Goal: Task Accomplishment & Management: Complete application form

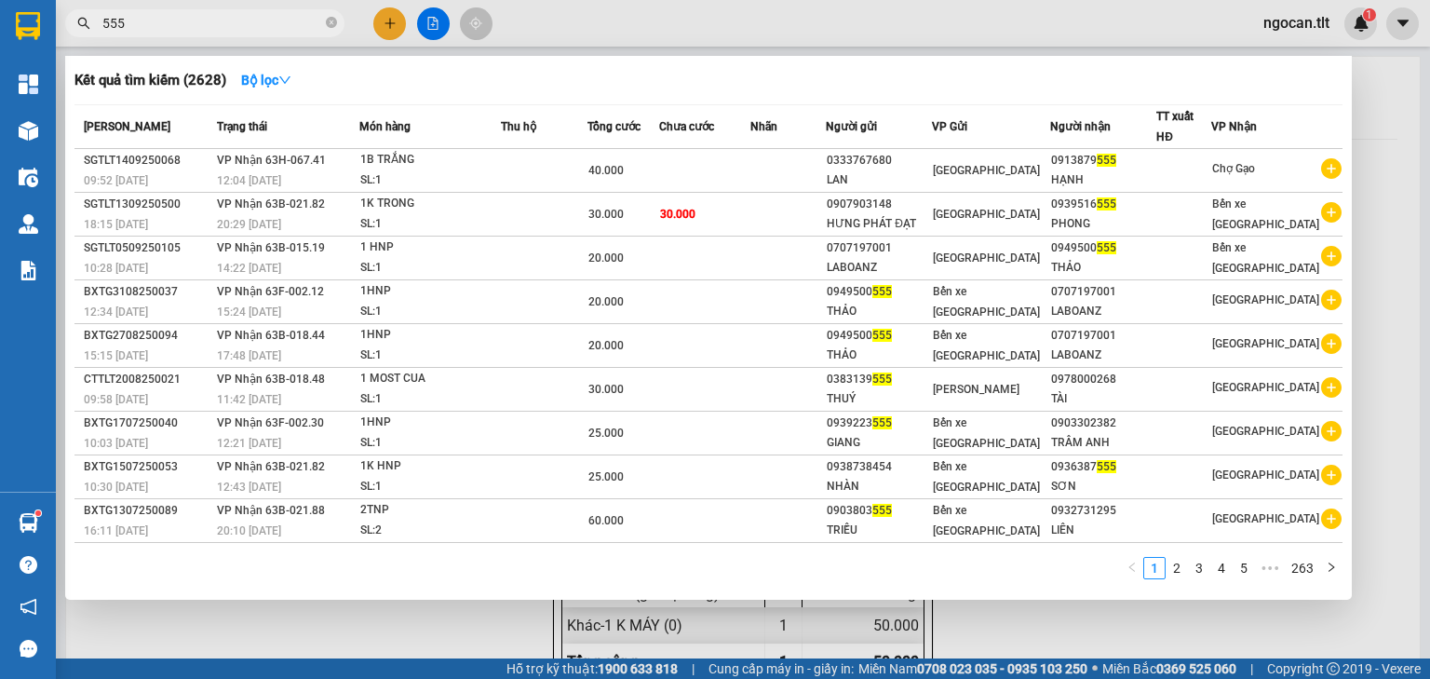
click at [244, 28] on input "555" at bounding box center [212, 23] width 220 height 20
click at [244, 26] on input "555" at bounding box center [212, 23] width 220 height 20
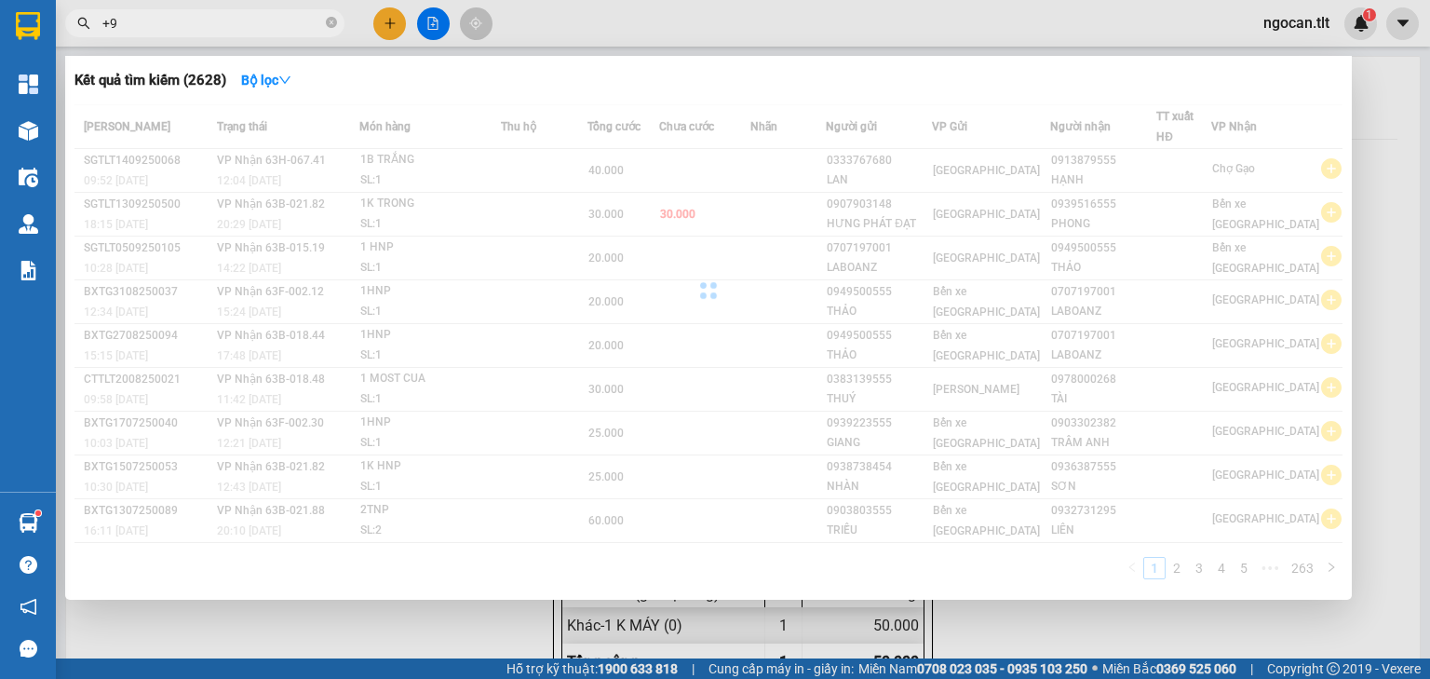
type input "+"
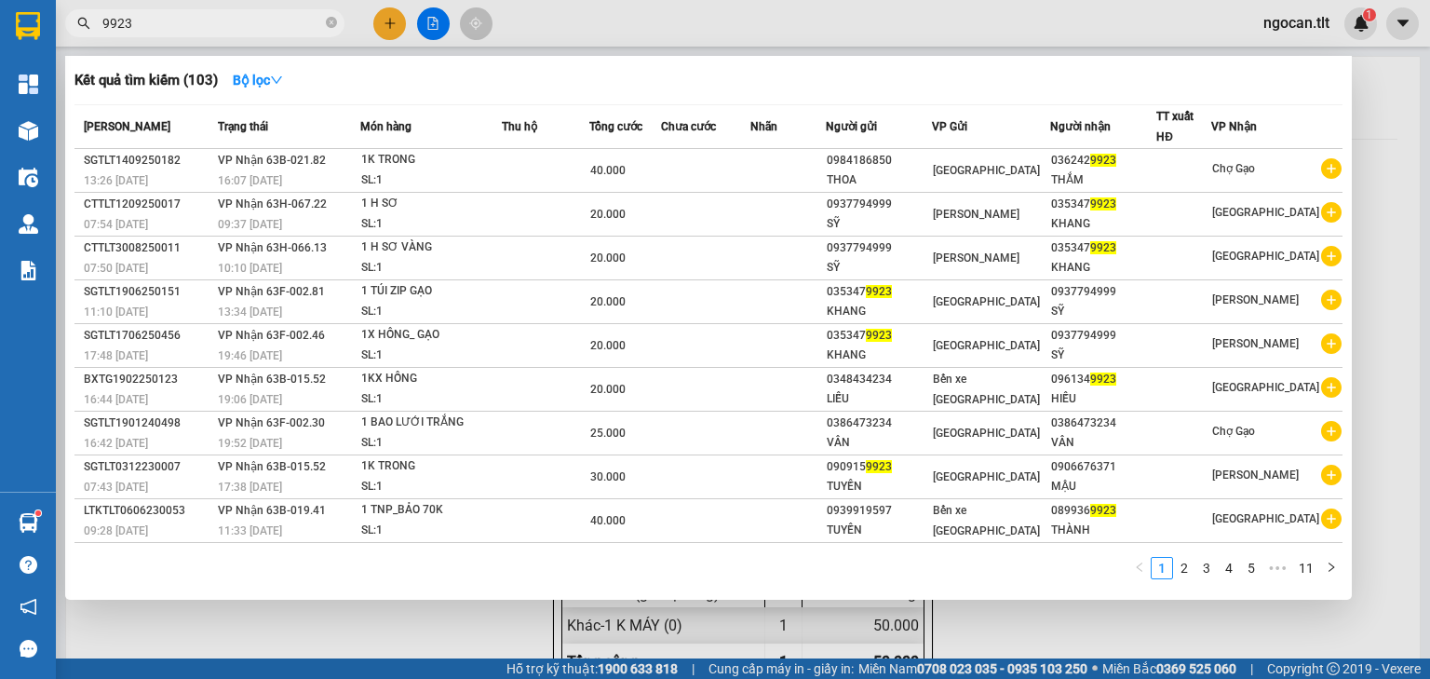
click at [184, 22] on input "9923" at bounding box center [212, 23] width 220 height 20
click at [183, 22] on input "9923" at bounding box center [212, 23] width 220 height 20
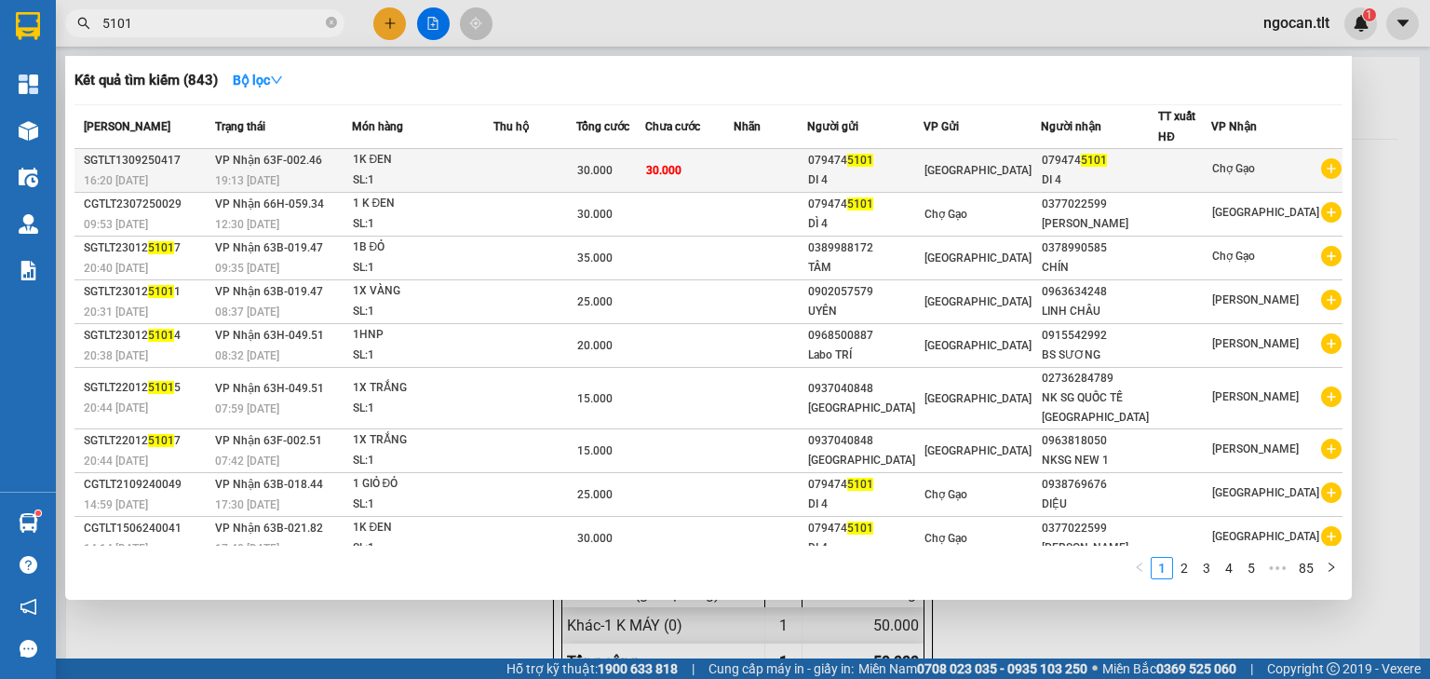
type input "5101"
click at [977, 179] on div "[GEOGRAPHIC_DATA]" at bounding box center [982, 170] width 115 height 20
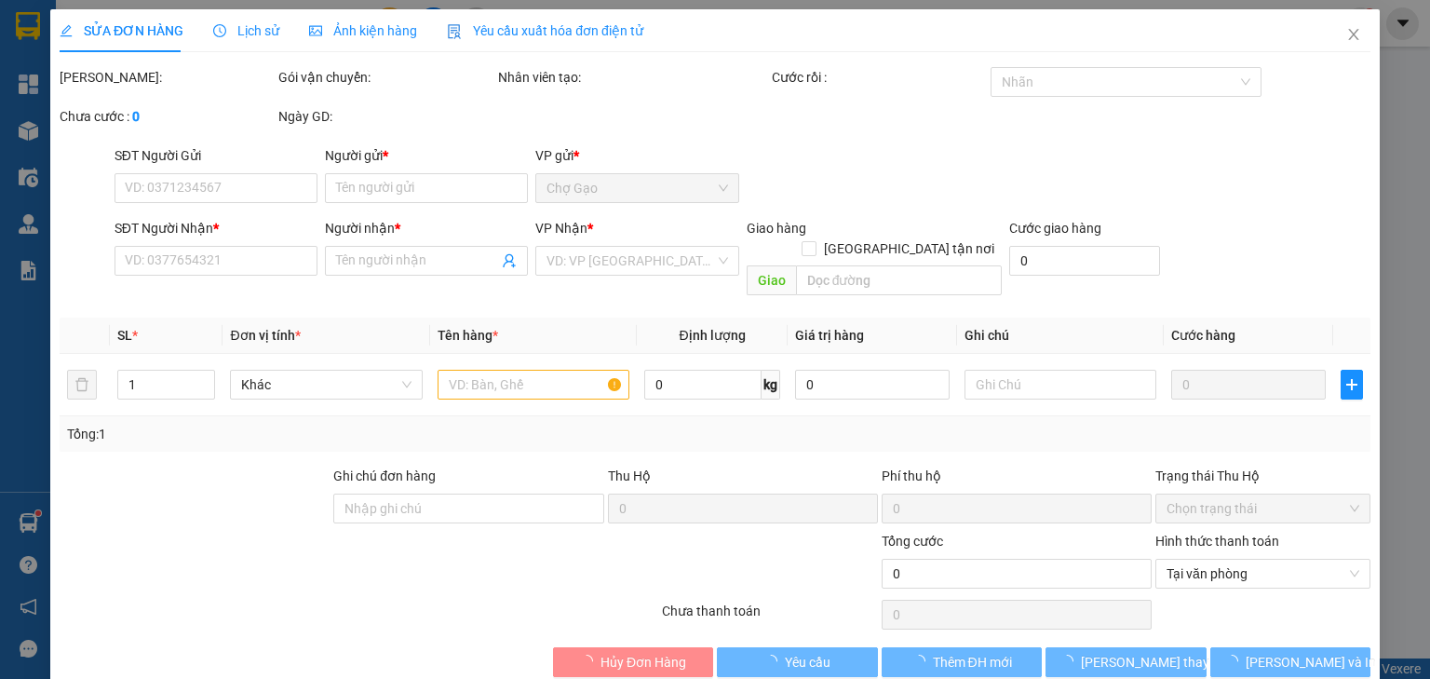
type input "0794745101"
type input "DI 4"
type input "0794745101"
type input "DI 4"
type input "30.000"
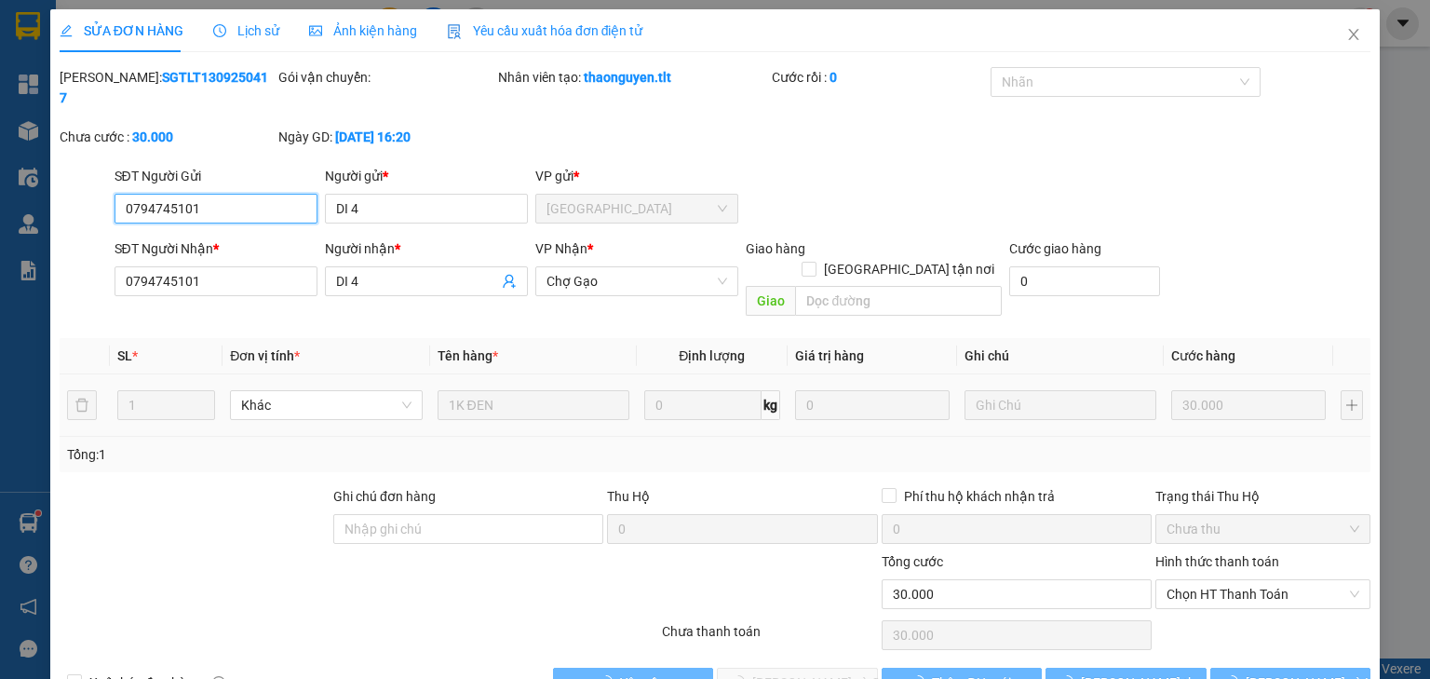
scroll to position [4, 0]
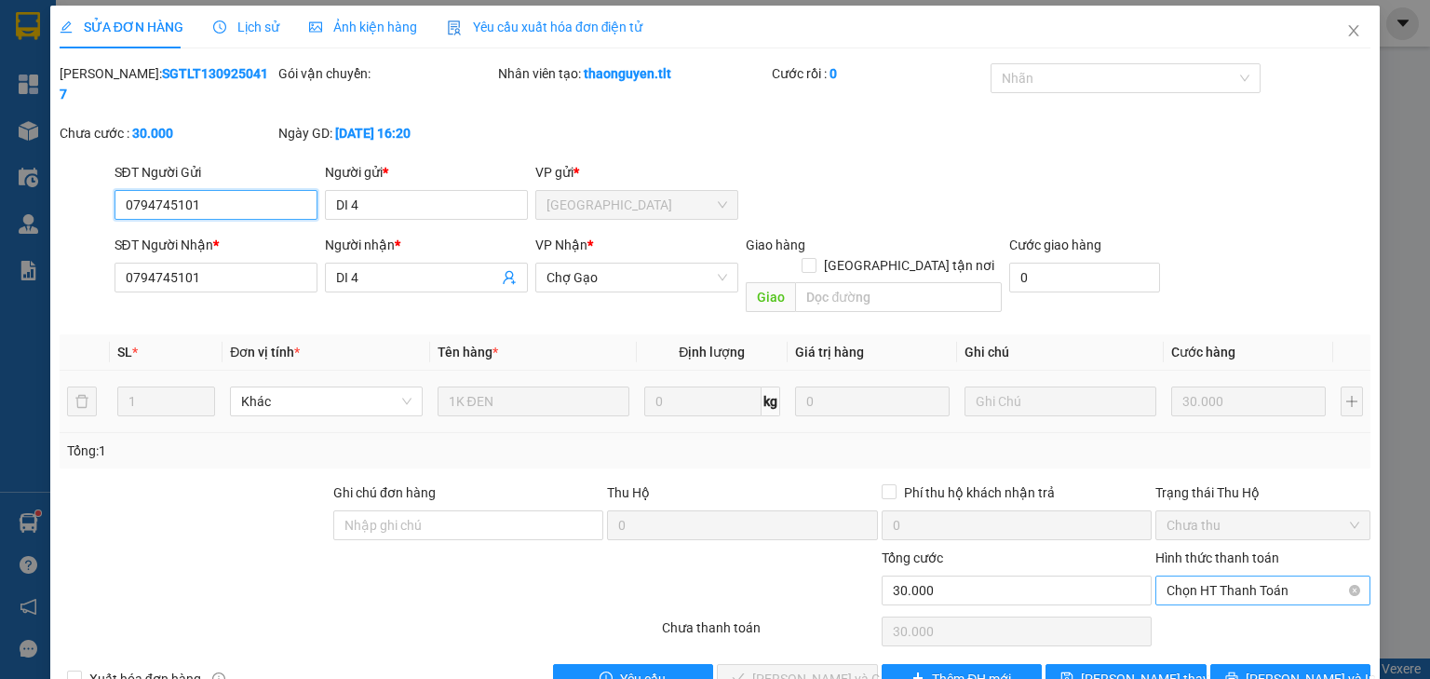
click at [1246, 576] on span "Chọn HT Thanh Toán" at bounding box center [1263, 590] width 193 height 28
click at [1223, 591] on div "Tại văn phòng" at bounding box center [1254, 586] width 192 height 20
type input "0"
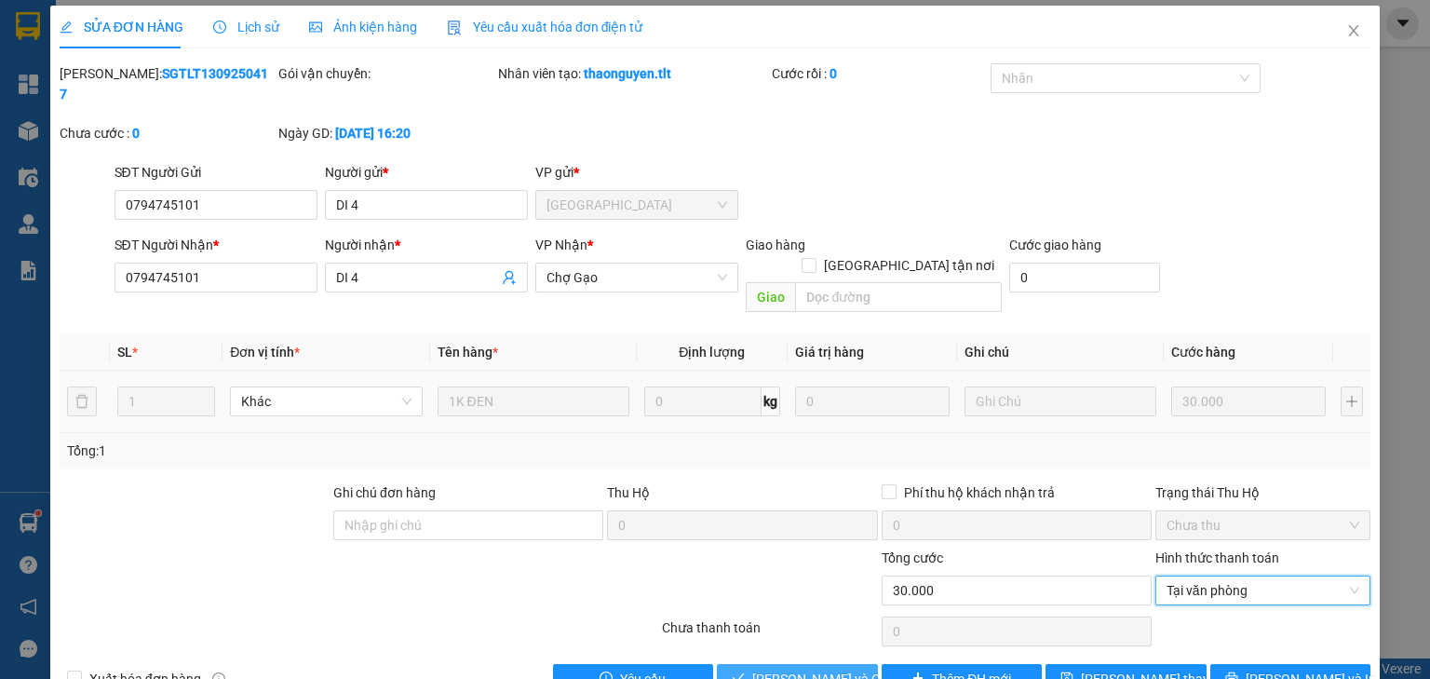
click at [830, 669] on span "[PERSON_NAME] và Giao hàng" at bounding box center [841, 679] width 179 height 20
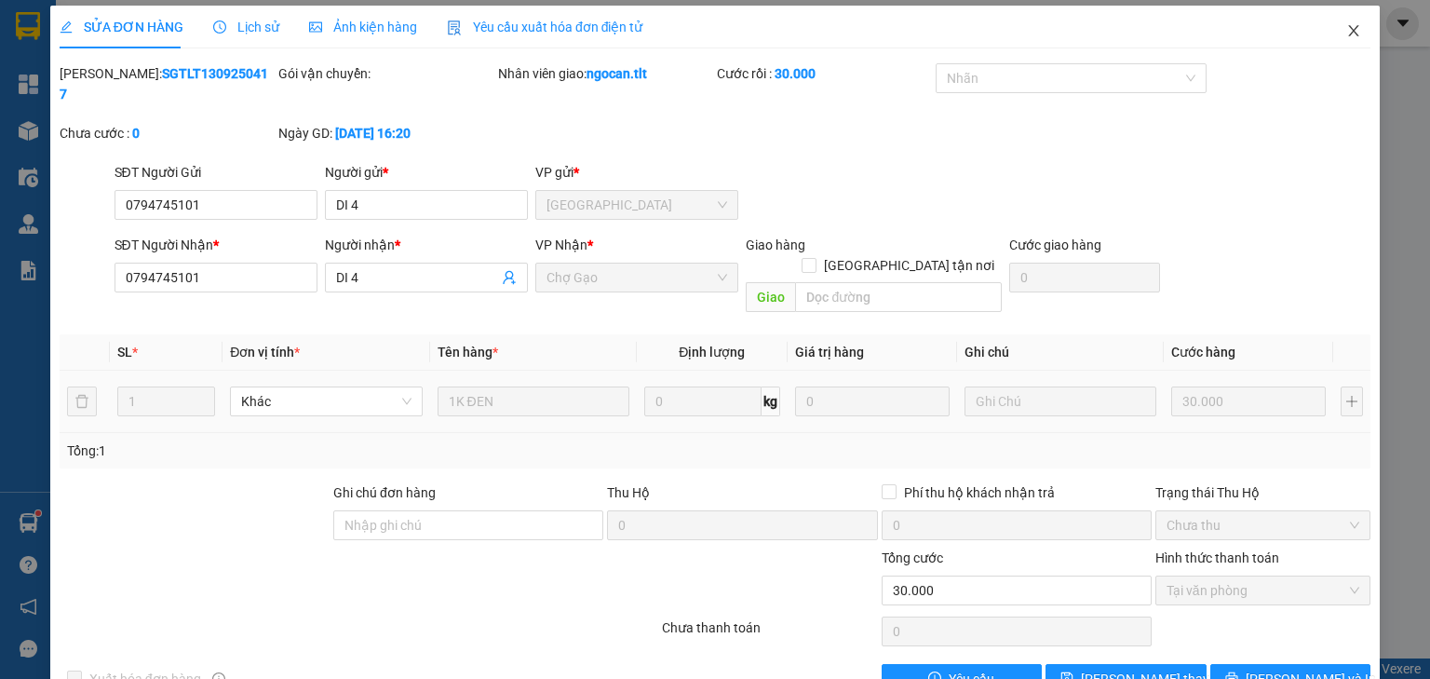
click at [1350, 22] on span "Close" at bounding box center [1354, 32] width 52 height 52
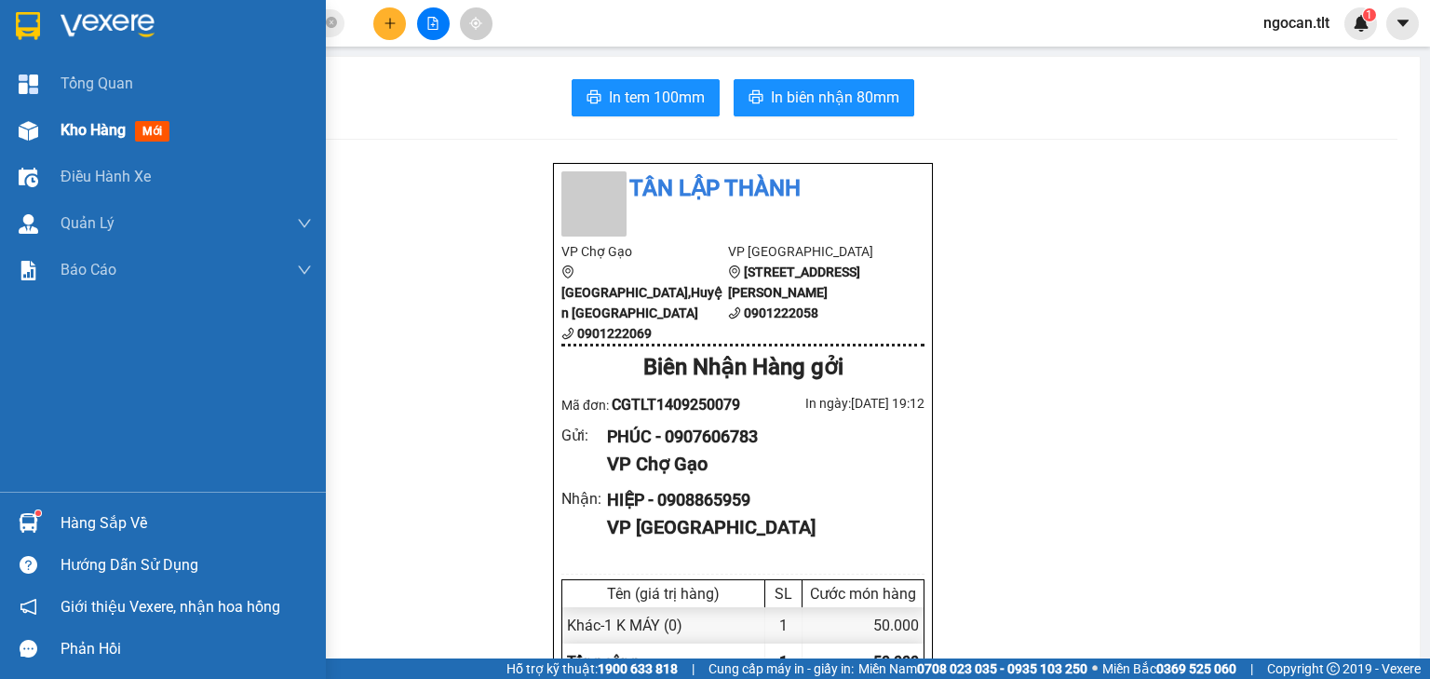
click at [90, 127] on span "Kho hàng" at bounding box center [93, 130] width 65 height 18
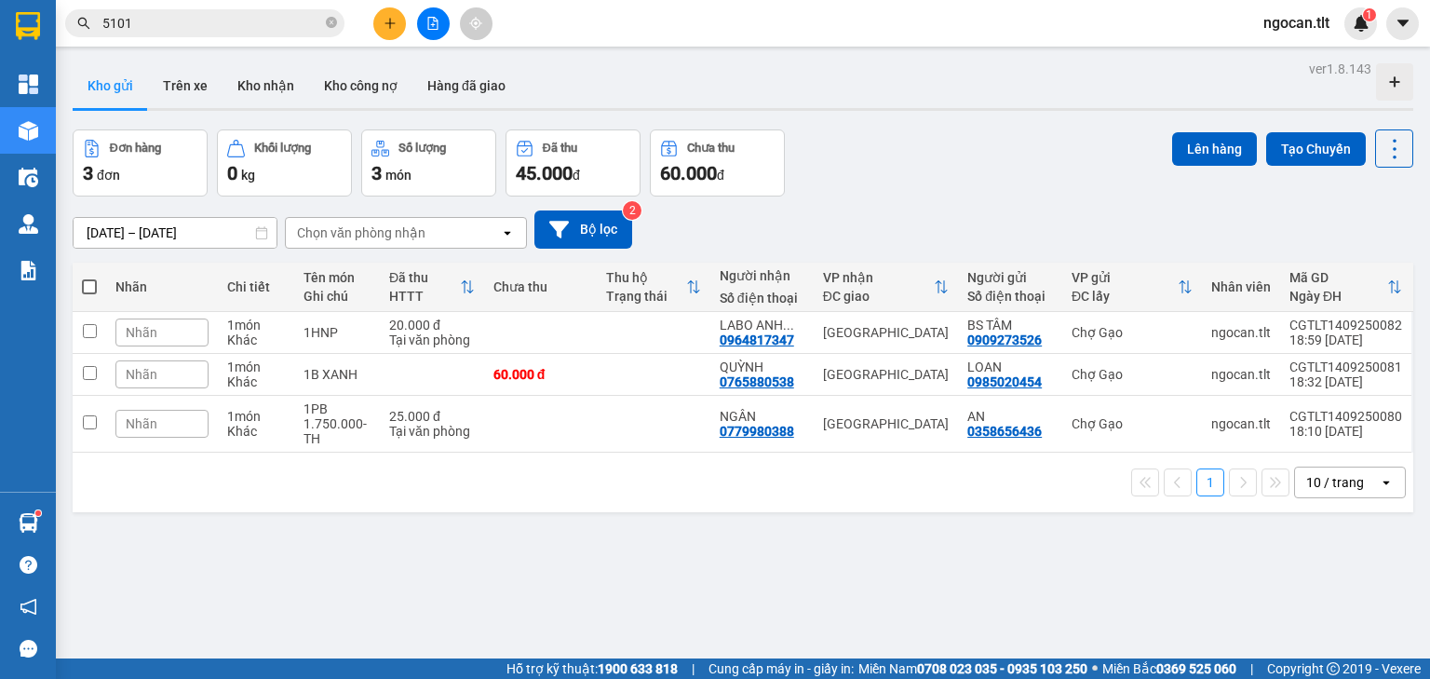
click at [88, 291] on span at bounding box center [89, 286] width 15 height 15
click at [89, 278] on input "checkbox" at bounding box center [89, 278] width 0 height 0
checkbox input "true"
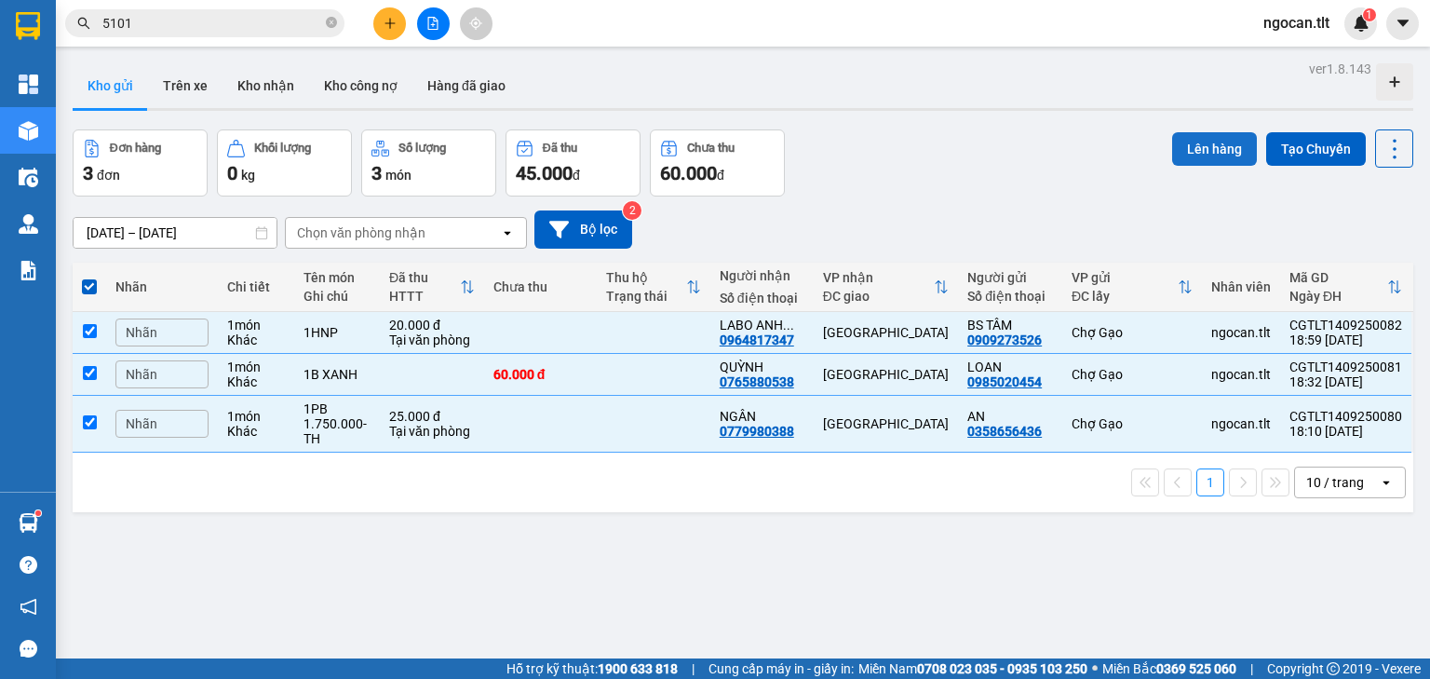
click at [1211, 144] on button "Lên hàng" at bounding box center [1215, 149] width 85 height 34
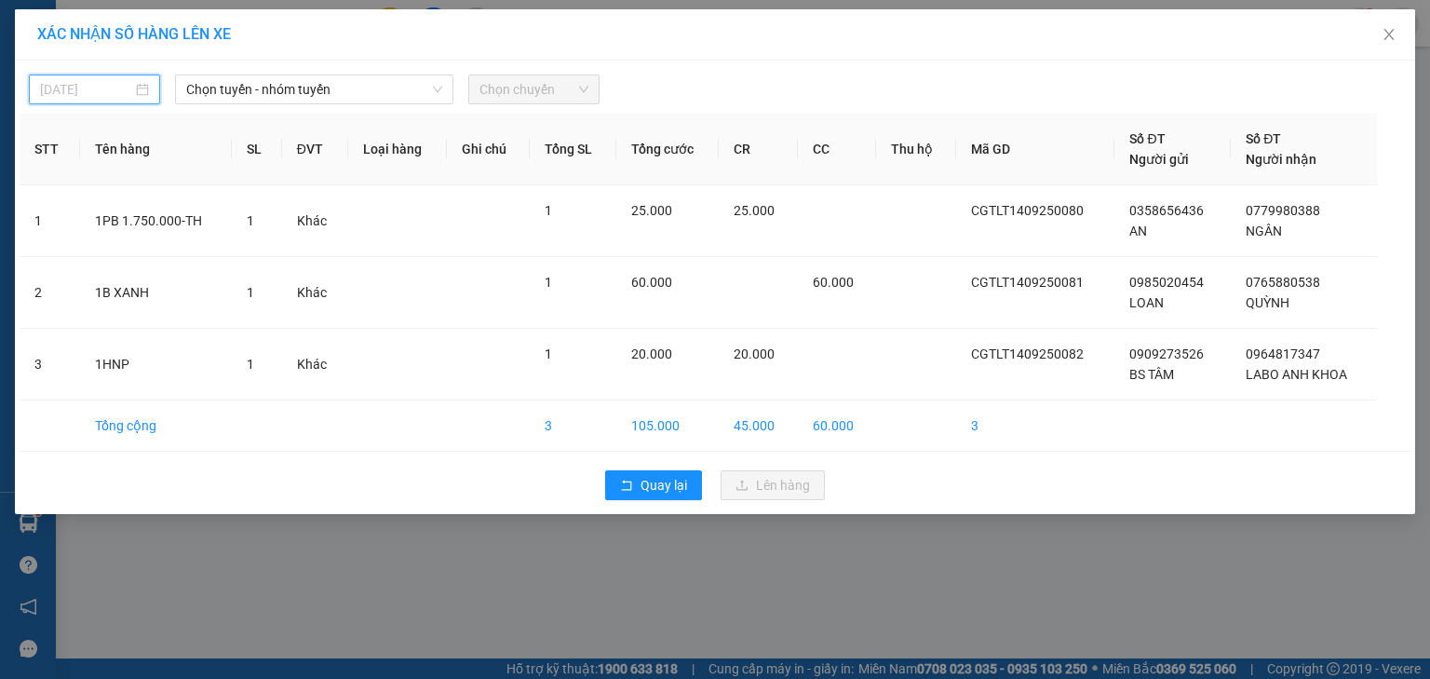
type input "[DATE]"
click at [102, 86] on input "[DATE]" at bounding box center [86, 89] width 92 height 20
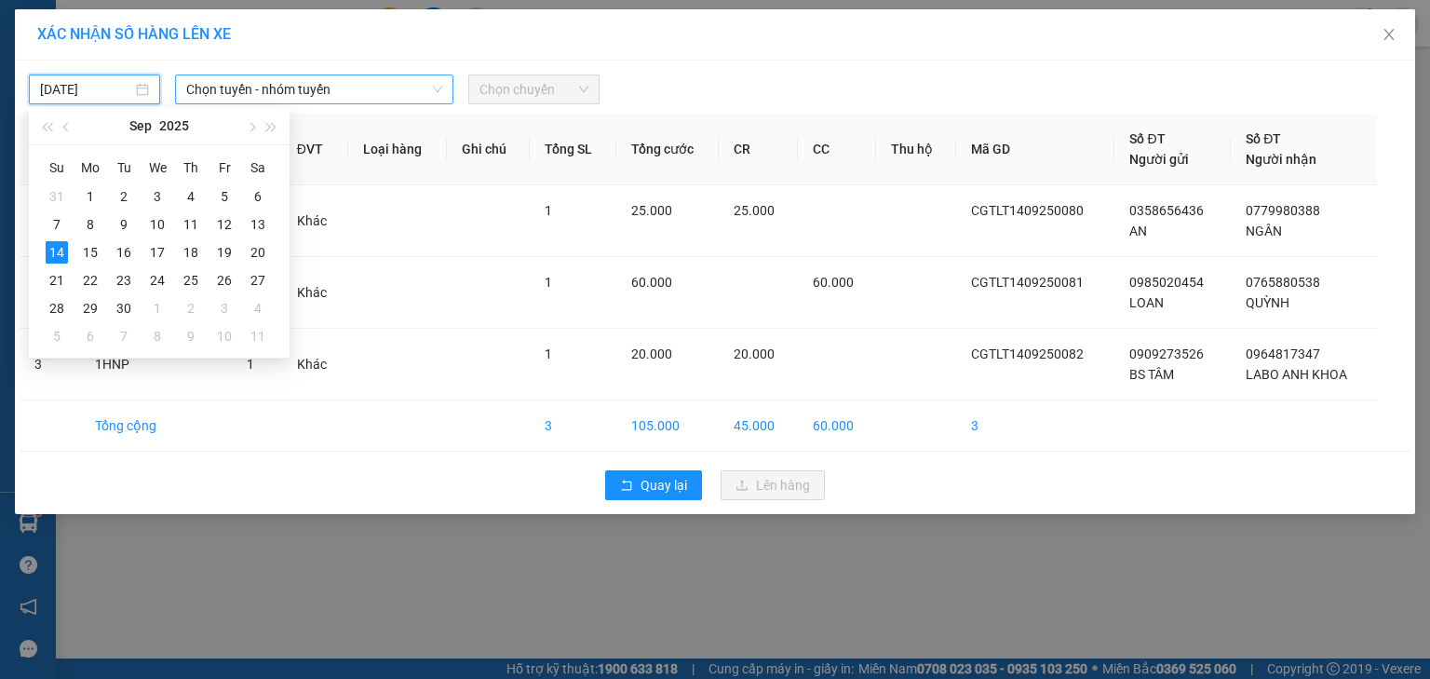
click at [288, 76] on span "Chọn tuyến - nhóm tuyến" at bounding box center [314, 89] width 256 height 28
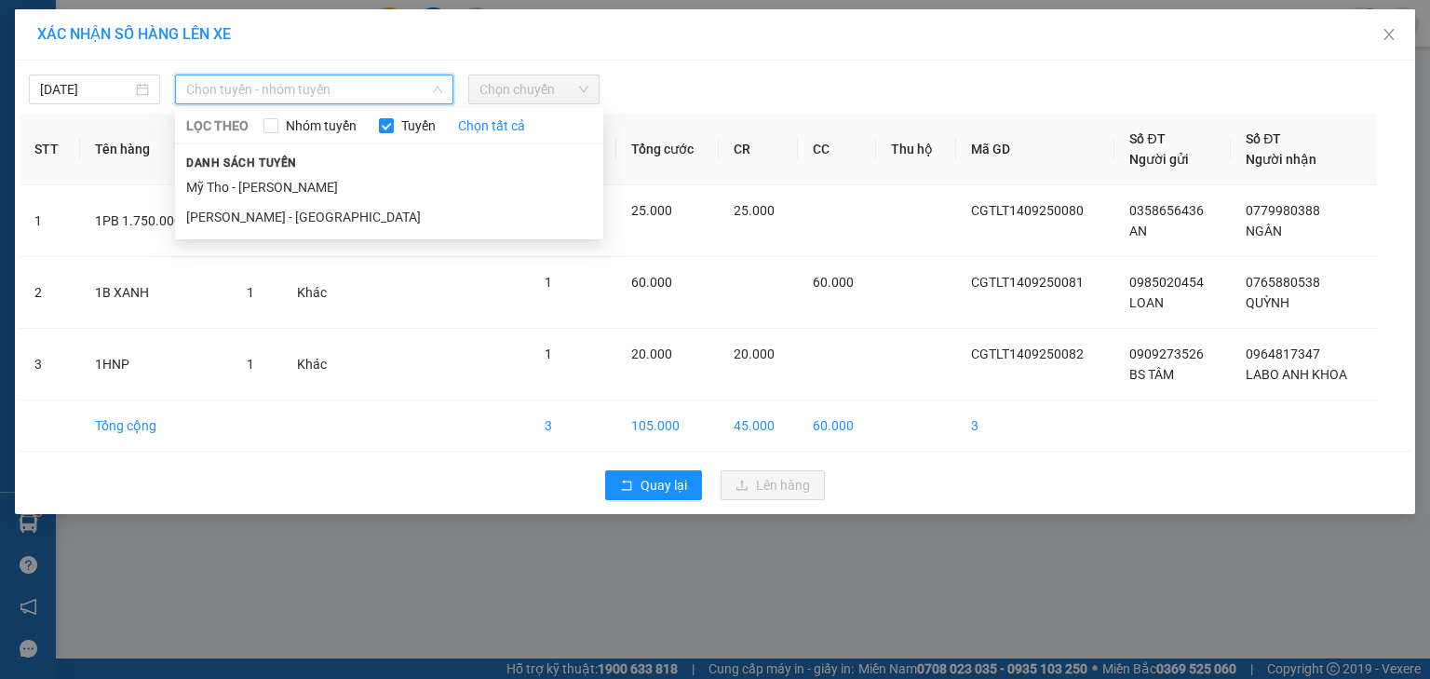
drag, startPoint x: 290, startPoint y: 186, endPoint x: 509, endPoint y: 151, distance: 222.6
click at [291, 186] on li "Mỹ Tho - [PERSON_NAME]" at bounding box center [389, 187] width 428 height 30
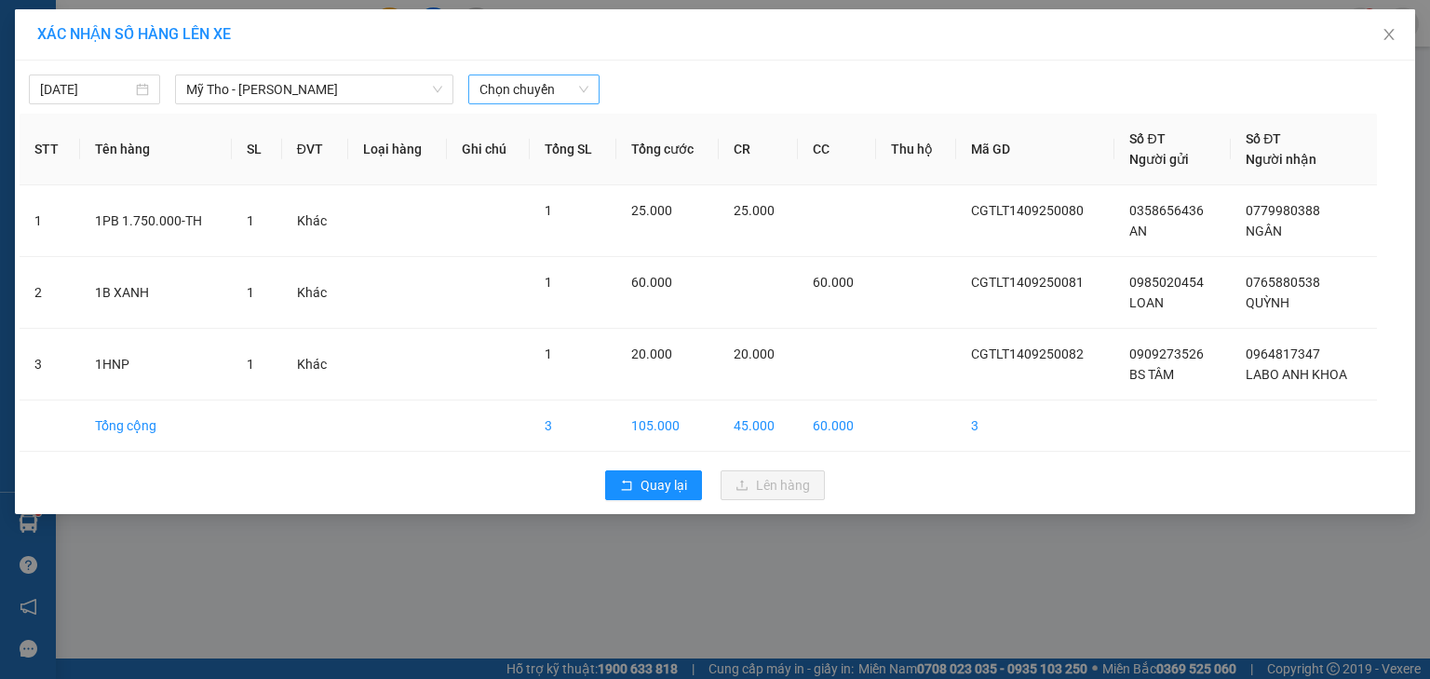
drag, startPoint x: 549, startPoint y: 71, endPoint x: 545, endPoint y: 88, distance: 18.1
click at [548, 80] on div "[DATE] Mỹ Tho - [GEOGRAPHIC_DATA] LỌC THEO Nhóm tuyến Tuyến Chọn tất cả Danh sá…" at bounding box center [715, 84] width 1391 height 39
drag, startPoint x: 542, startPoint y: 93, endPoint x: 547, endPoint y: 79, distance: 14.7
click at [542, 91] on span "Chọn chuyến" at bounding box center [534, 89] width 109 height 28
type input "2000"
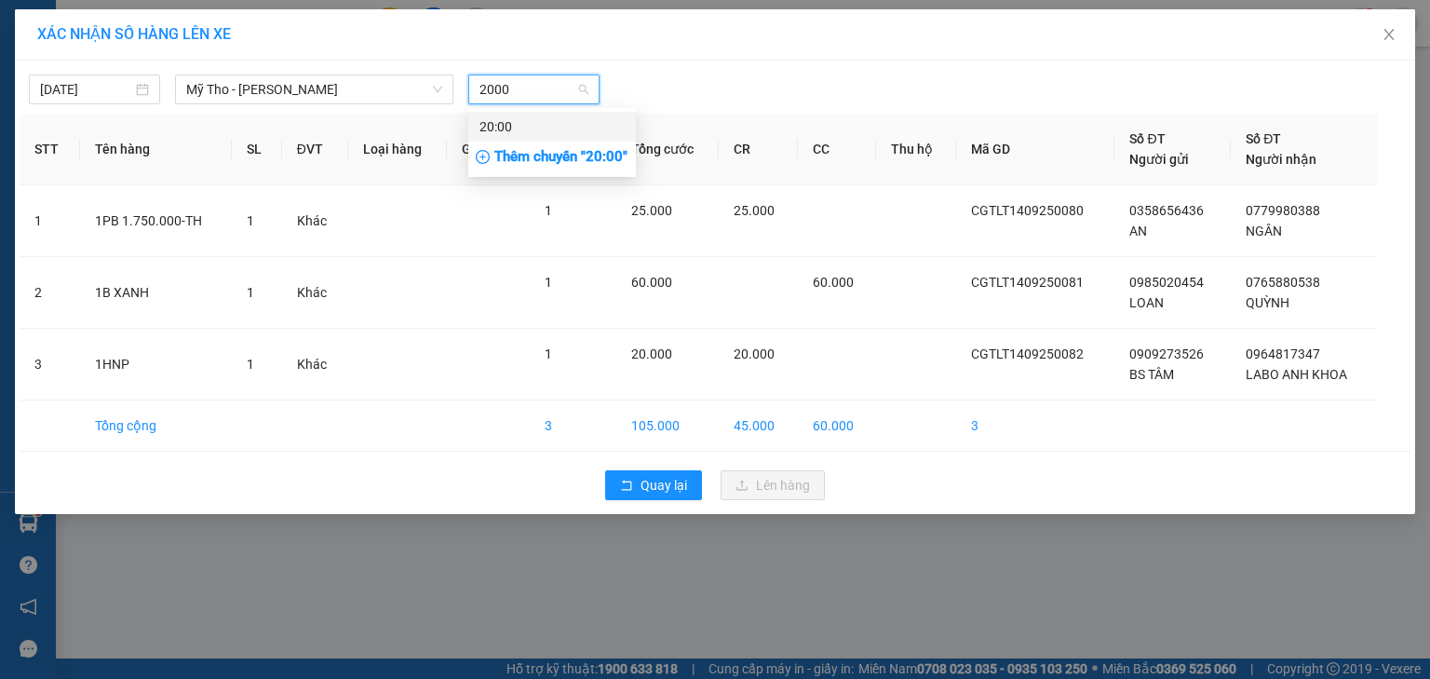
click at [542, 130] on div "20:00" at bounding box center [552, 126] width 145 height 20
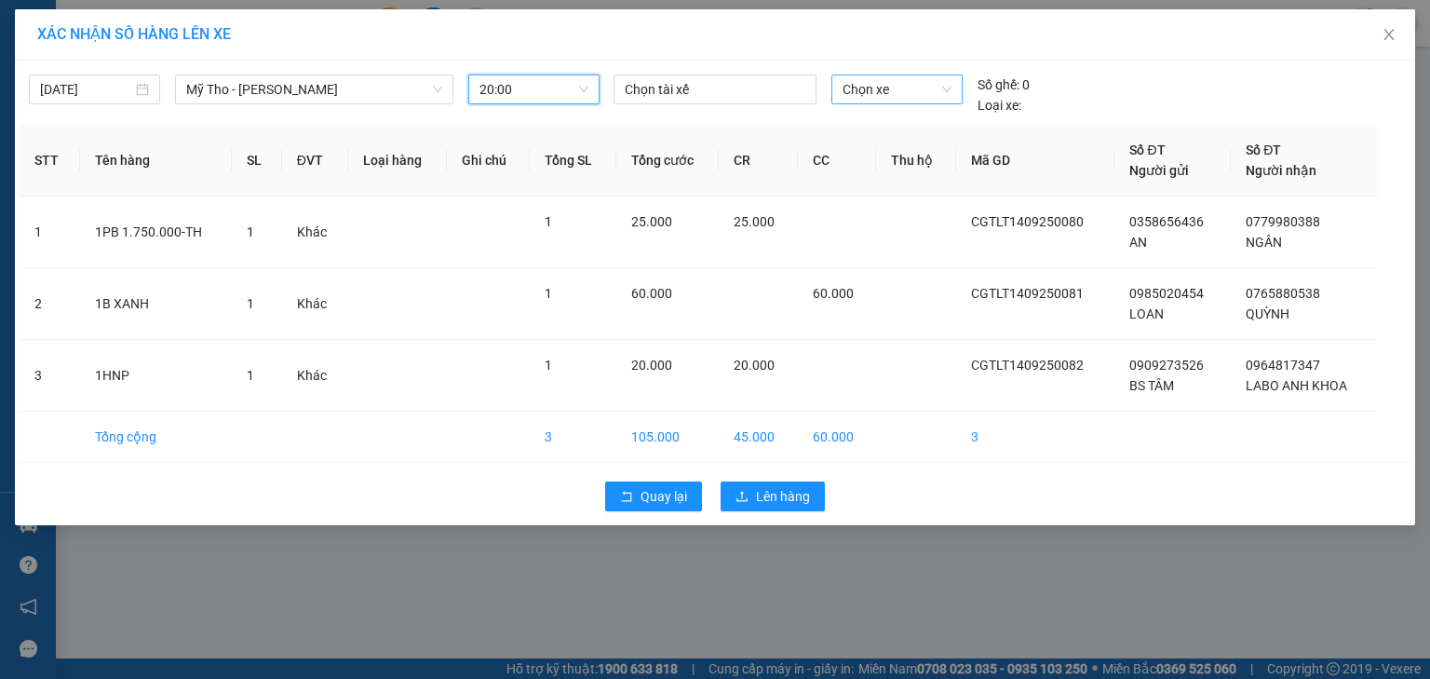
click at [867, 82] on span "Chọn xe" at bounding box center [897, 89] width 108 height 28
type input "914"
click at [935, 120] on div "63F-009.14" at bounding box center [897, 126] width 108 height 20
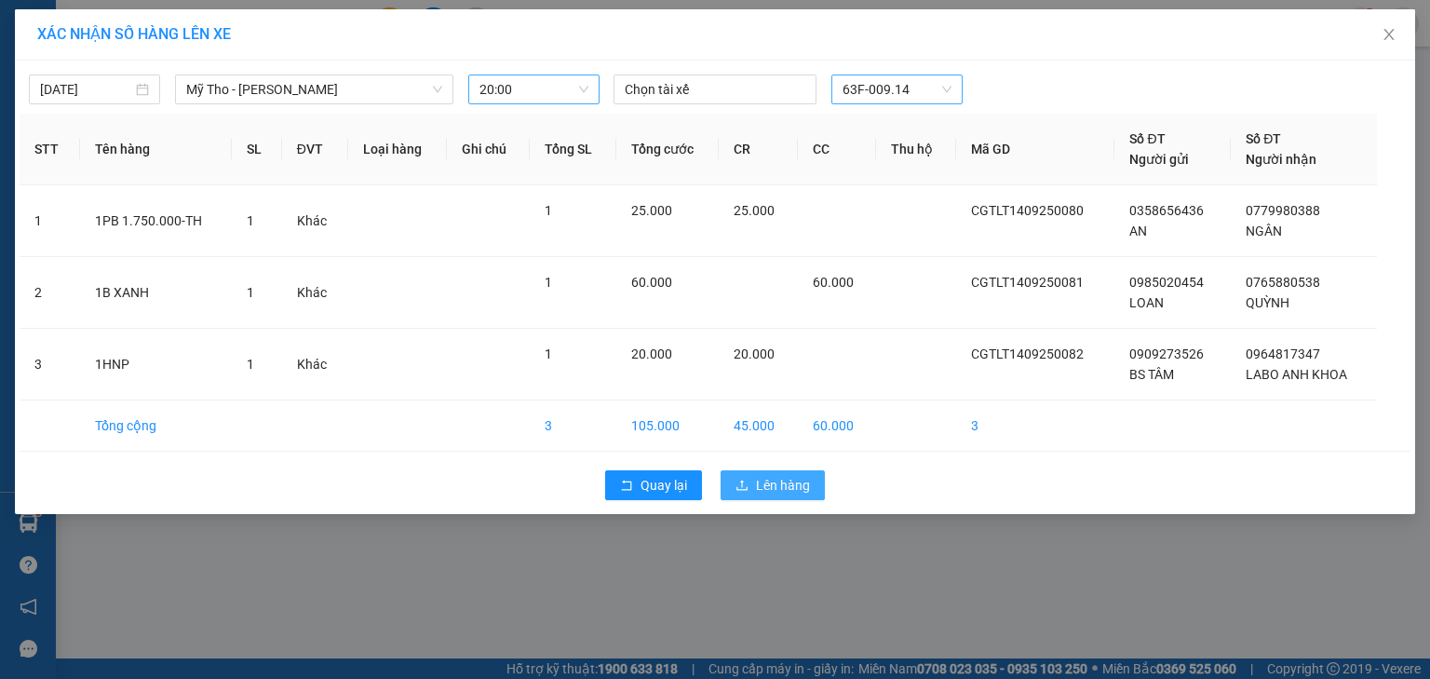
drag, startPoint x: 773, startPoint y: 475, endPoint x: 782, endPoint y: 461, distance: 16.8
click at [772, 473] on button "Lên hàng" at bounding box center [773, 485] width 104 height 30
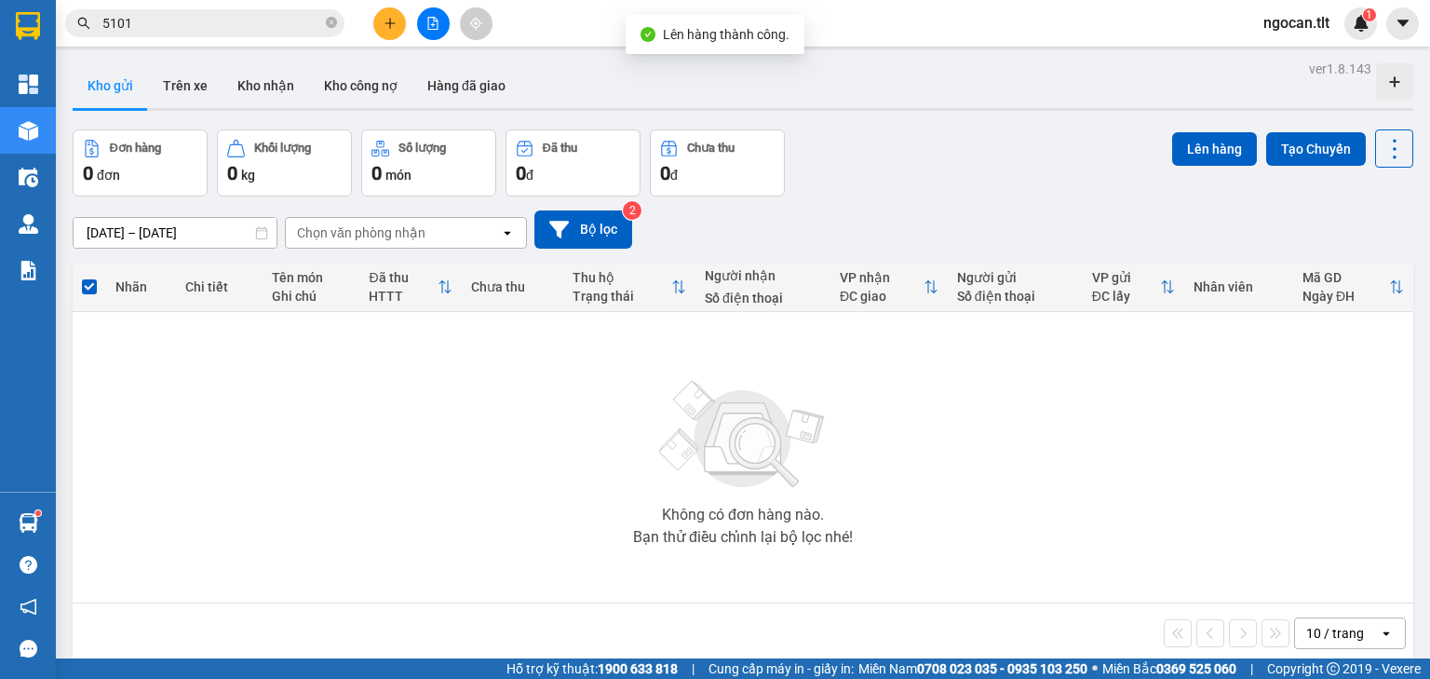
click at [413, 21] on div at bounding box center [433, 23] width 140 height 33
click at [436, 19] on icon "file-add" at bounding box center [433, 23] width 13 height 13
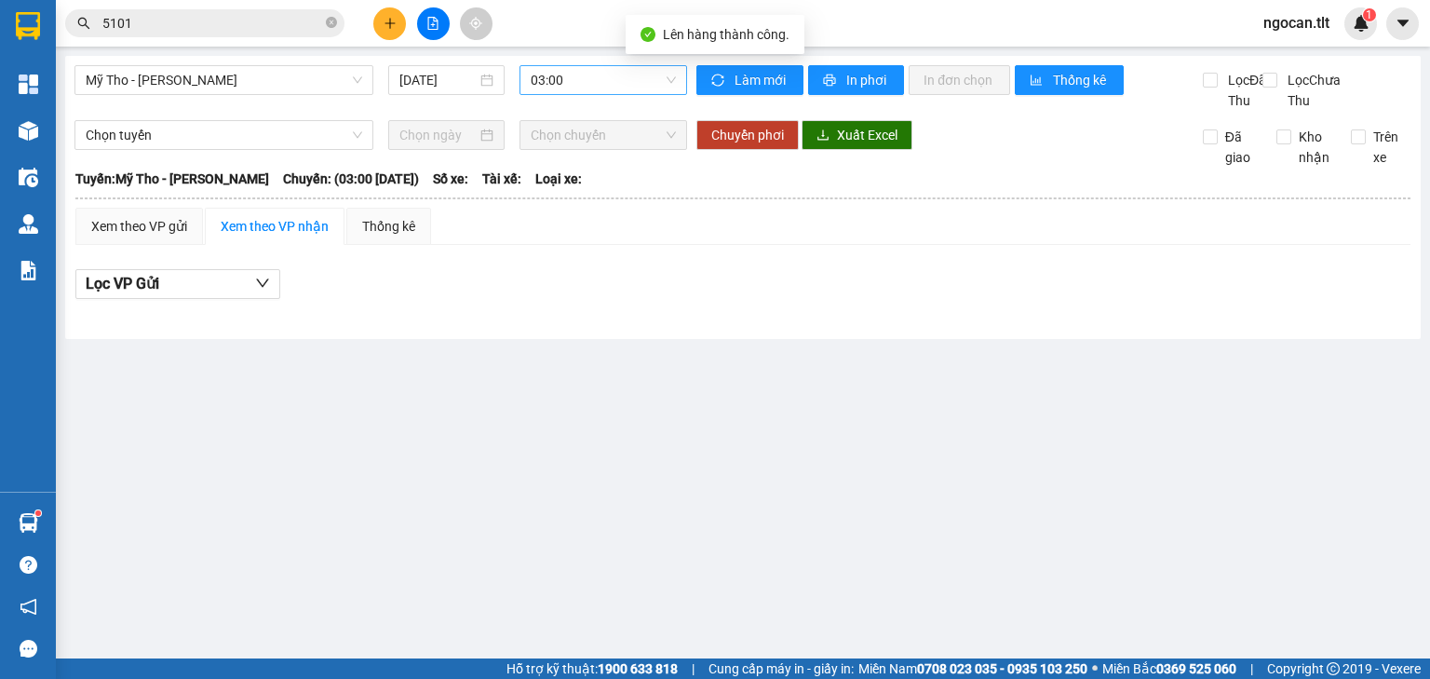
click at [596, 75] on span "03:00" at bounding box center [604, 80] width 146 height 28
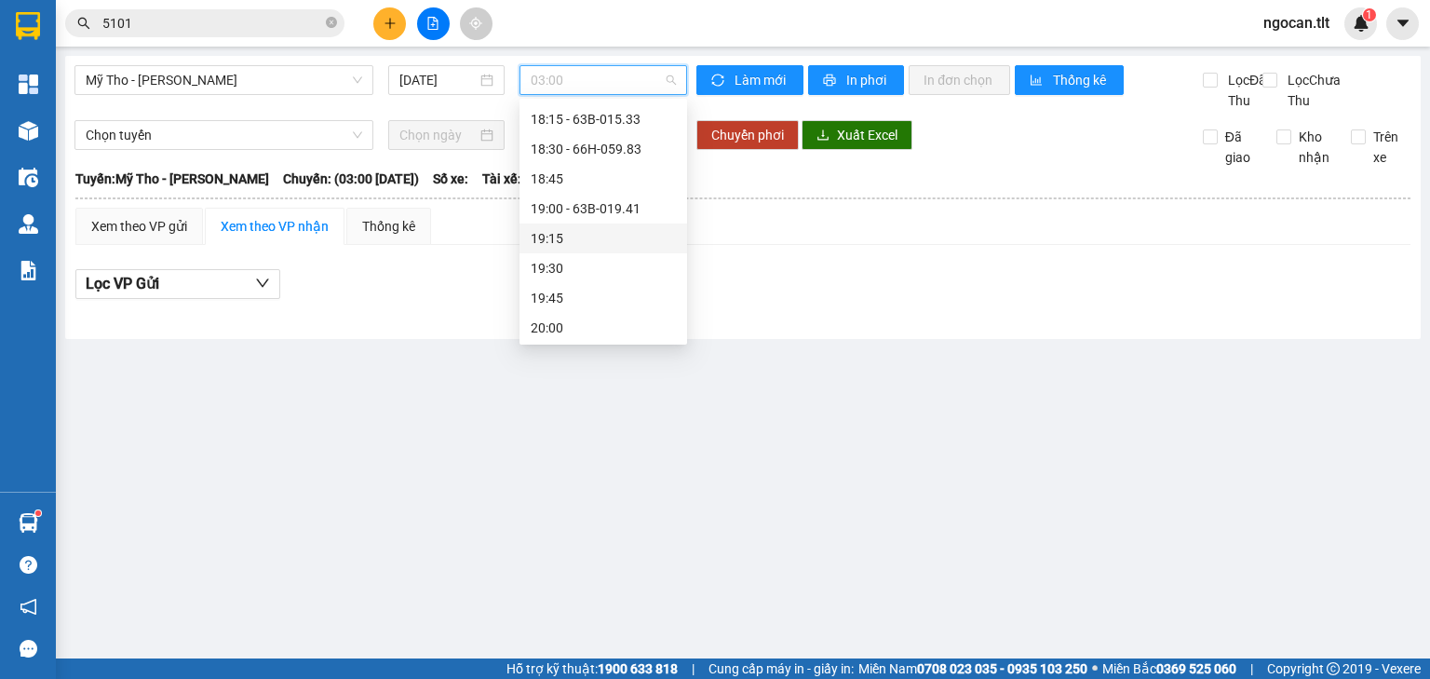
scroll to position [2772, 0]
click at [559, 291] on div "20:00" at bounding box center [603, 296] width 145 height 20
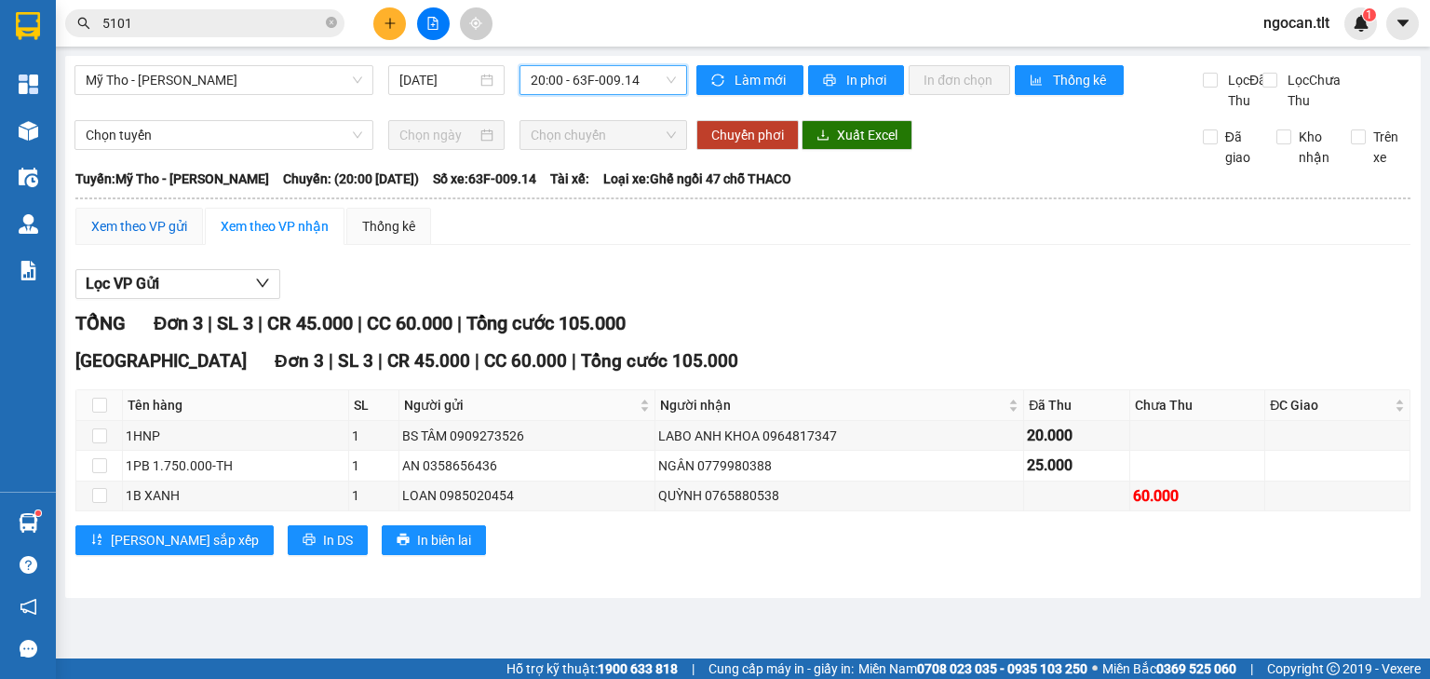
drag, startPoint x: 115, startPoint y: 237, endPoint x: 176, endPoint y: 264, distance: 66.7
click at [115, 237] on div "Xem theo VP gửi" at bounding box center [139, 226] width 96 height 20
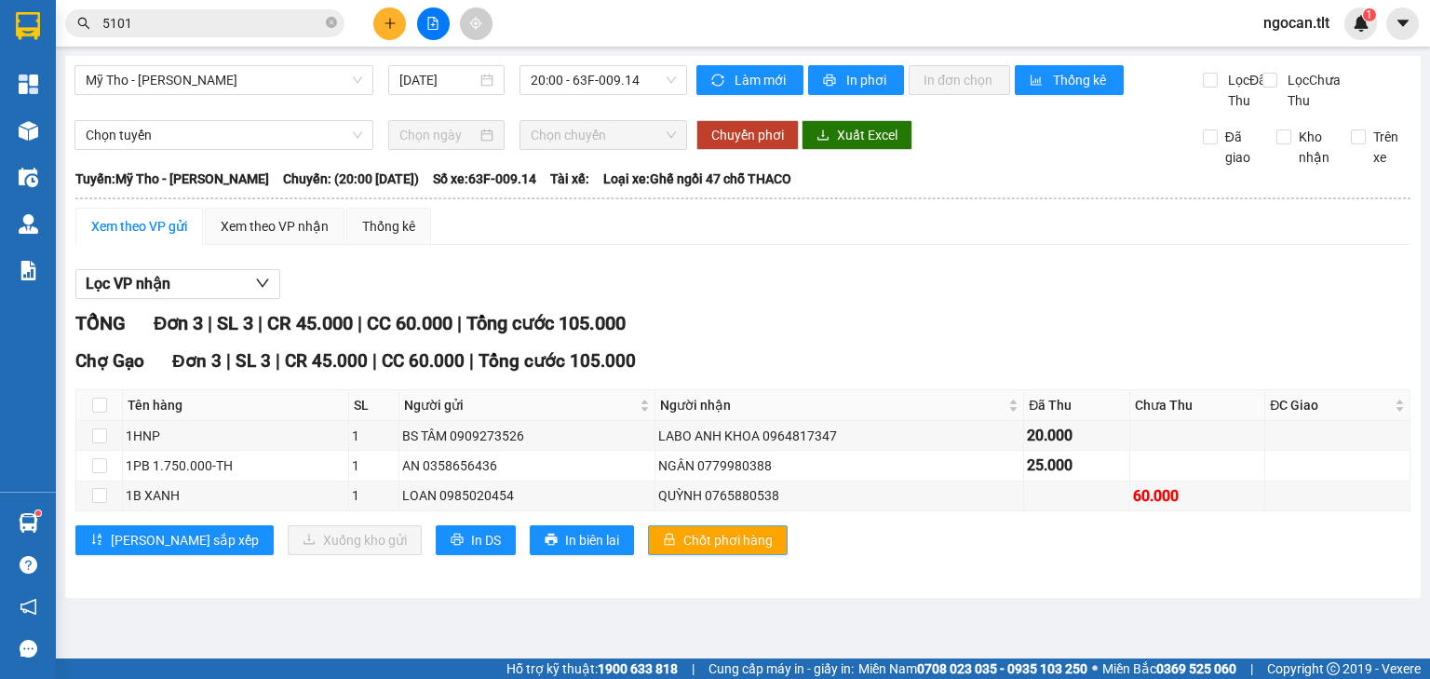
click at [684, 550] on span "Chốt phơi hàng" at bounding box center [728, 540] width 89 height 20
drag, startPoint x: 271, startPoint y: 247, endPoint x: 251, endPoint y: 340, distance: 95.4
click at [271, 237] on div "Xem theo VP nhận" at bounding box center [275, 226] width 108 height 20
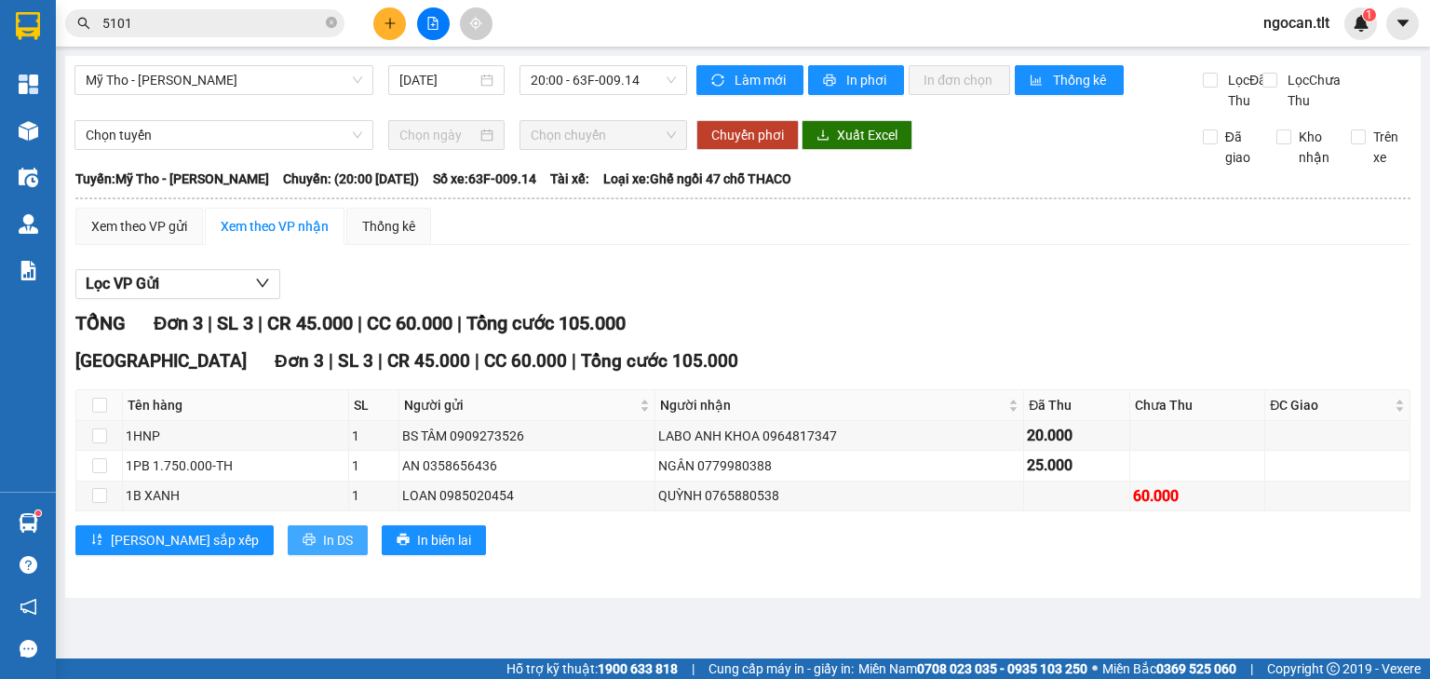
click at [288, 550] on button "In DS" at bounding box center [328, 540] width 80 height 30
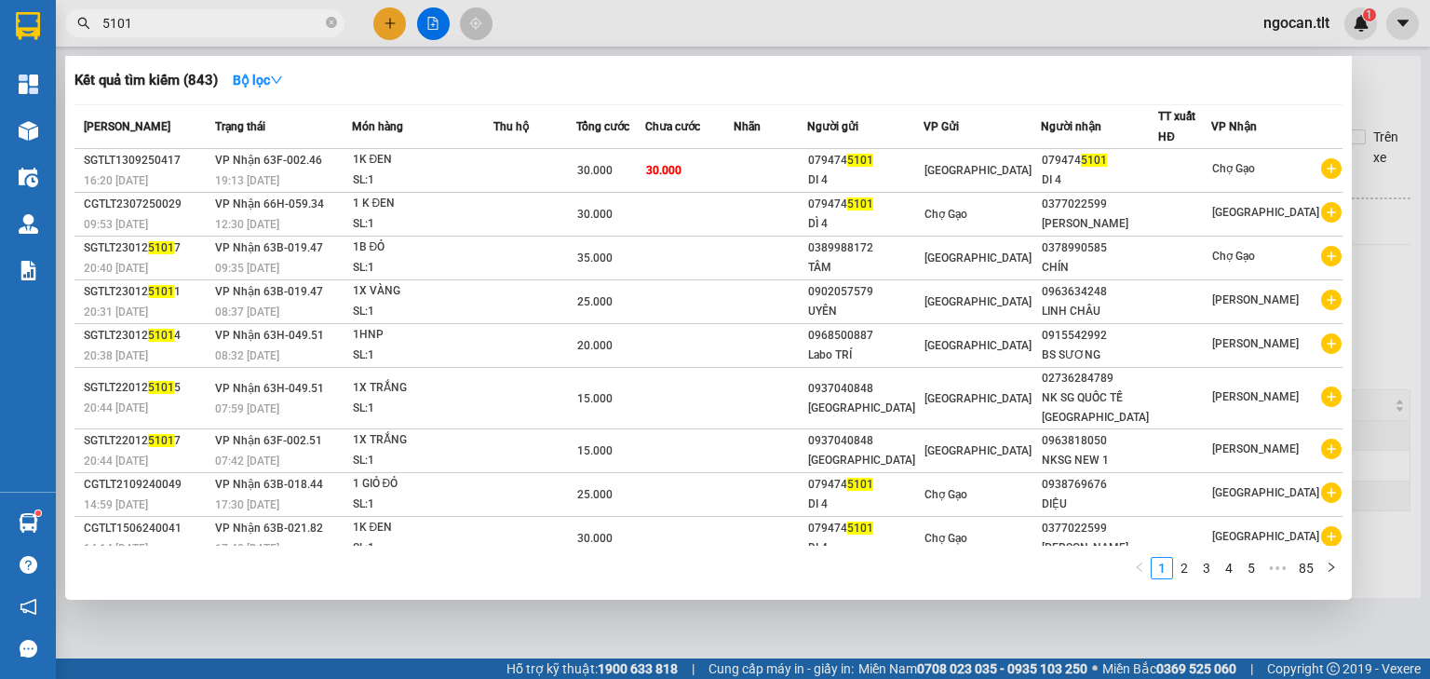
click at [154, 16] on input "5101" at bounding box center [212, 23] width 220 height 20
click at [155, 15] on input "5101" at bounding box center [212, 23] width 220 height 20
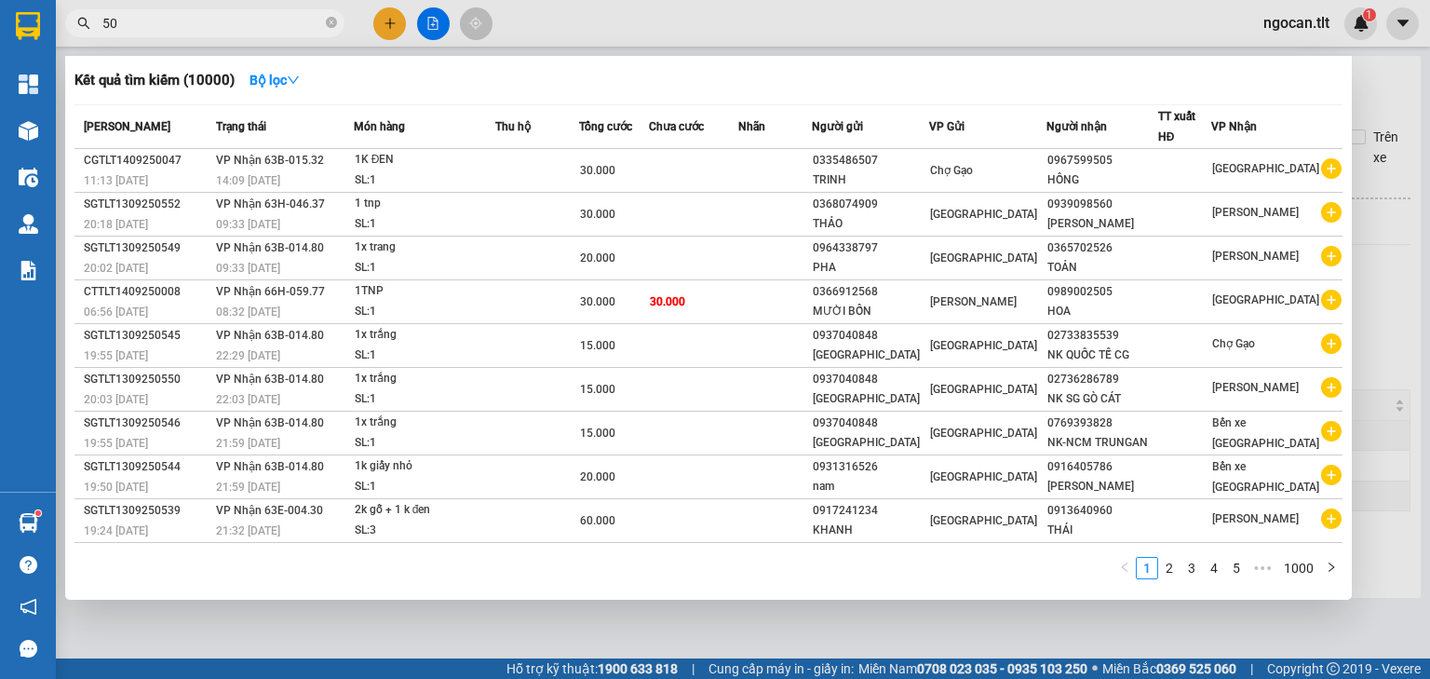
type input "5"
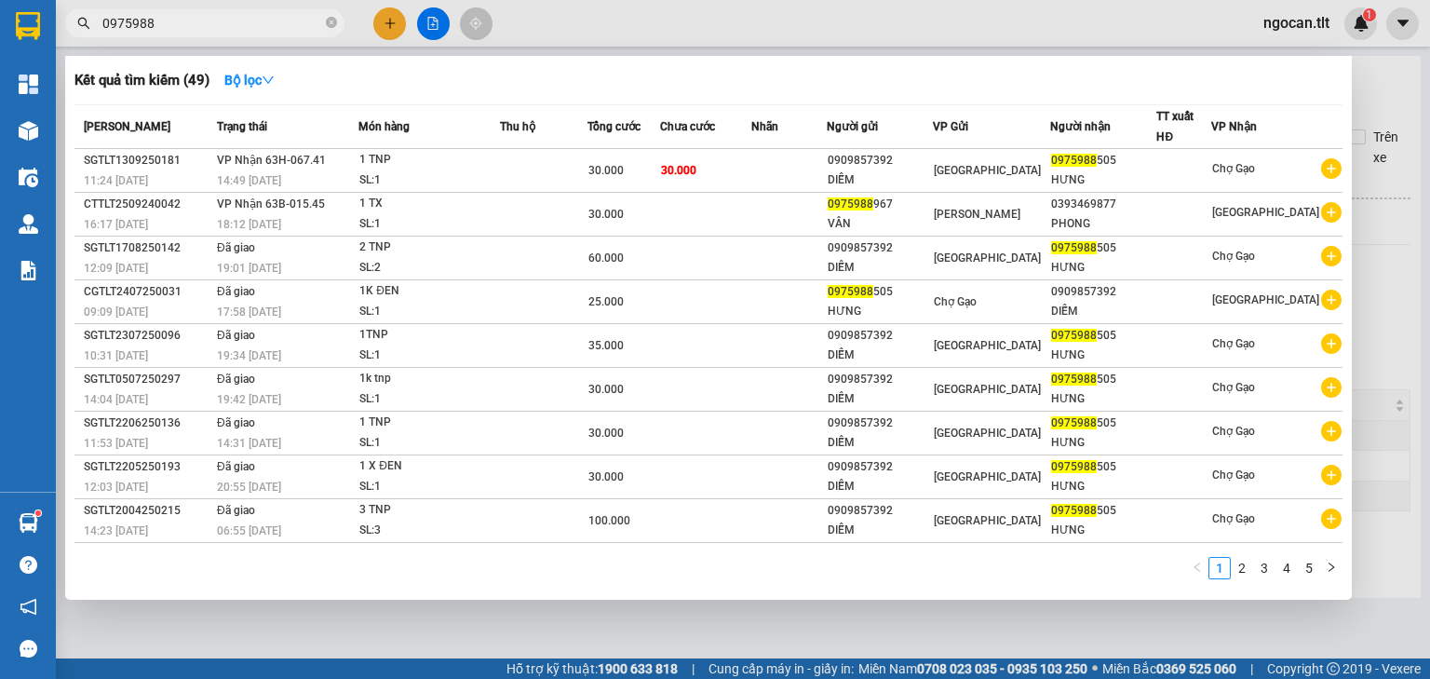
type input "0975988"
click at [752, 145] on th "Chưa cước" at bounding box center [705, 127] width 91 height 44
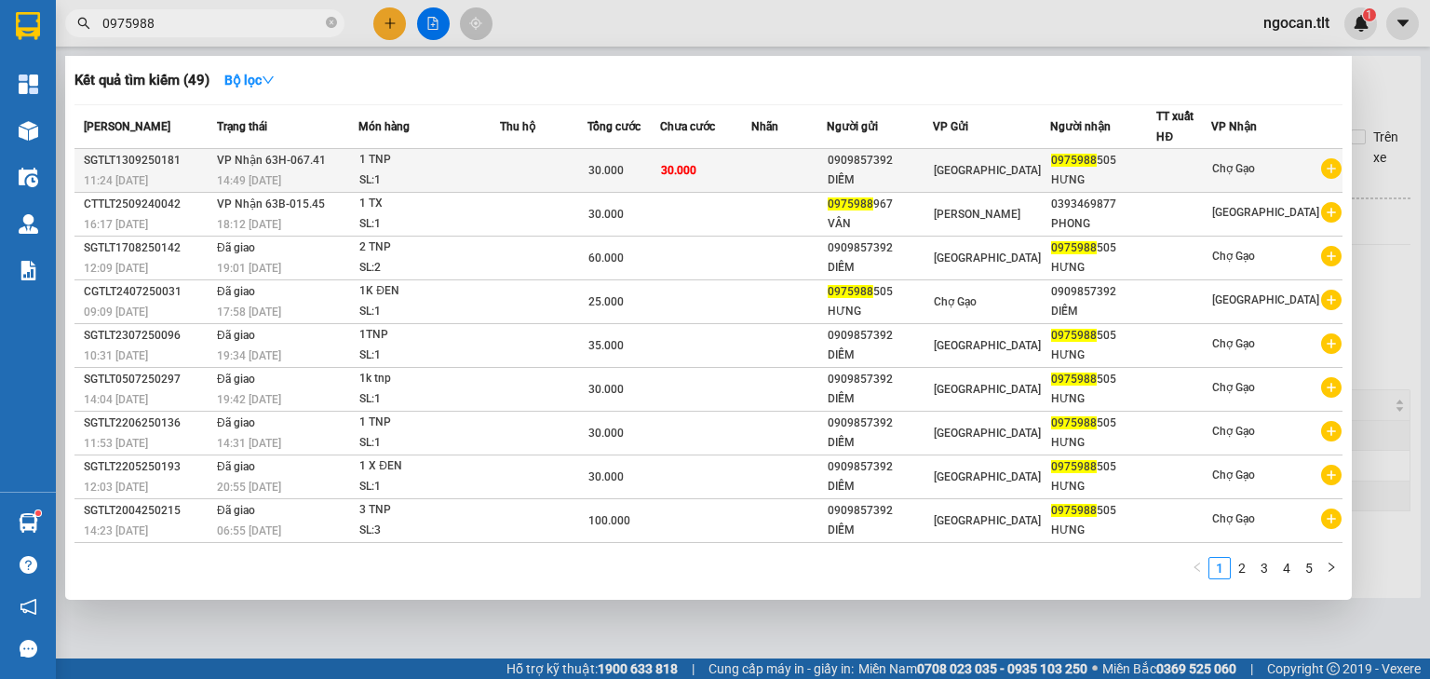
click at [752, 158] on td "30.000" at bounding box center [705, 171] width 91 height 44
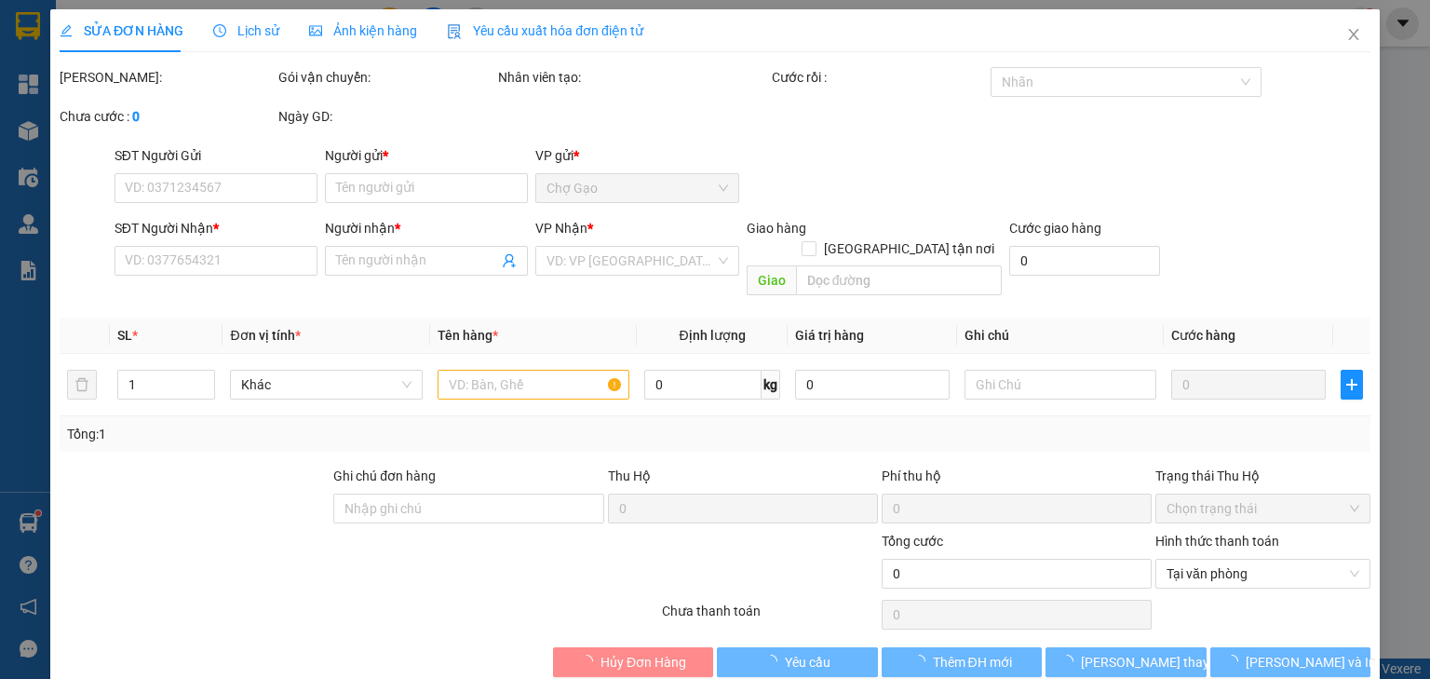
type input "0909857392"
type input "DIỄM"
type input "0975988505"
type input "HƯNG"
type input "30.000"
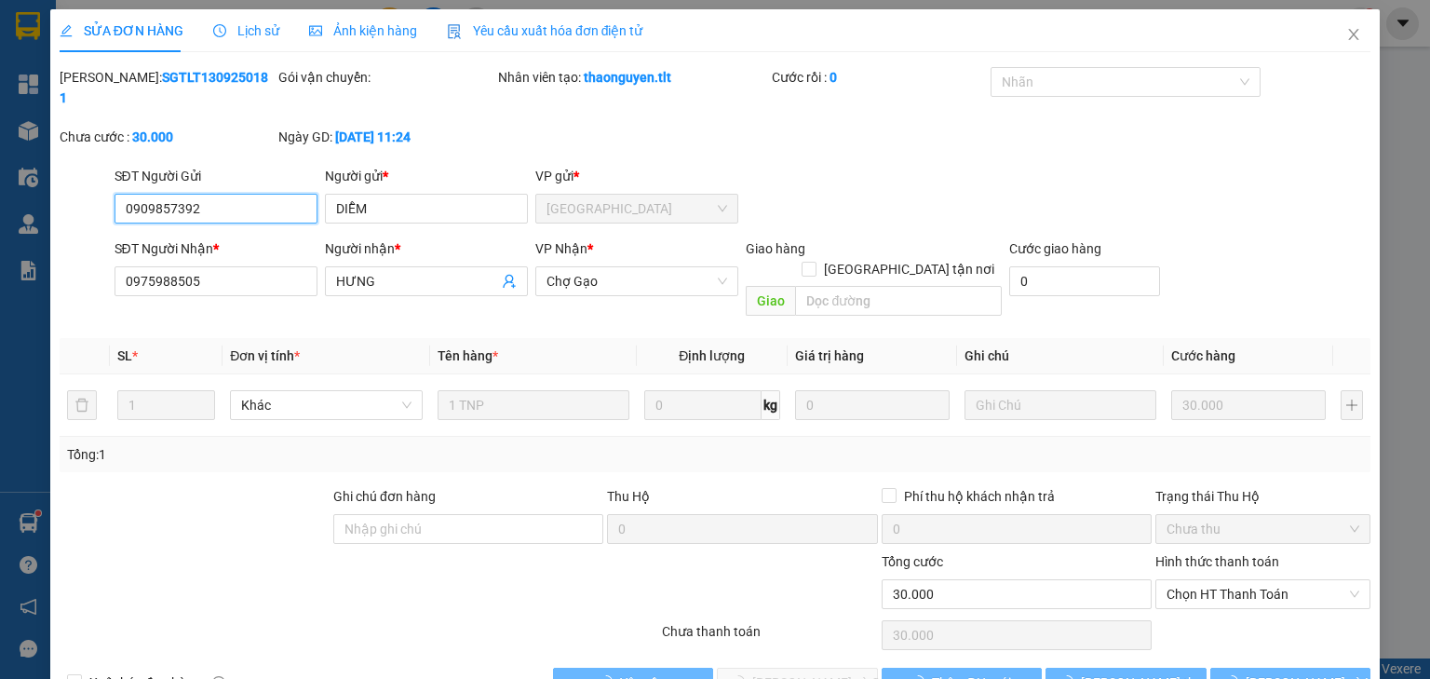
scroll to position [11, 0]
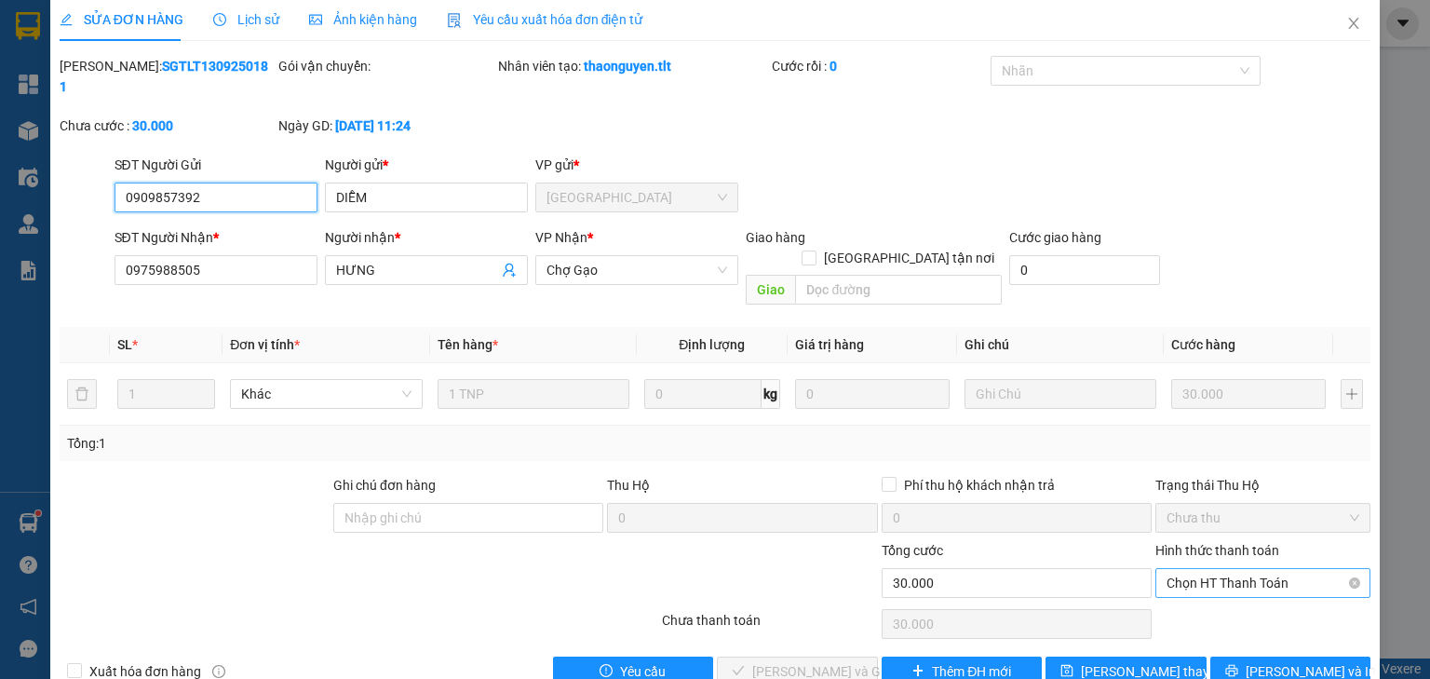
click at [1263, 569] on span "Chọn HT Thanh Toán" at bounding box center [1263, 583] width 193 height 28
click at [1234, 570] on div "Tại văn phòng" at bounding box center [1254, 578] width 192 height 20
type input "0"
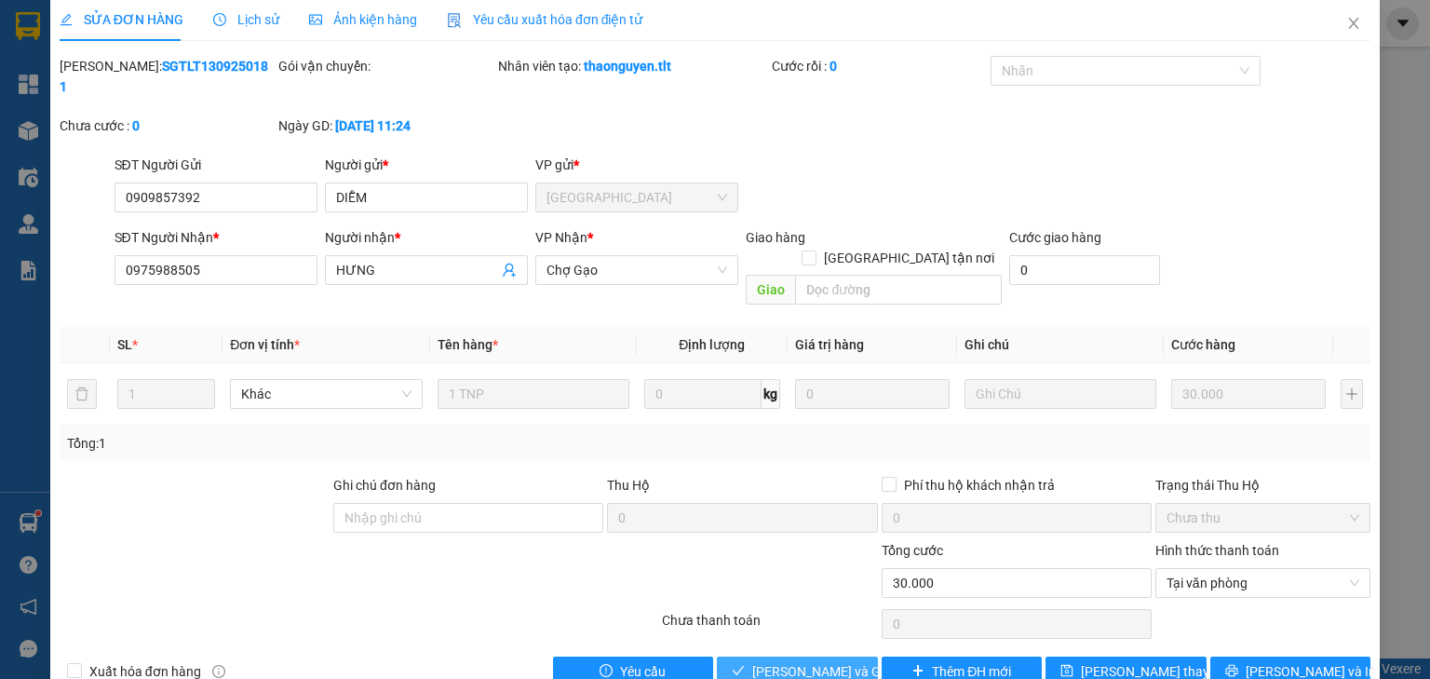
drag, startPoint x: 819, startPoint y: 623, endPoint x: 861, endPoint y: 555, distance: 79.9
click at [818, 661] on span "[PERSON_NAME] và Giao hàng" at bounding box center [841, 671] width 179 height 20
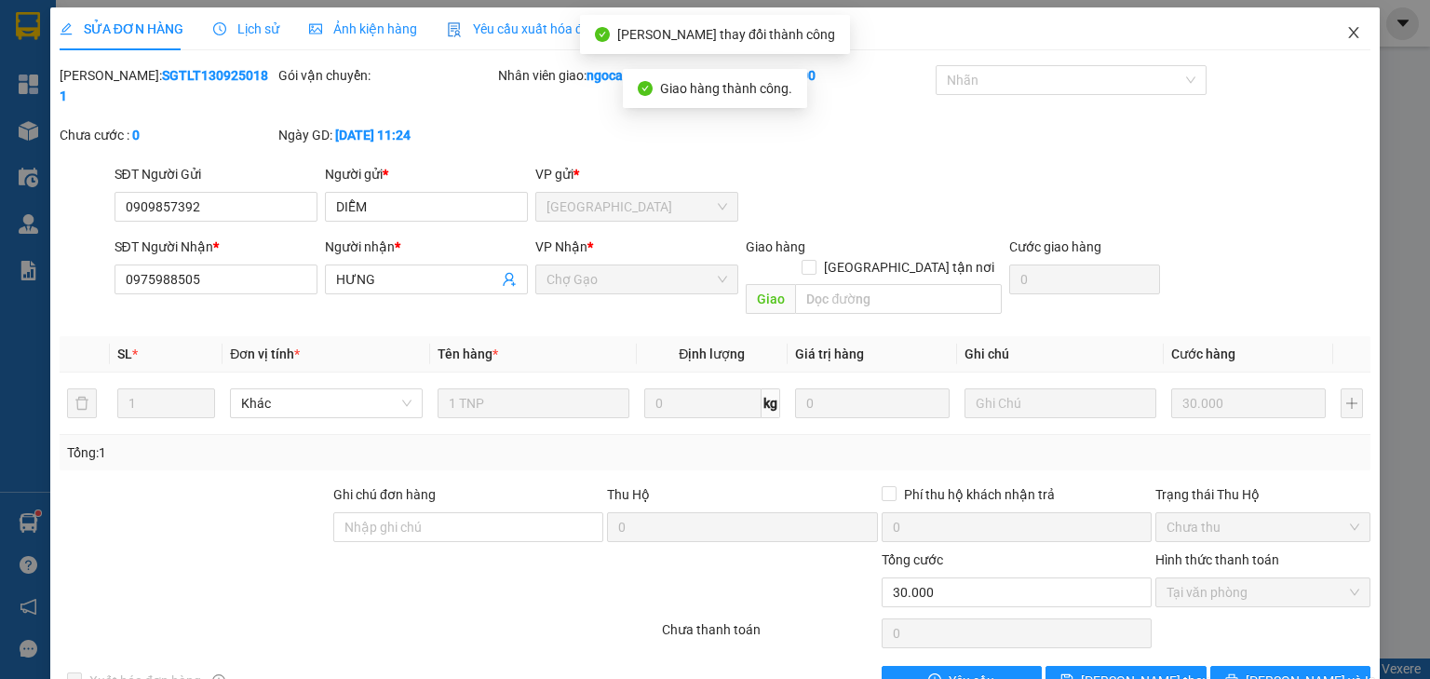
scroll to position [0, 0]
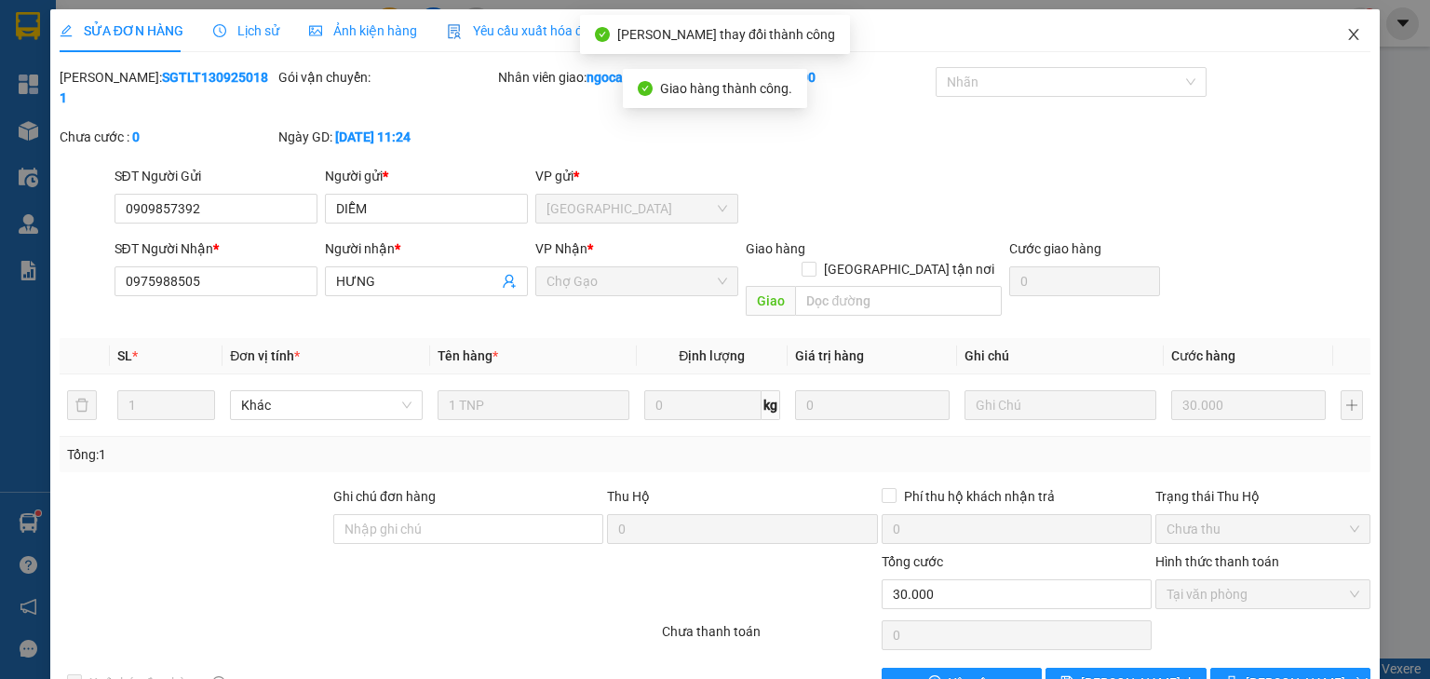
click at [1347, 34] on icon "close" at bounding box center [1354, 34] width 15 height 15
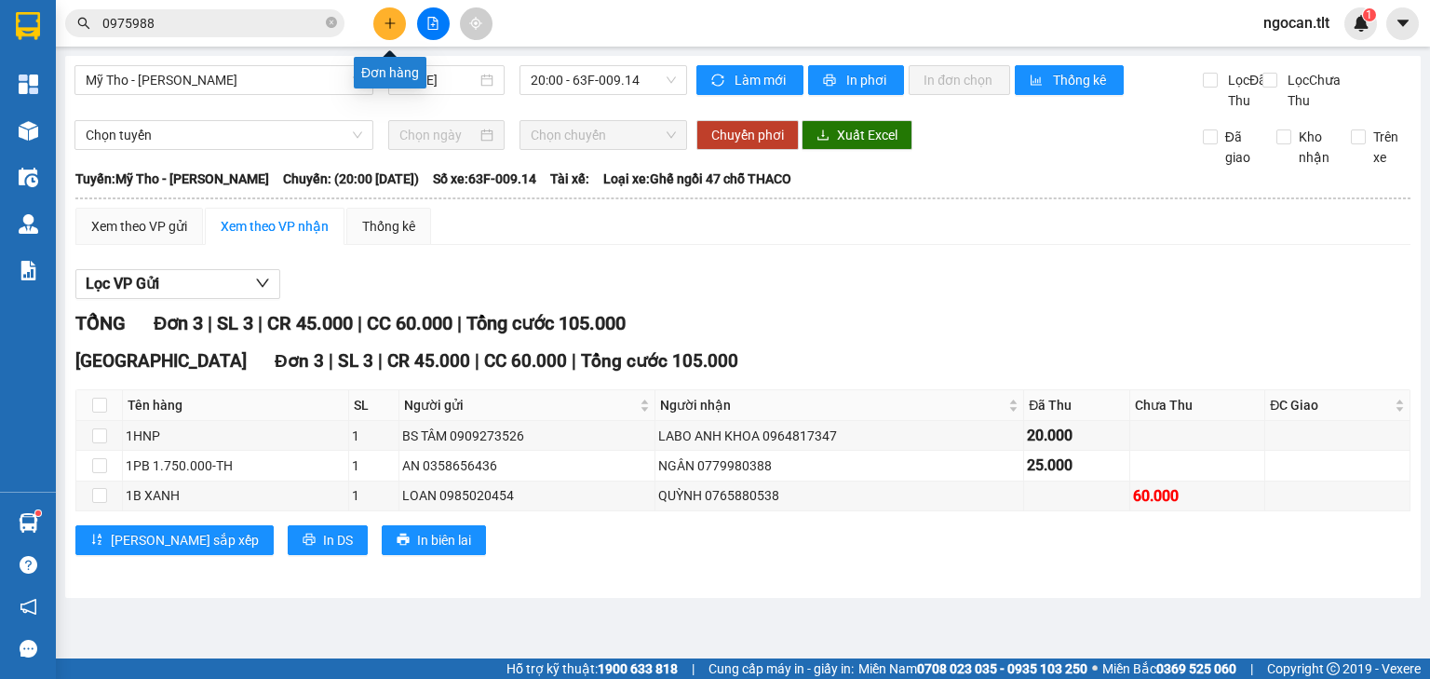
click at [395, 27] on icon "plus" at bounding box center [390, 23] width 13 height 13
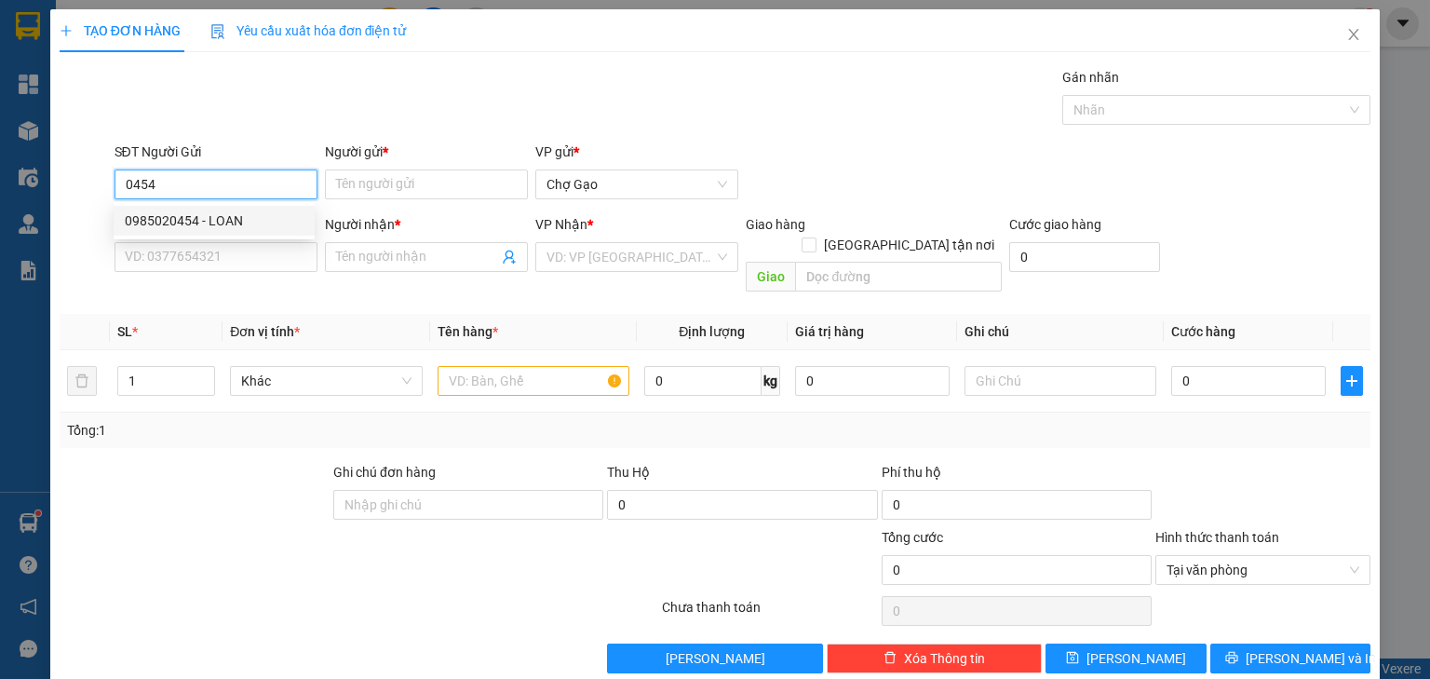
click at [210, 216] on div "0985020454 - LOAN" at bounding box center [214, 220] width 179 height 20
type input "0985020454"
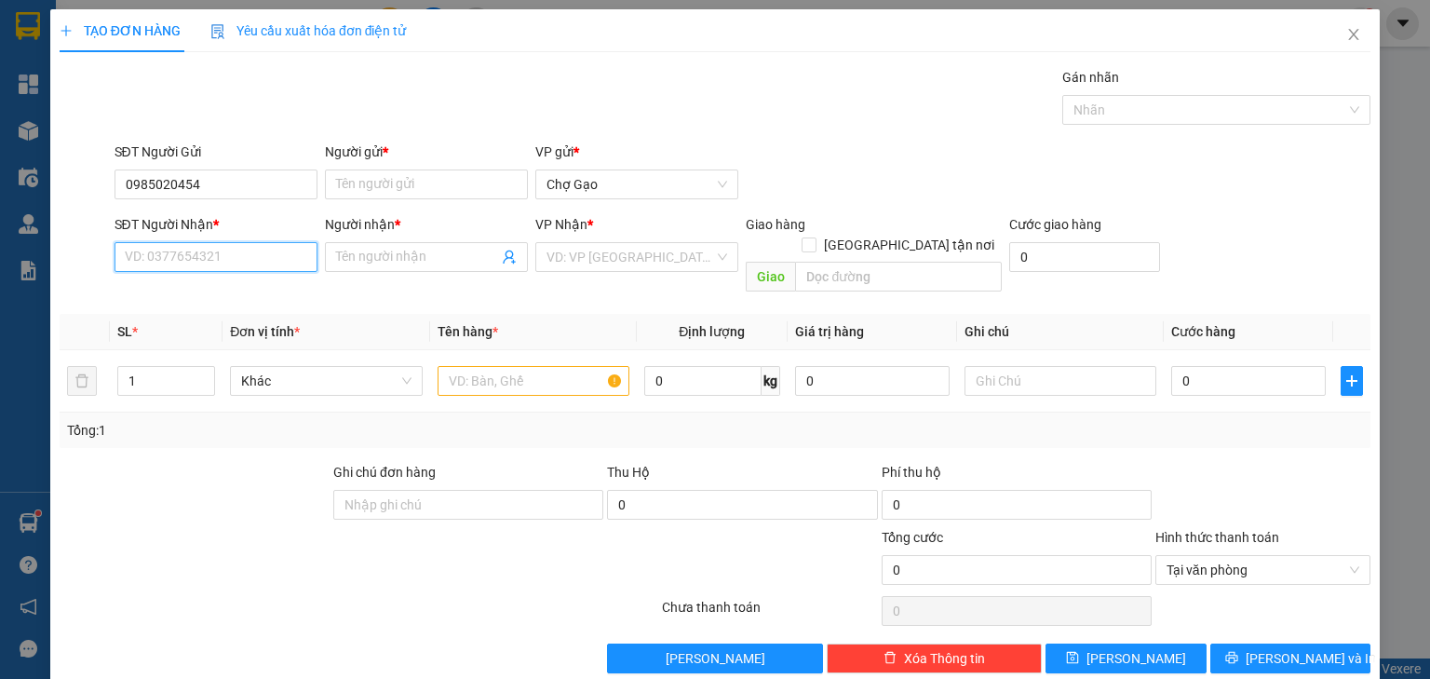
click at [227, 248] on input "SĐT Người Nhận *" at bounding box center [216, 257] width 203 height 30
drag, startPoint x: 215, startPoint y: 320, endPoint x: 384, endPoint y: 294, distance: 170.6
click at [221, 320] on div "0765880538 - [PERSON_NAME]" at bounding box center [216, 323] width 183 height 20
type input "0765880538"
type input "QUỲNH"
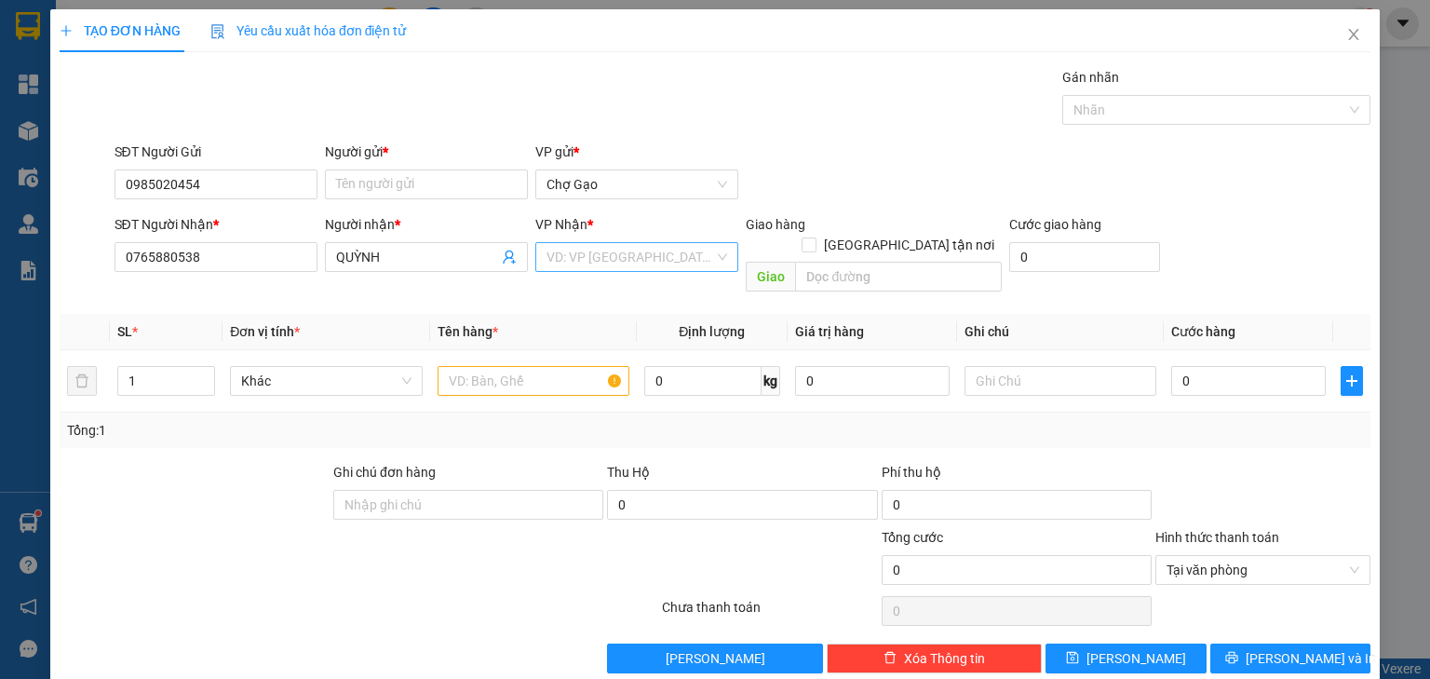
drag, startPoint x: 596, startPoint y: 251, endPoint x: 590, endPoint y: 264, distance: 15.4
click at [598, 251] on input "search" at bounding box center [631, 257] width 168 height 28
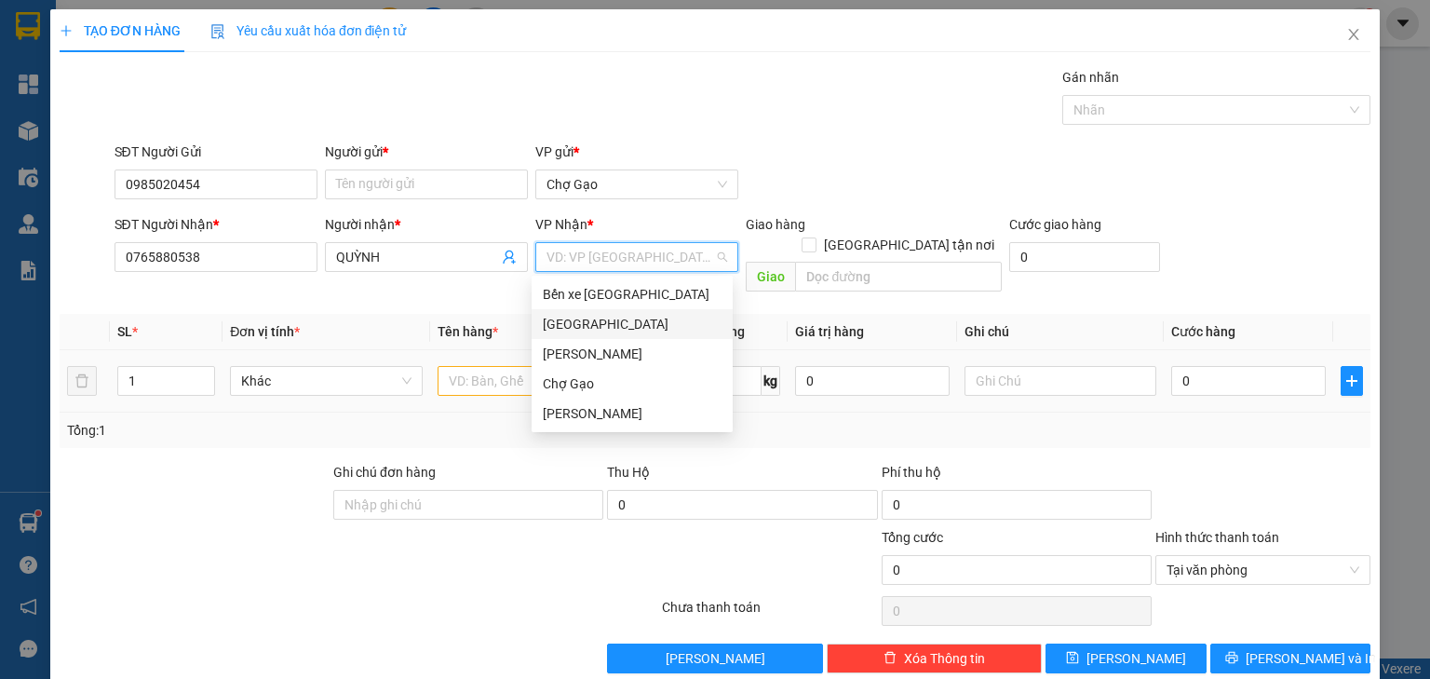
drag, startPoint x: 569, startPoint y: 319, endPoint x: 549, endPoint y: 363, distance: 47.9
click at [570, 331] on div "[GEOGRAPHIC_DATA]" at bounding box center [632, 324] width 179 height 20
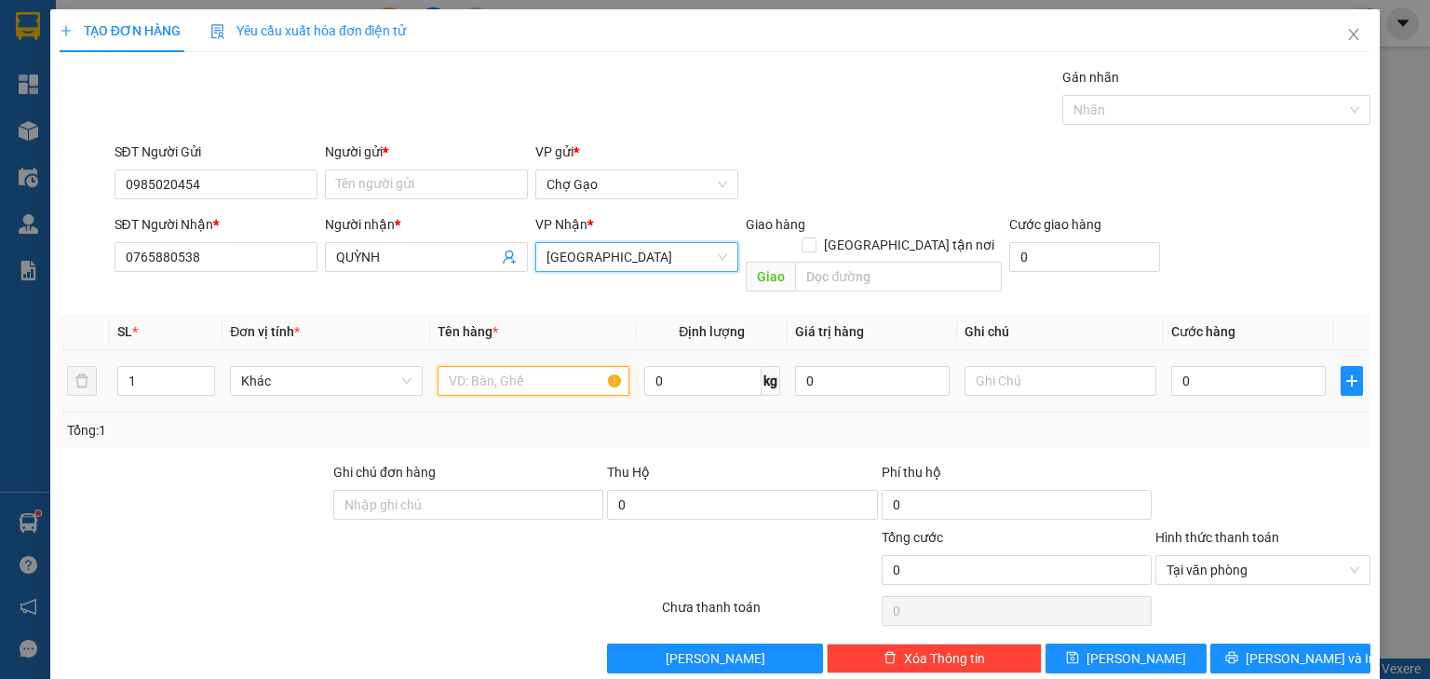
click at [537, 366] on input "text" at bounding box center [534, 381] width 192 height 30
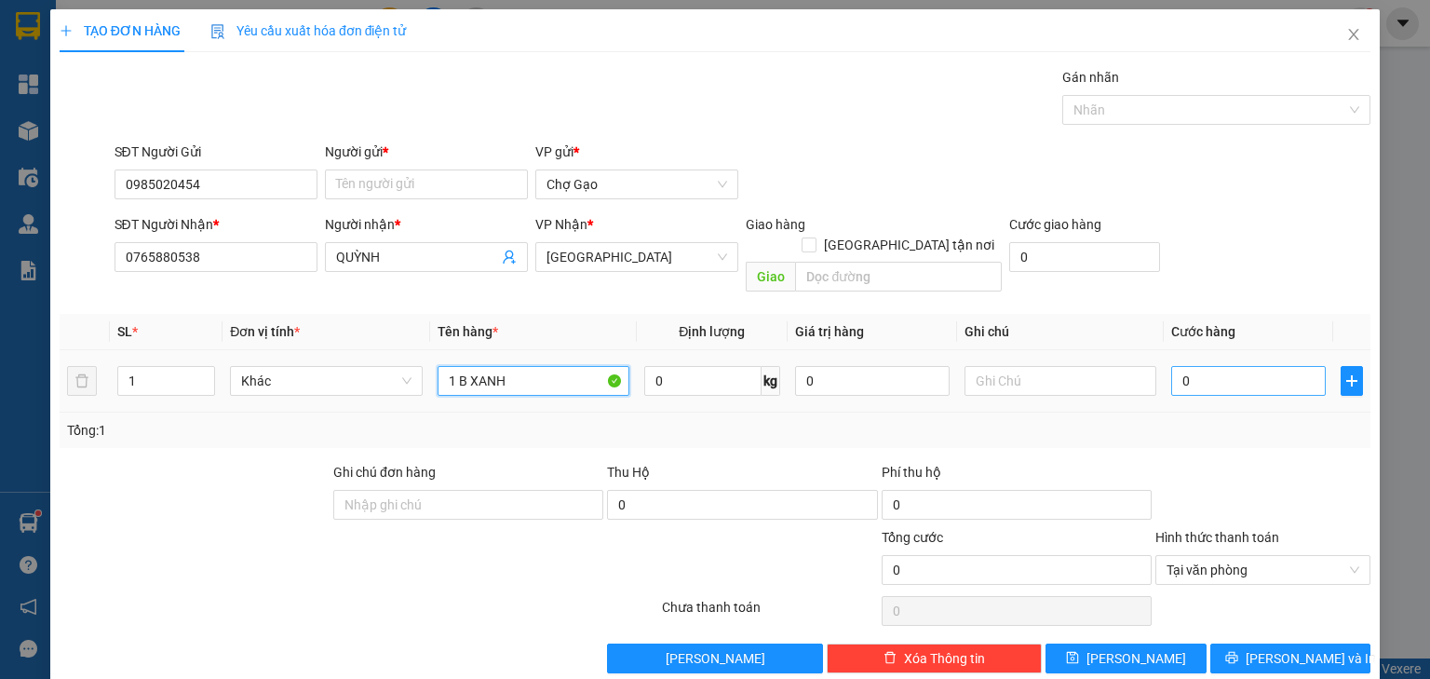
type input "1 B XANH"
click at [1258, 366] on input "0" at bounding box center [1249, 381] width 155 height 30
type input "6"
type input "60"
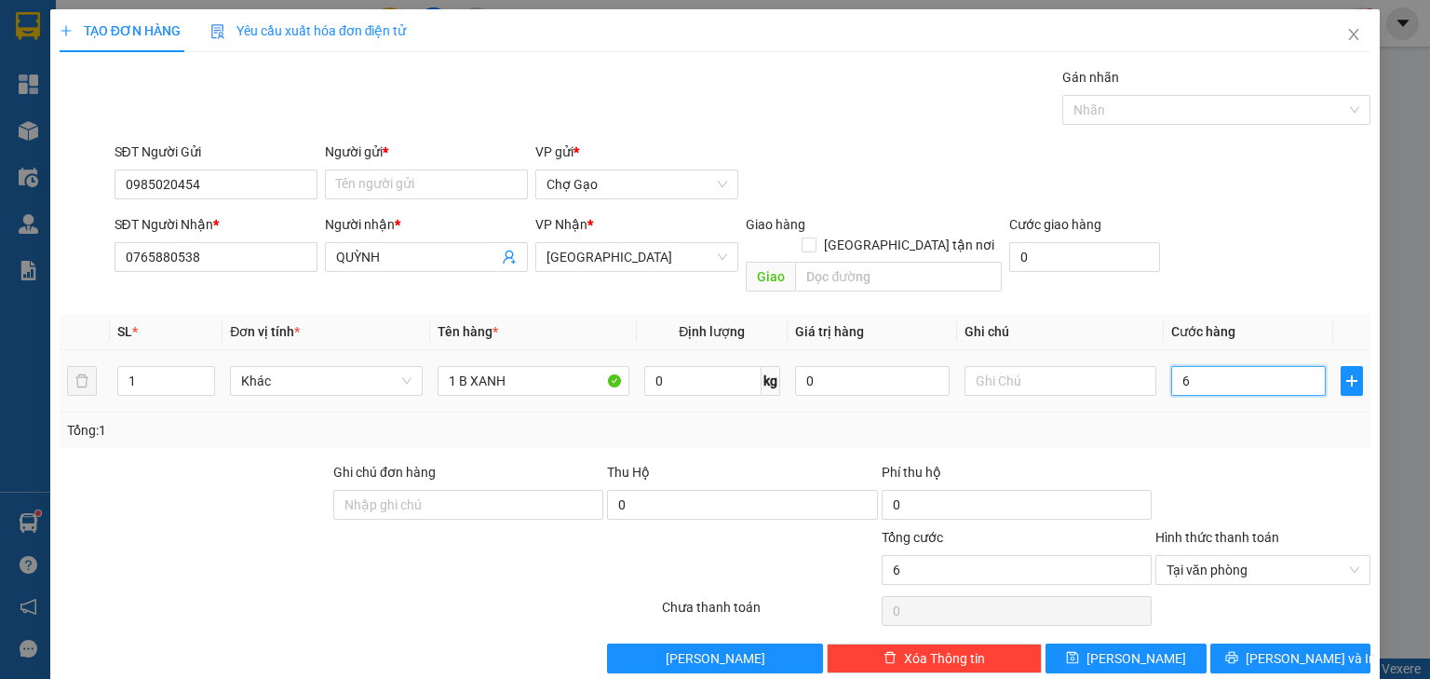
type input "60"
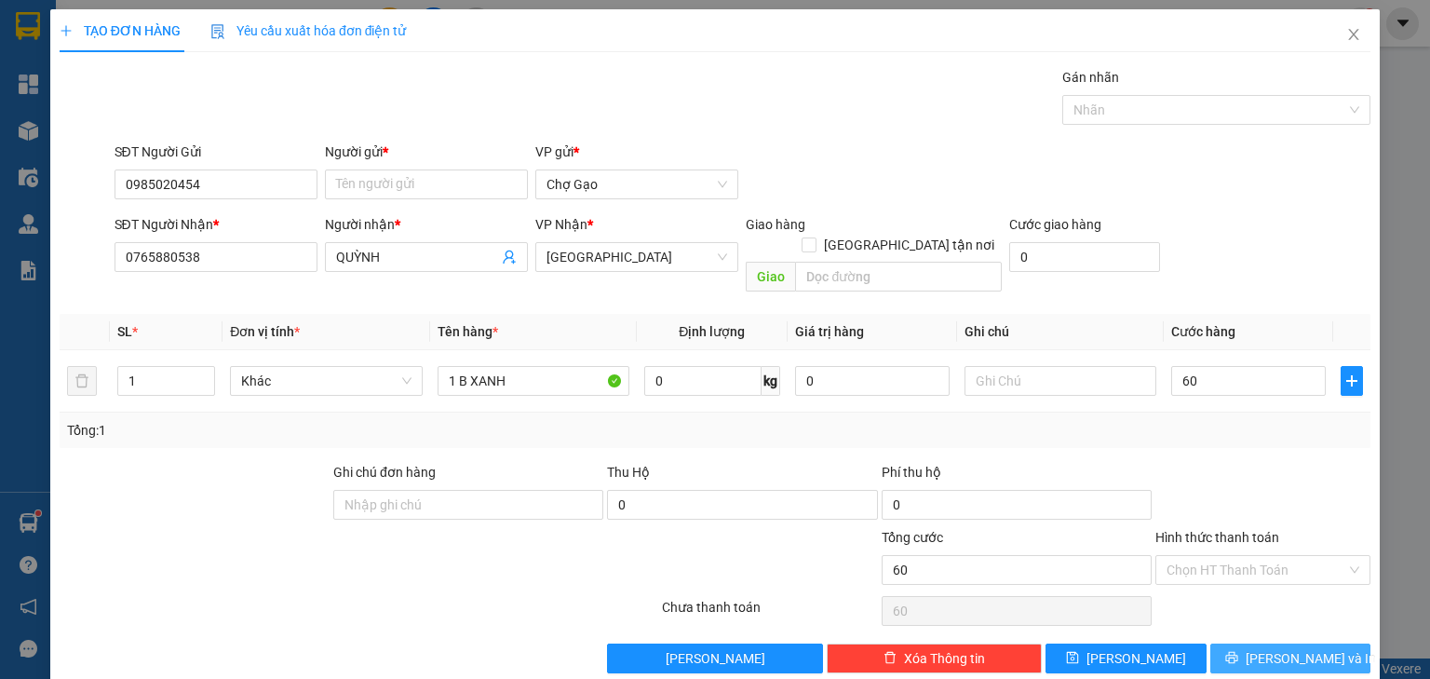
type input "60.000"
click at [1310, 648] on span "[PERSON_NAME] và In" at bounding box center [1311, 658] width 130 height 20
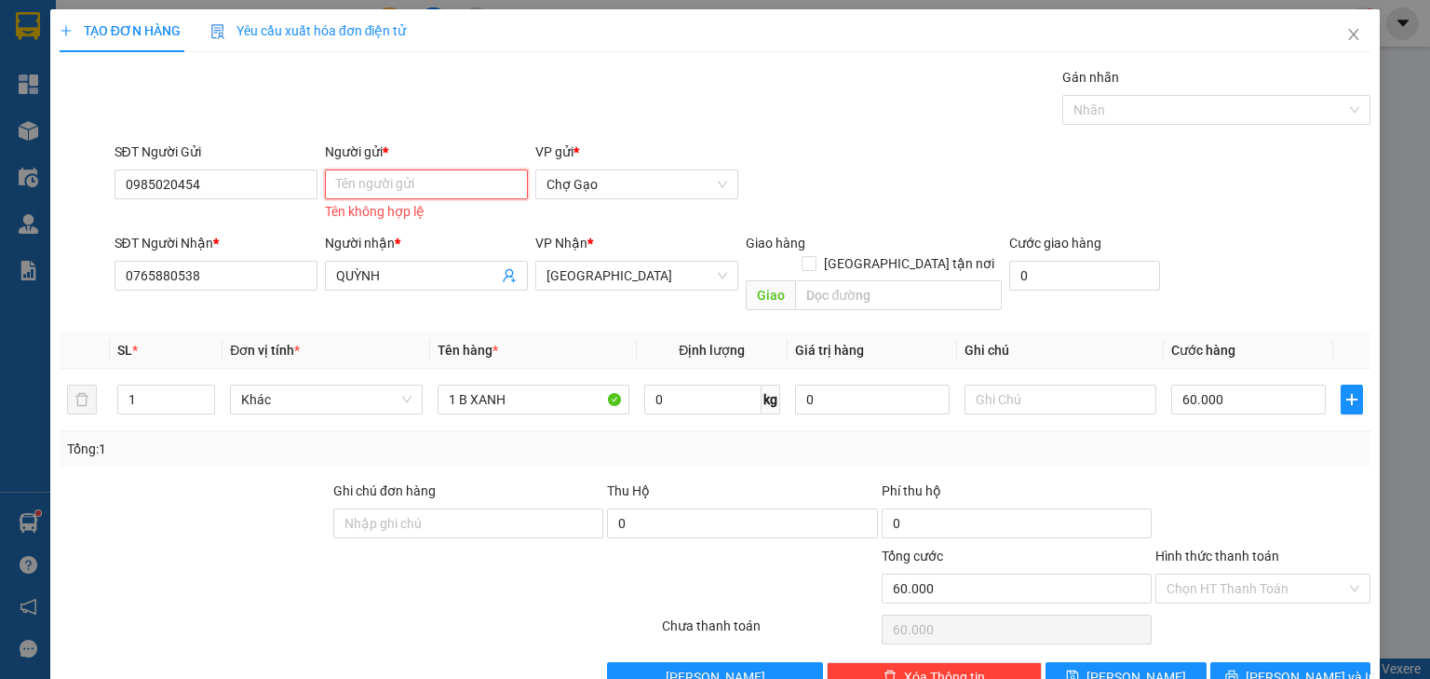
click at [452, 196] on input "Người gửi *" at bounding box center [426, 184] width 203 height 30
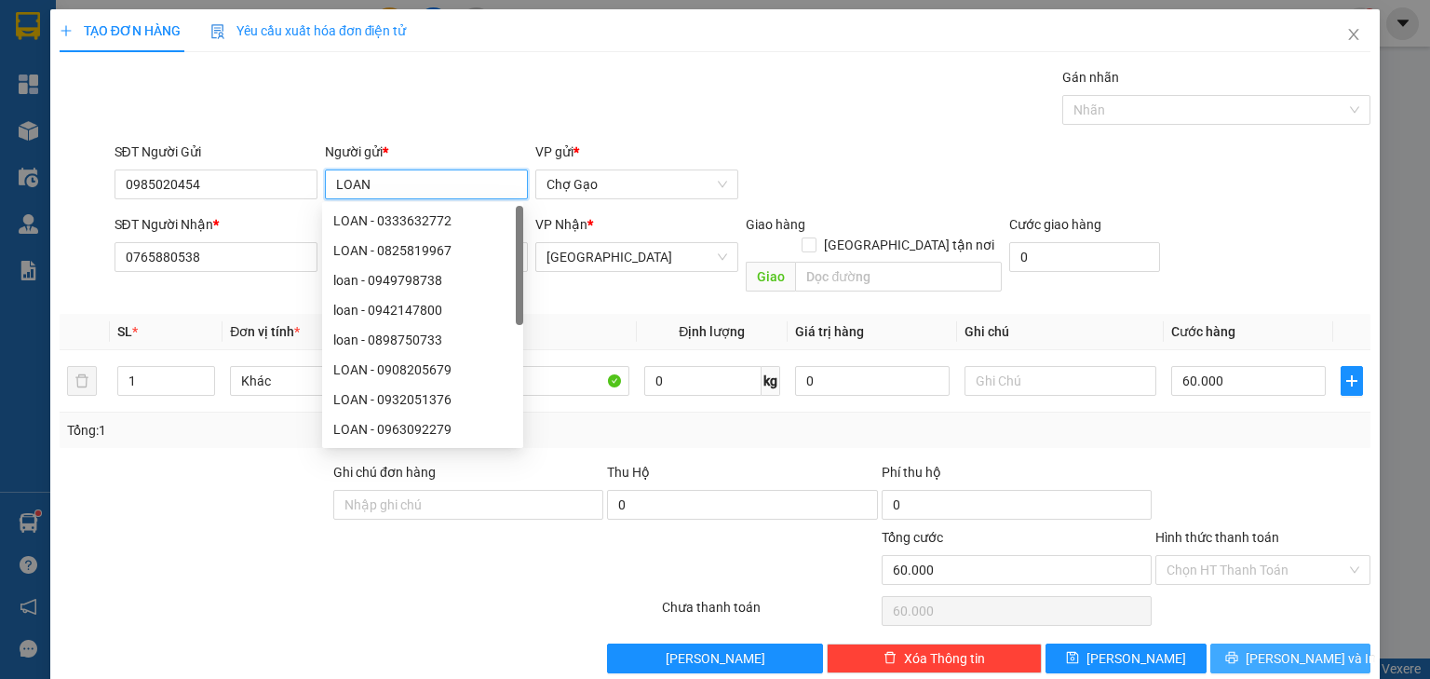
type input "LOAN"
click at [1308, 648] on span "[PERSON_NAME] và In" at bounding box center [1311, 658] width 130 height 20
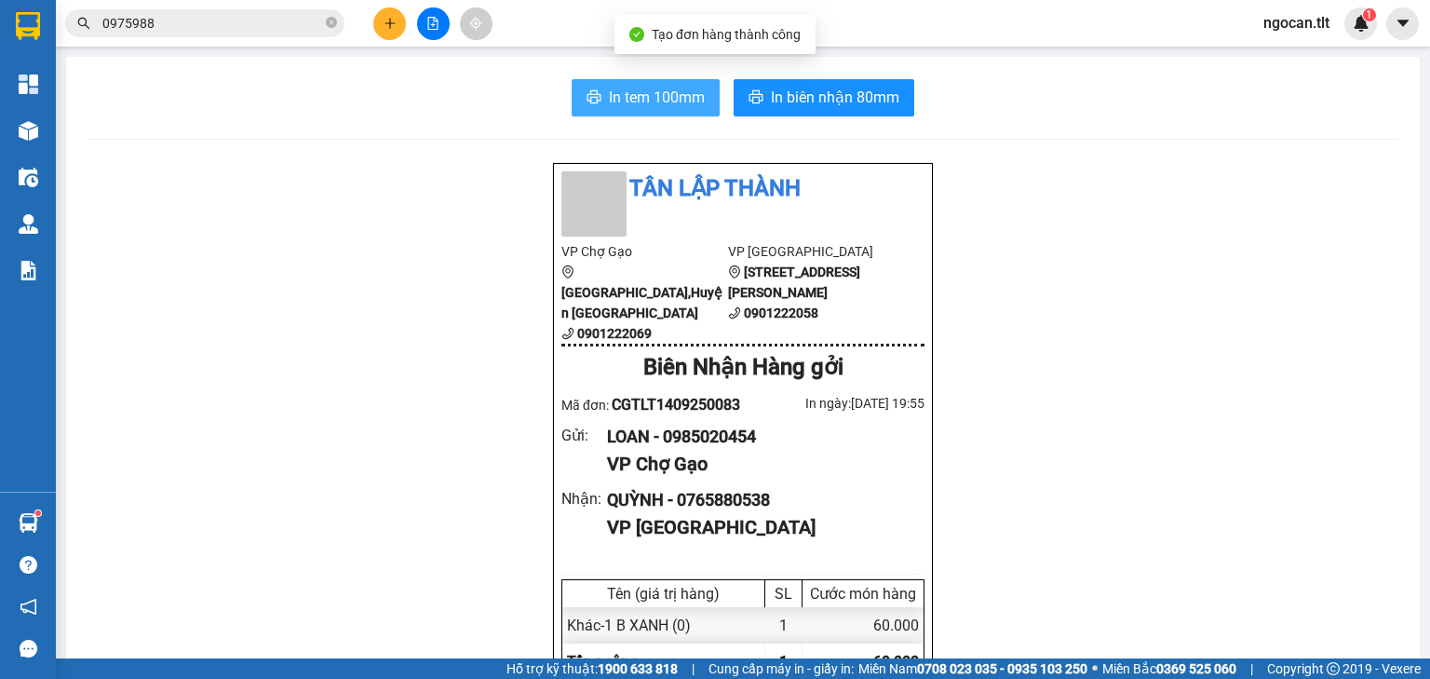
click at [659, 101] on span "In tem 100mm" at bounding box center [657, 97] width 96 height 23
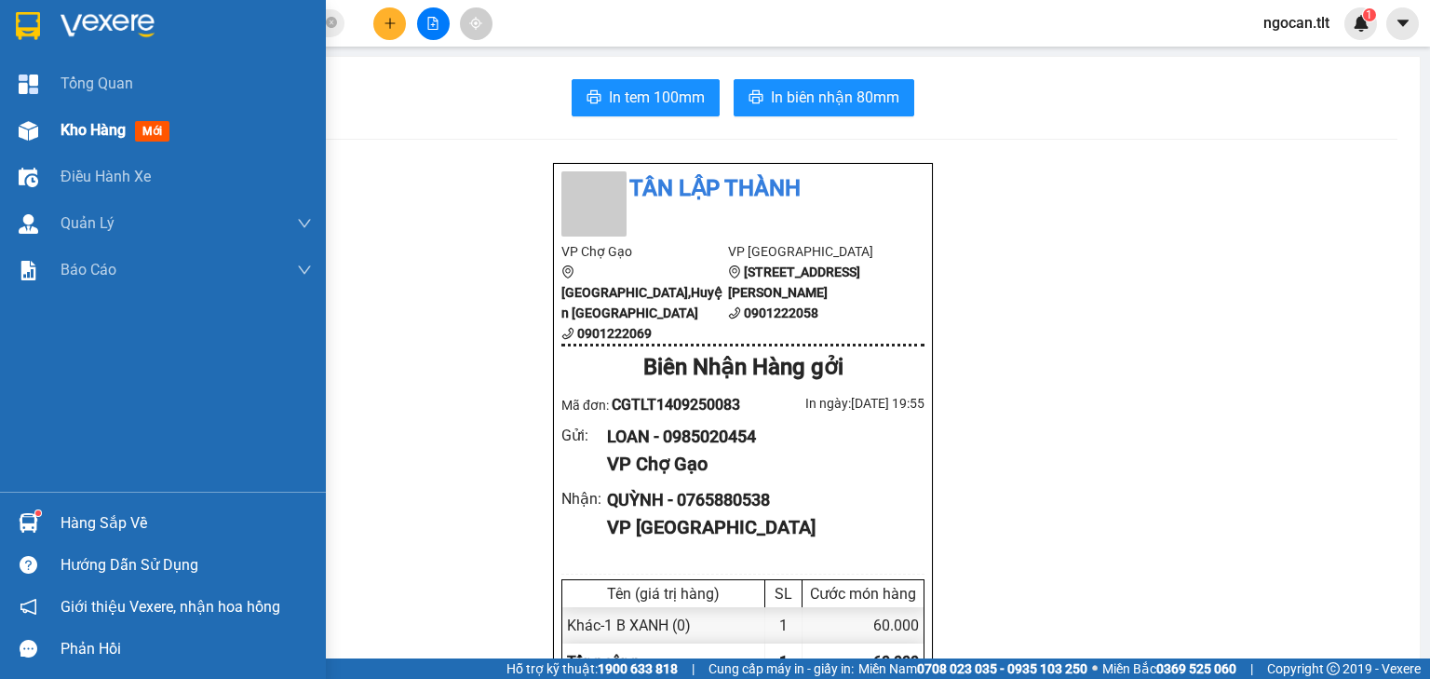
click at [100, 130] on span "Kho hàng" at bounding box center [93, 130] width 65 height 18
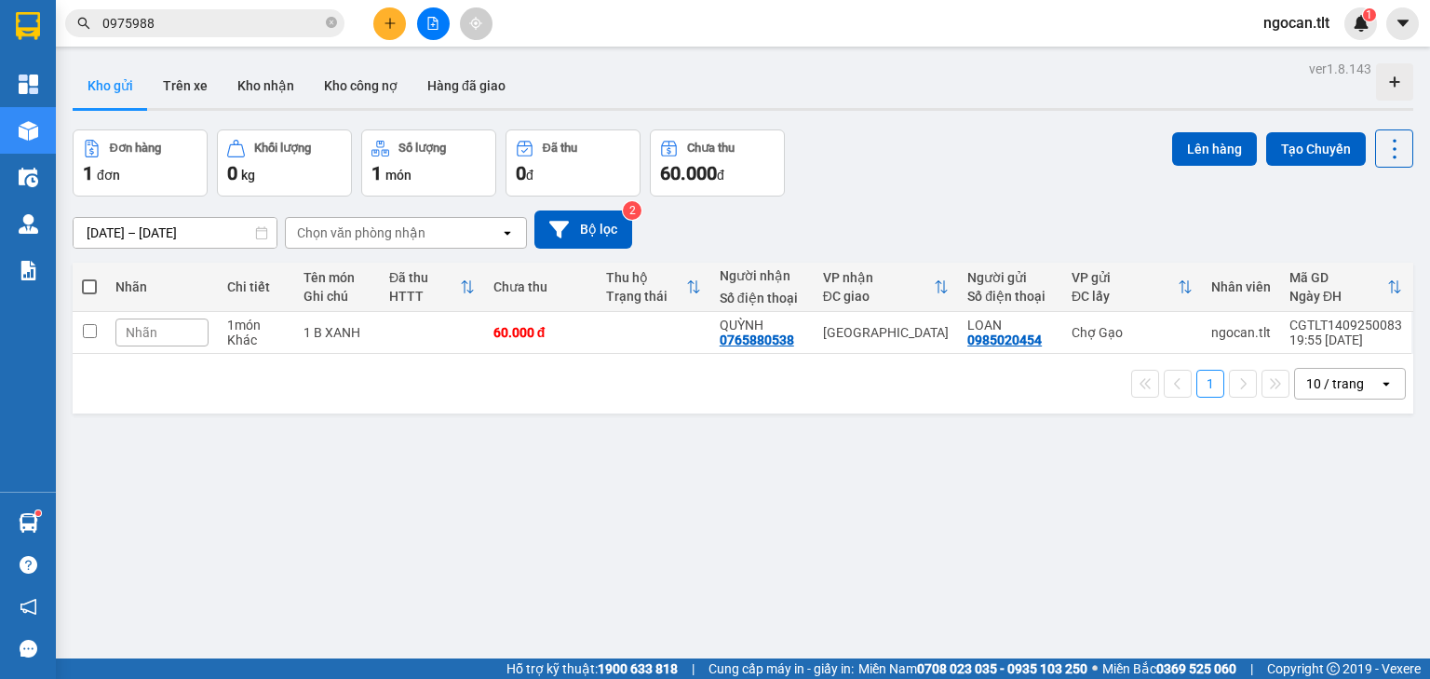
click at [430, 20] on icon "file-add" at bounding box center [433, 23] width 13 height 13
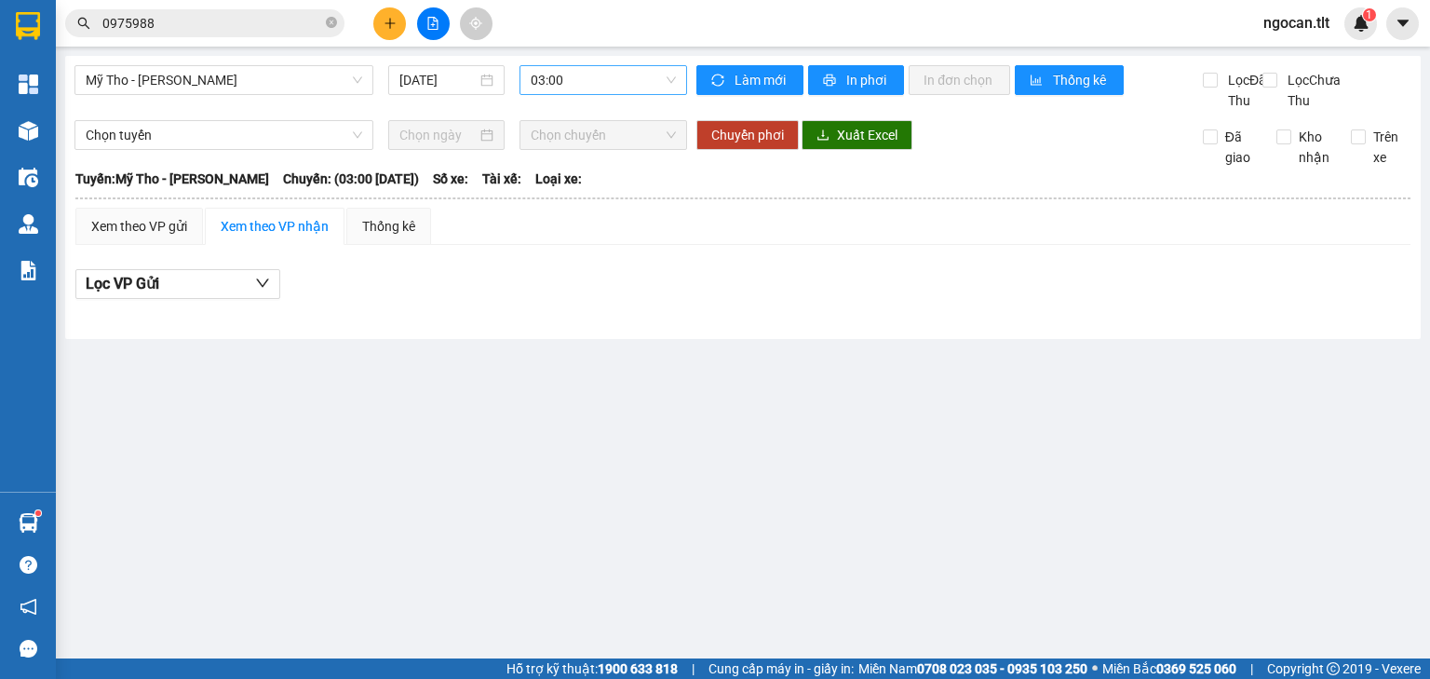
click at [585, 77] on span "03:00" at bounding box center [604, 80] width 146 height 28
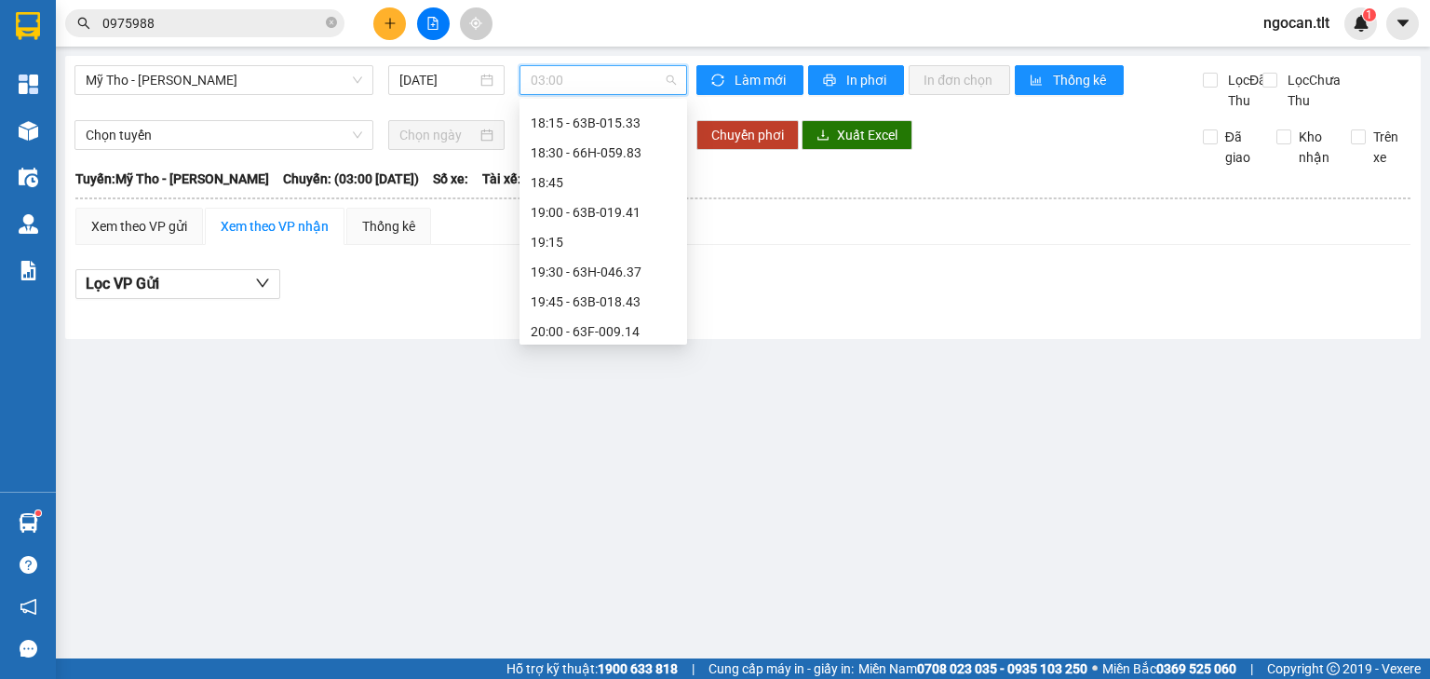
scroll to position [2772, 0]
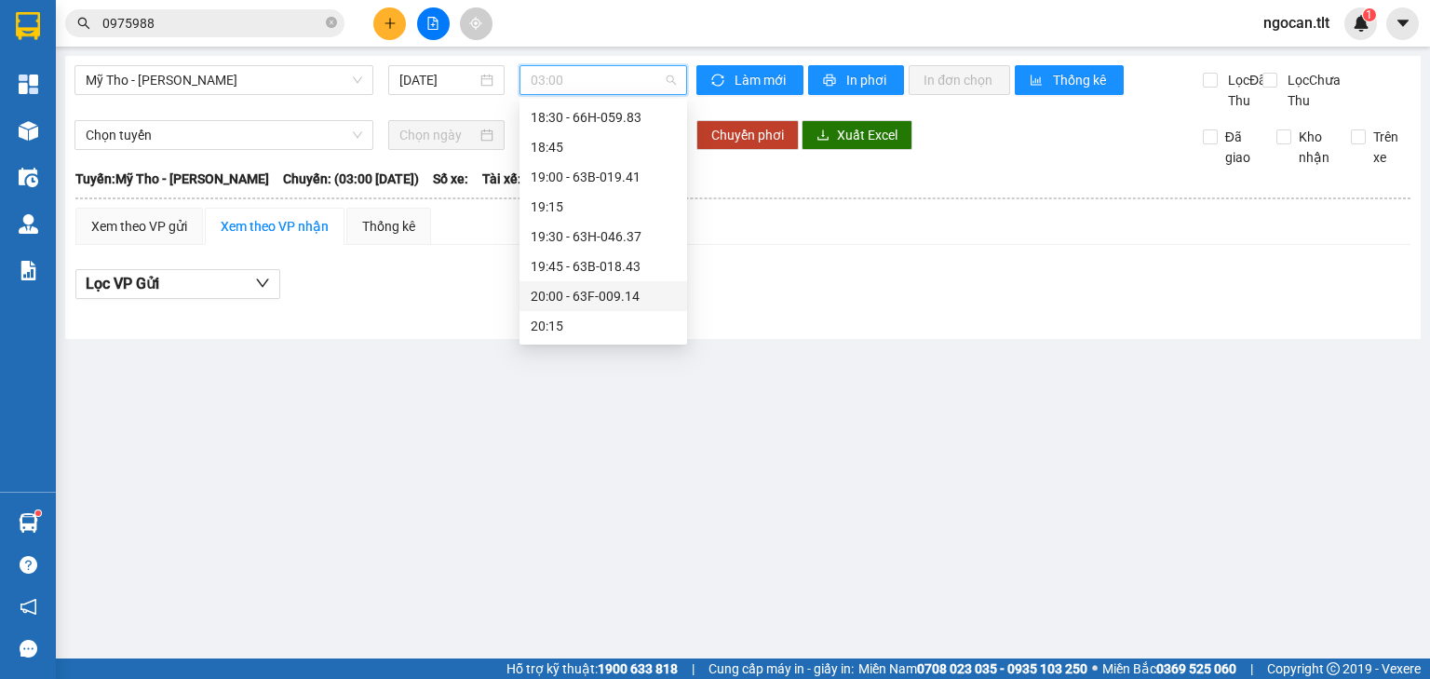
click at [617, 289] on div "20:00 - 63F-009.14" at bounding box center [603, 296] width 145 height 20
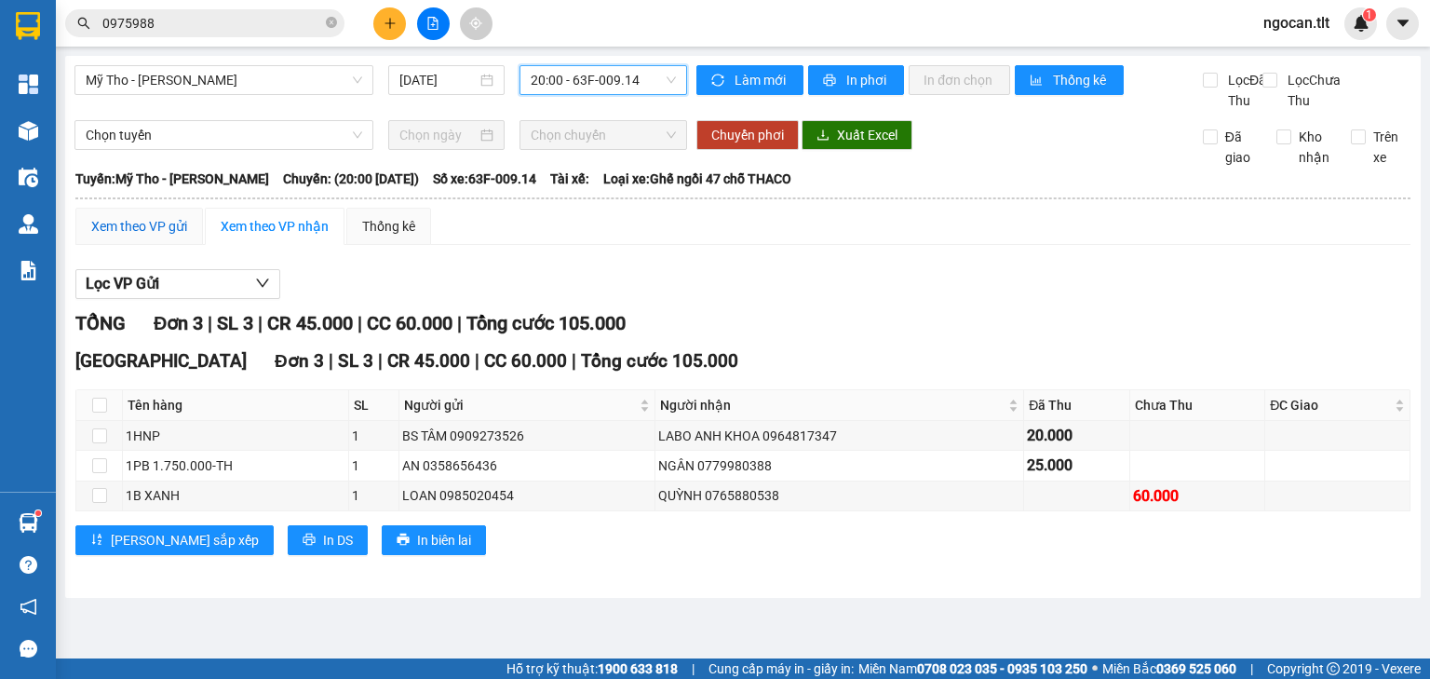
click at [153, 236] on div "Xem theo VP gửi" at bounding box center [139, 226] width 96 height 20
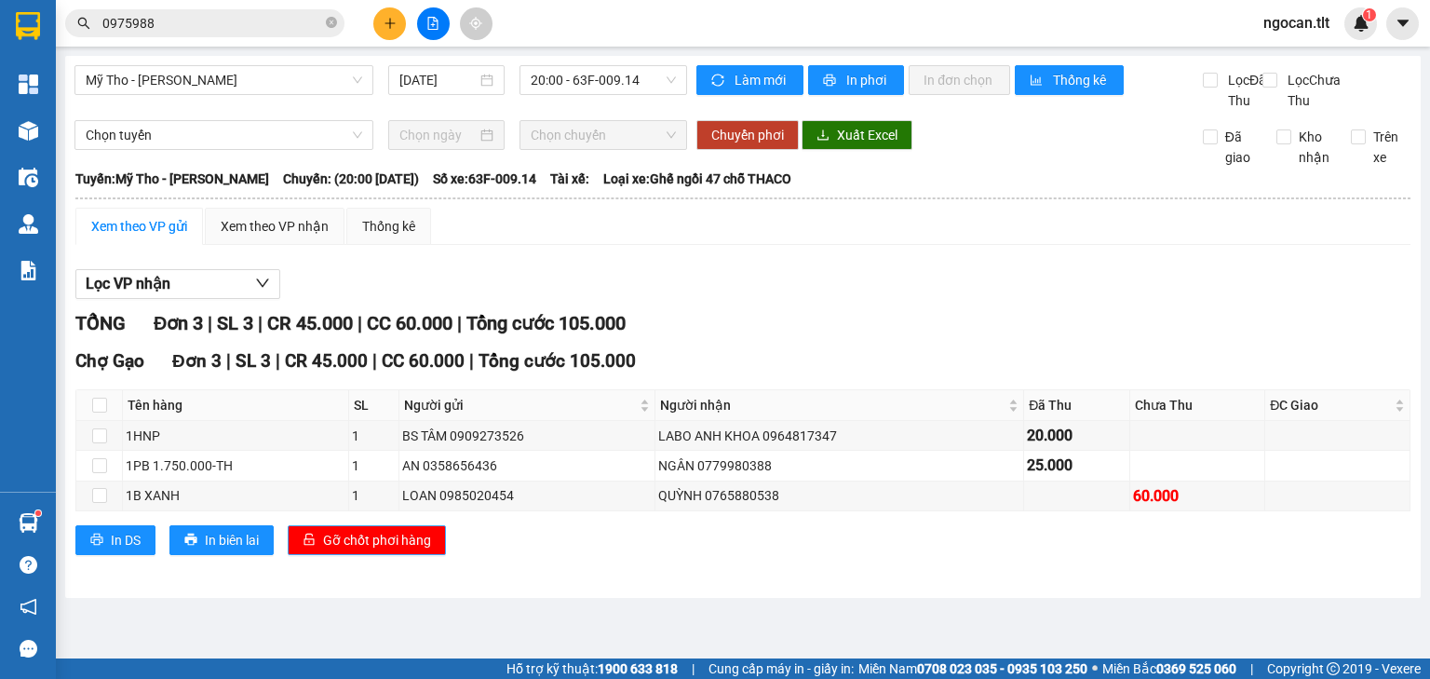
click at [433, 555] on button "Gỡ chốt phơi hàng" at bounding box center [367, 540] width 158 height 30
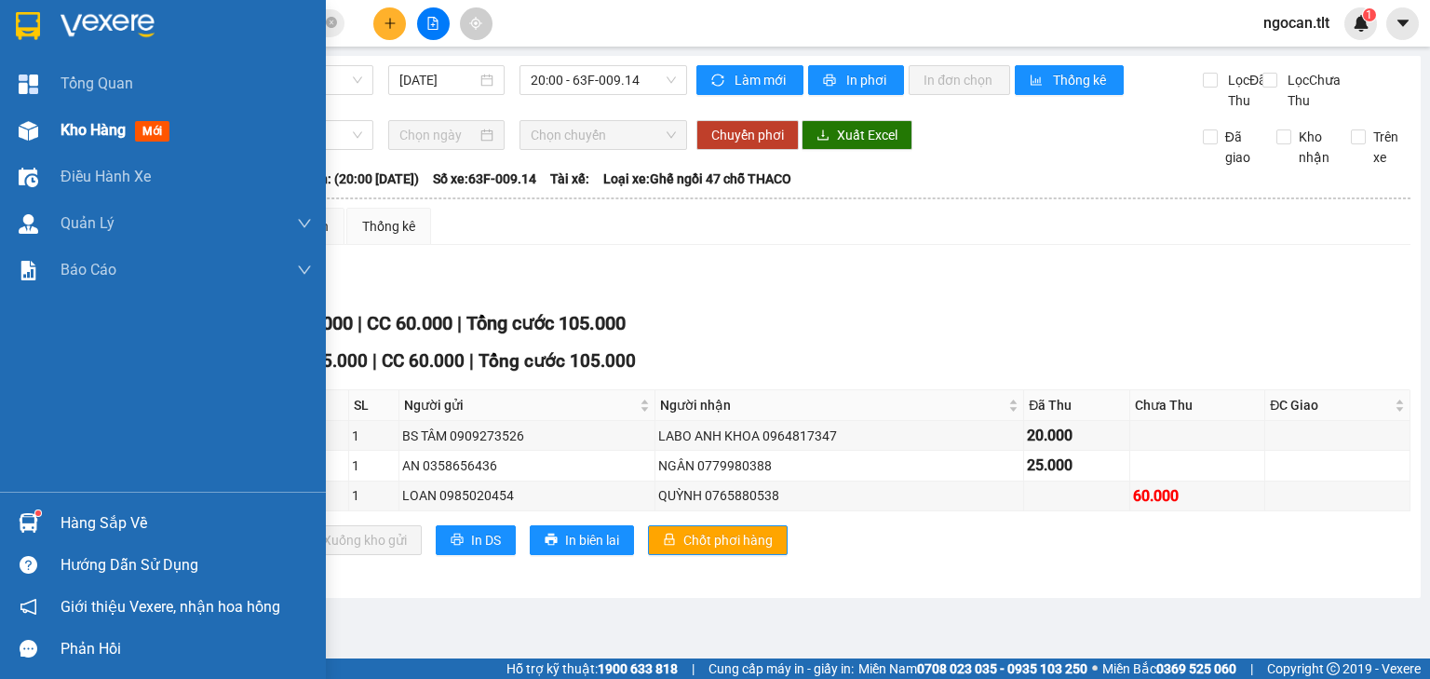
click at [110, 130] on span "Kho hàng" at bounding box center [93, 130] width 65 height 18
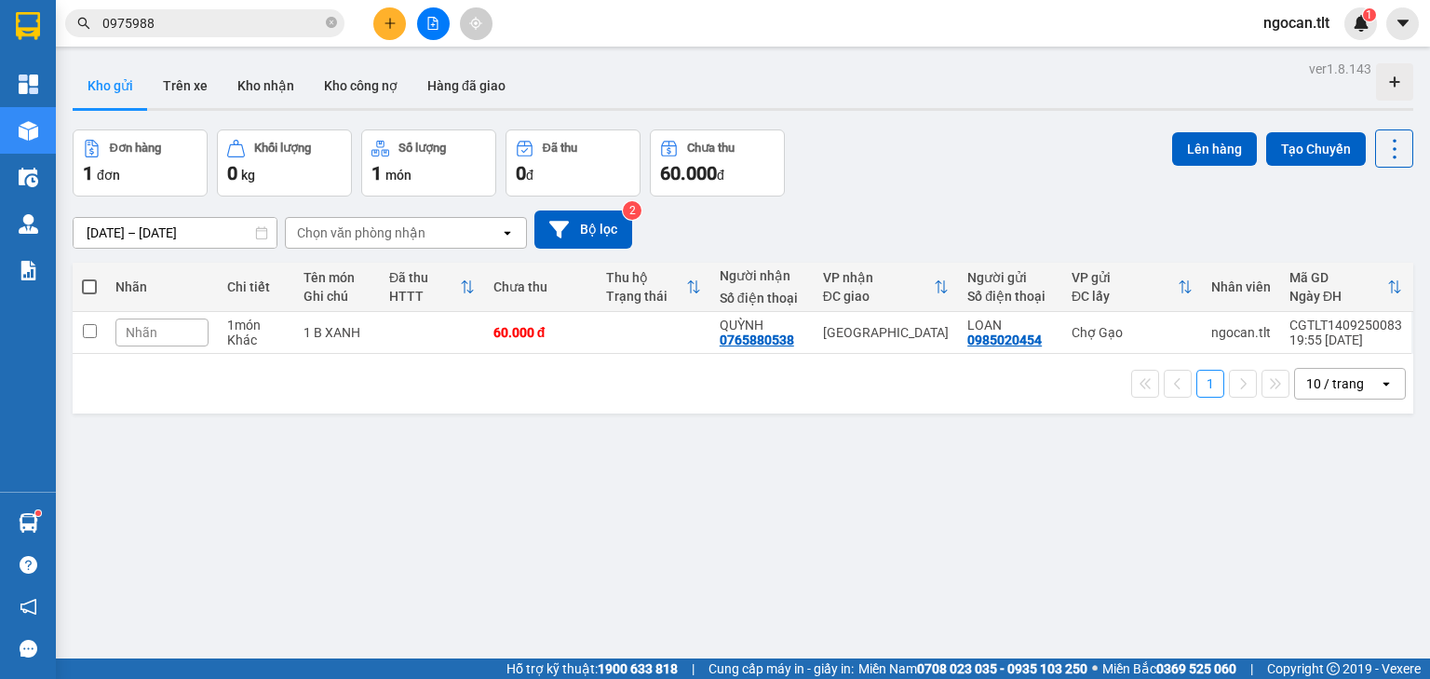
click at [616, 335] on td at bounding box center [653, 333] width 113 height 42
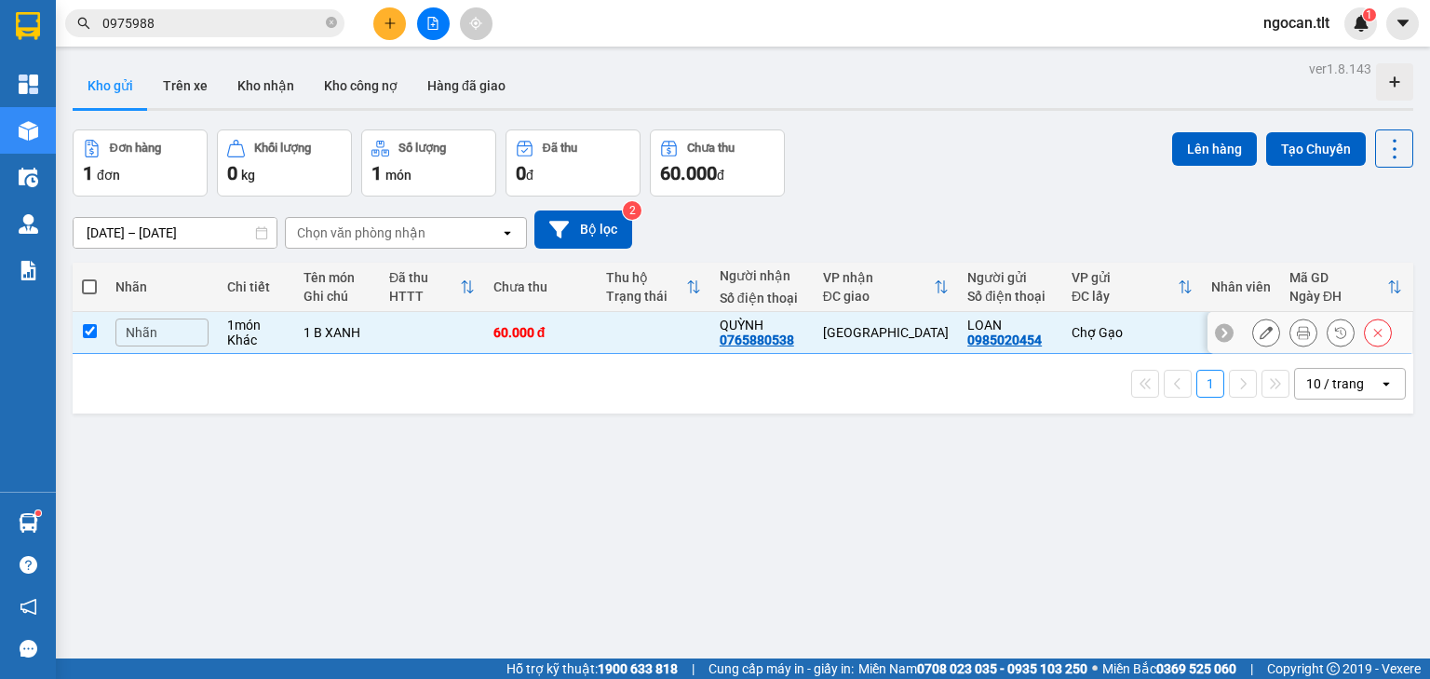
checkbox input "true"
click at [1198, 138] on button "Lên hàng" at bounding box center [1215, 149] width 85 height 34
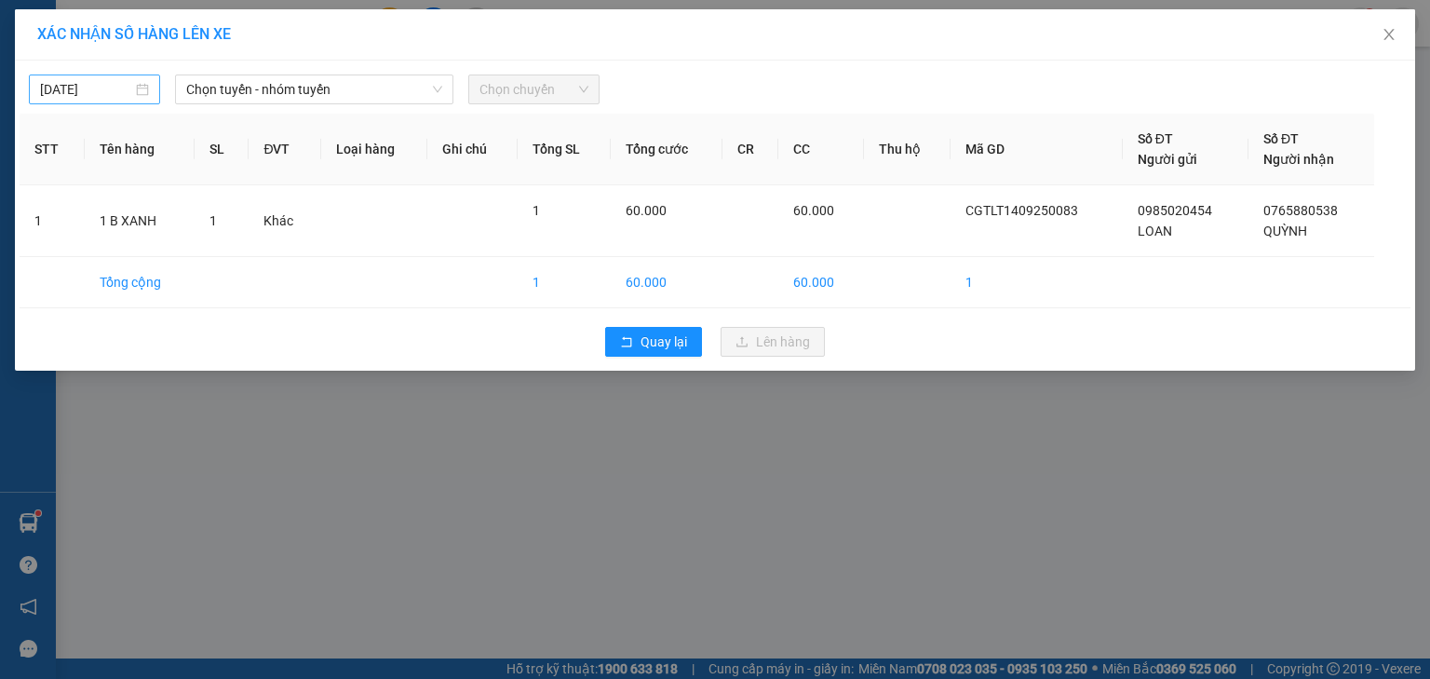
click at [106, 93] on input "[DATE]" at bounding box center [86, 89] width 92 height 20
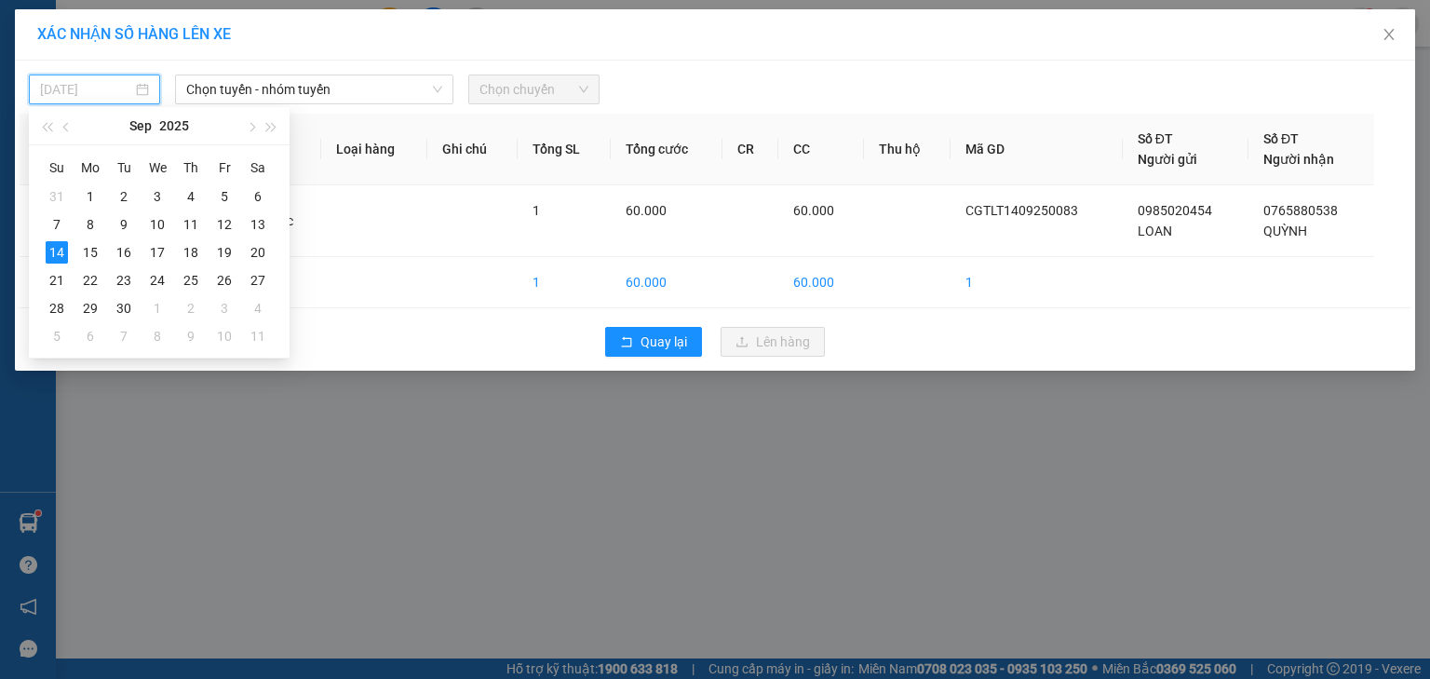
type input "[DATE]"
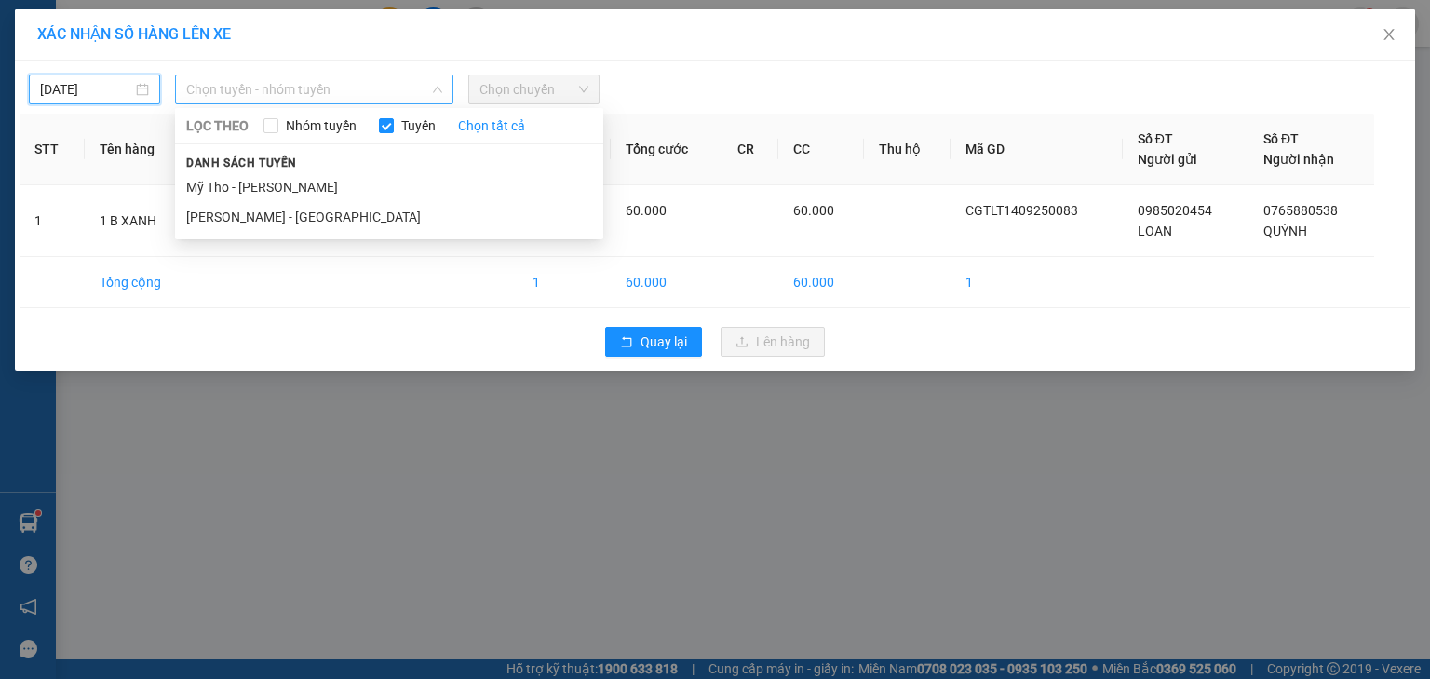
drag, startPoint x: 376, startPoint y: 82, endPoint x: 346, endPoint y: 137, distance: 62.5
click at [376, 85] on span "Chọn tuyến - nhóm tuyến" at bounding box center [314, 89] width 256 height 28
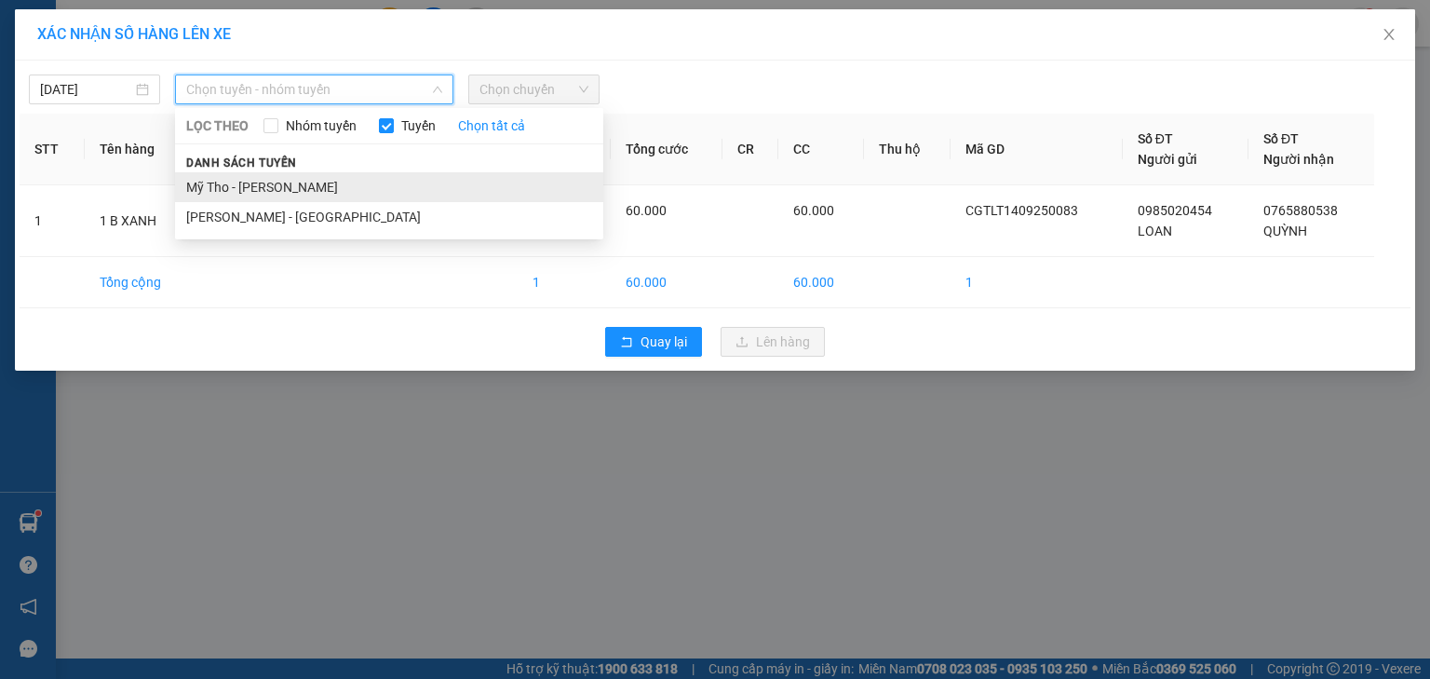
click at [305, 186] on li "Mỹ Tho - [PERSON_NAME]" at bounding box center [389, 187] width 428 height 30
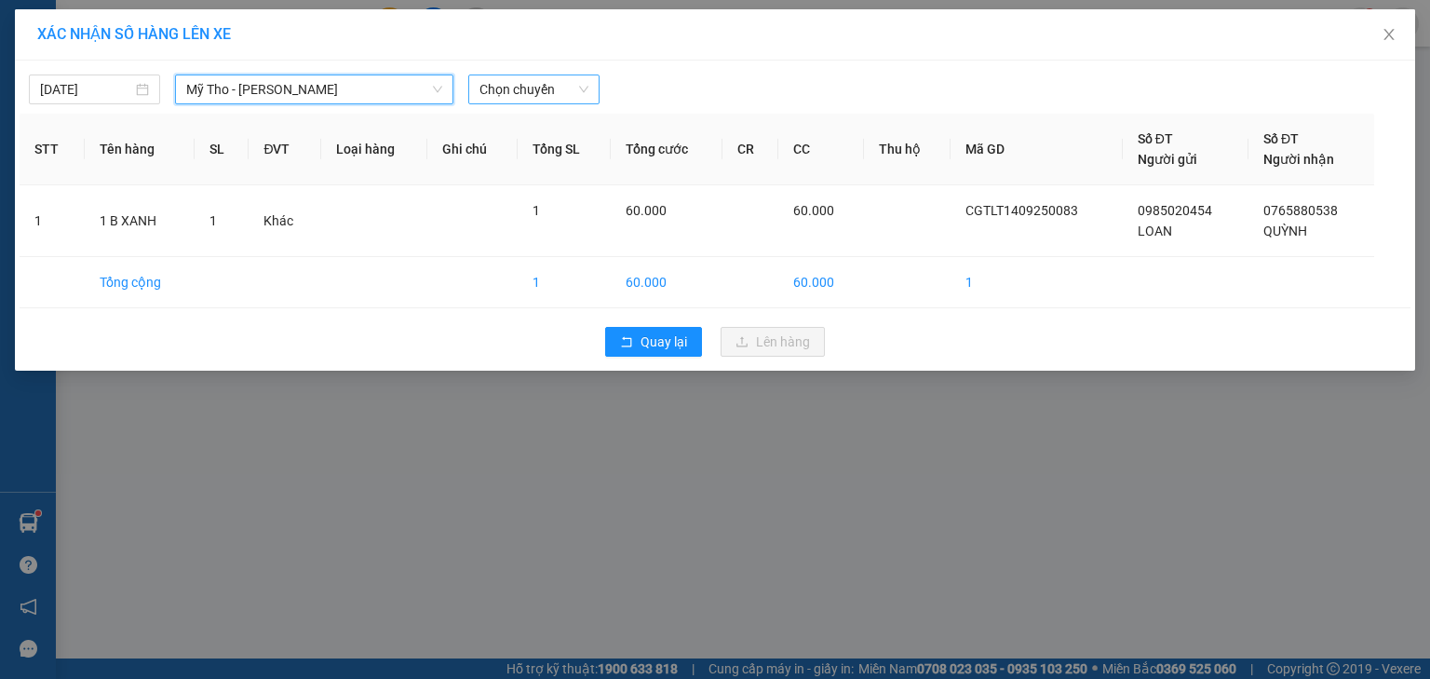
click at [529, 78] on span "Chọn chuyến" at bounding box center [534, 89] width 109 height 28
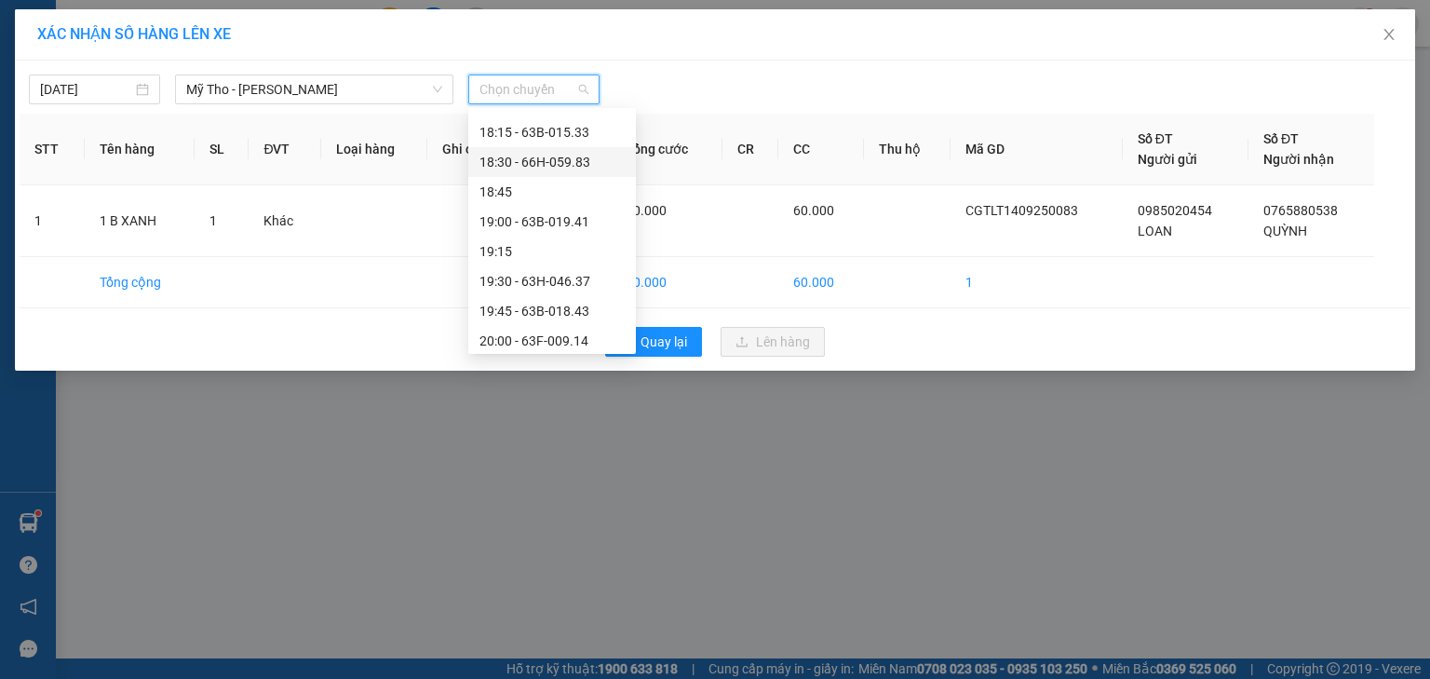
scroll to position [2772, 0]
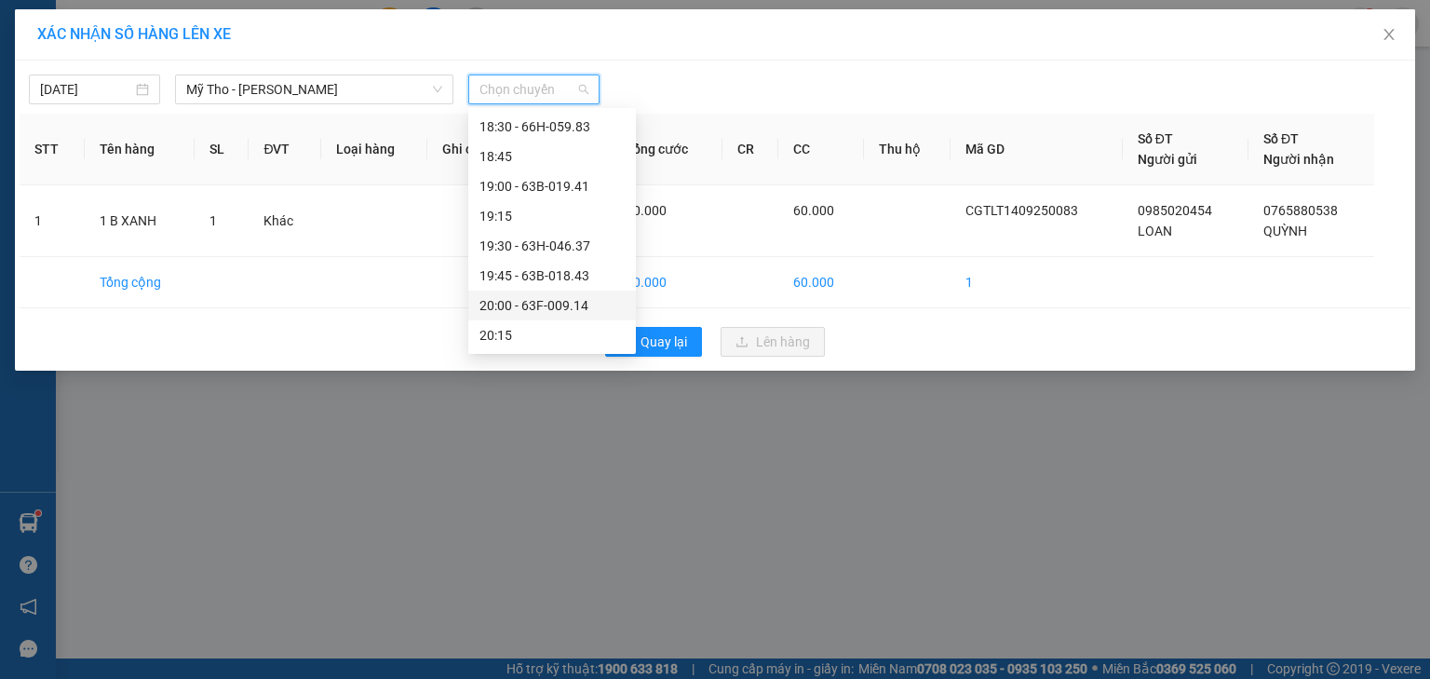
click at [550, 298] on div "20:00 - 63F-009.14" at bounding box center [552, 305] width 145 height 20
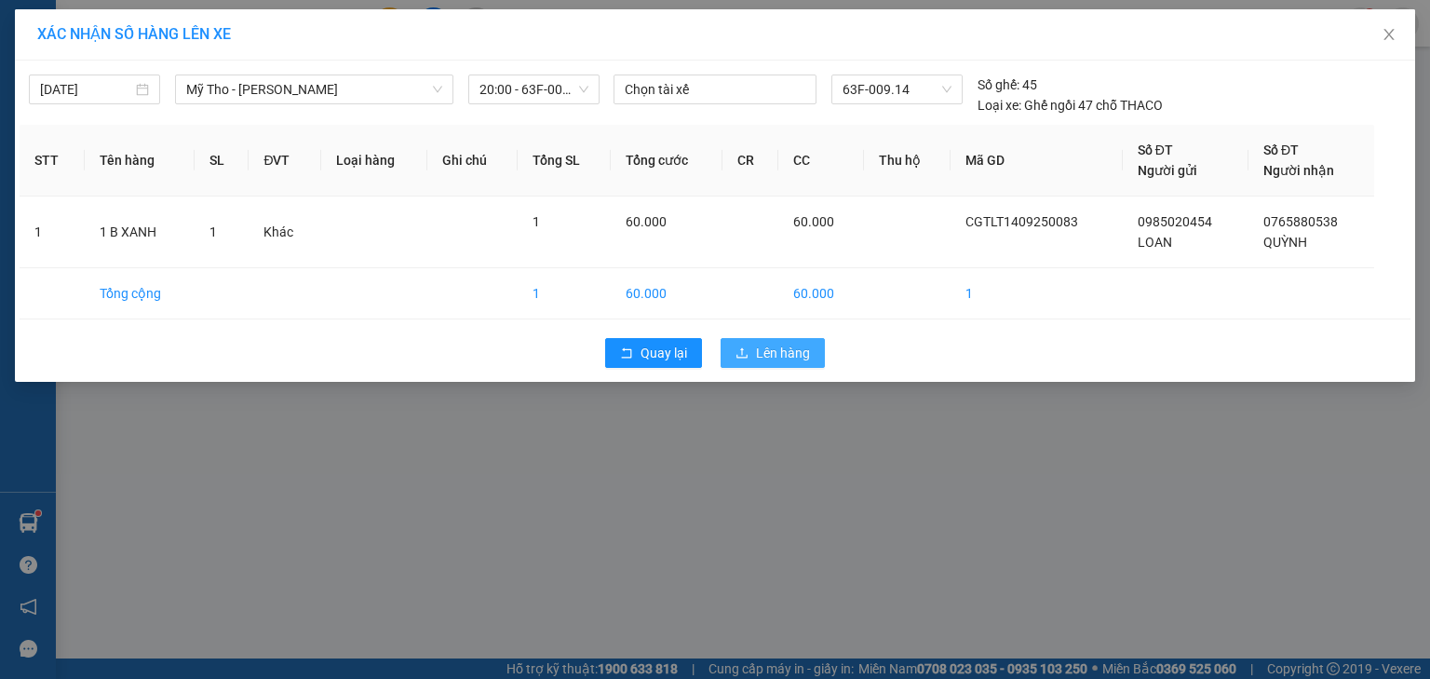
click at [764, 354] on span "Lên hàng" at bounding box center [783, 353] width 54 height 20
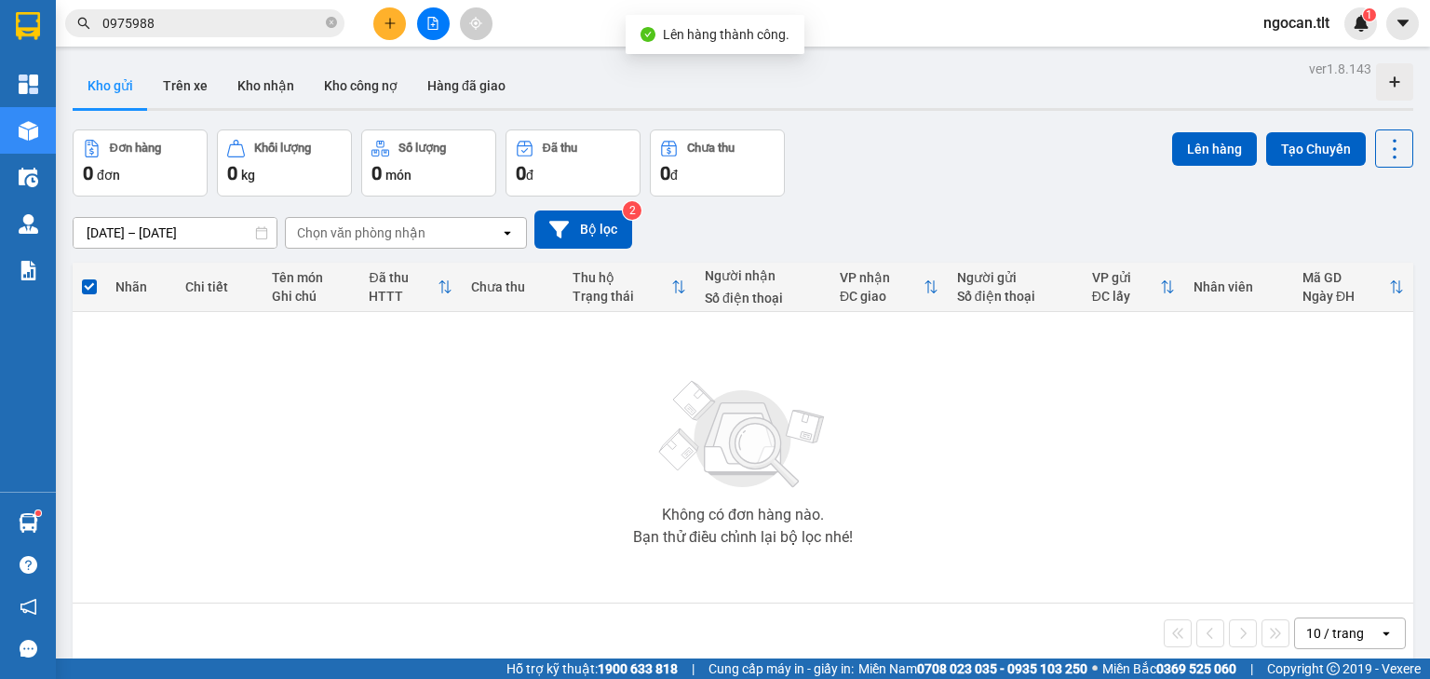
click at [430, 25] on icon "file-add" at bounding box center [433, 23] width 13 height 13
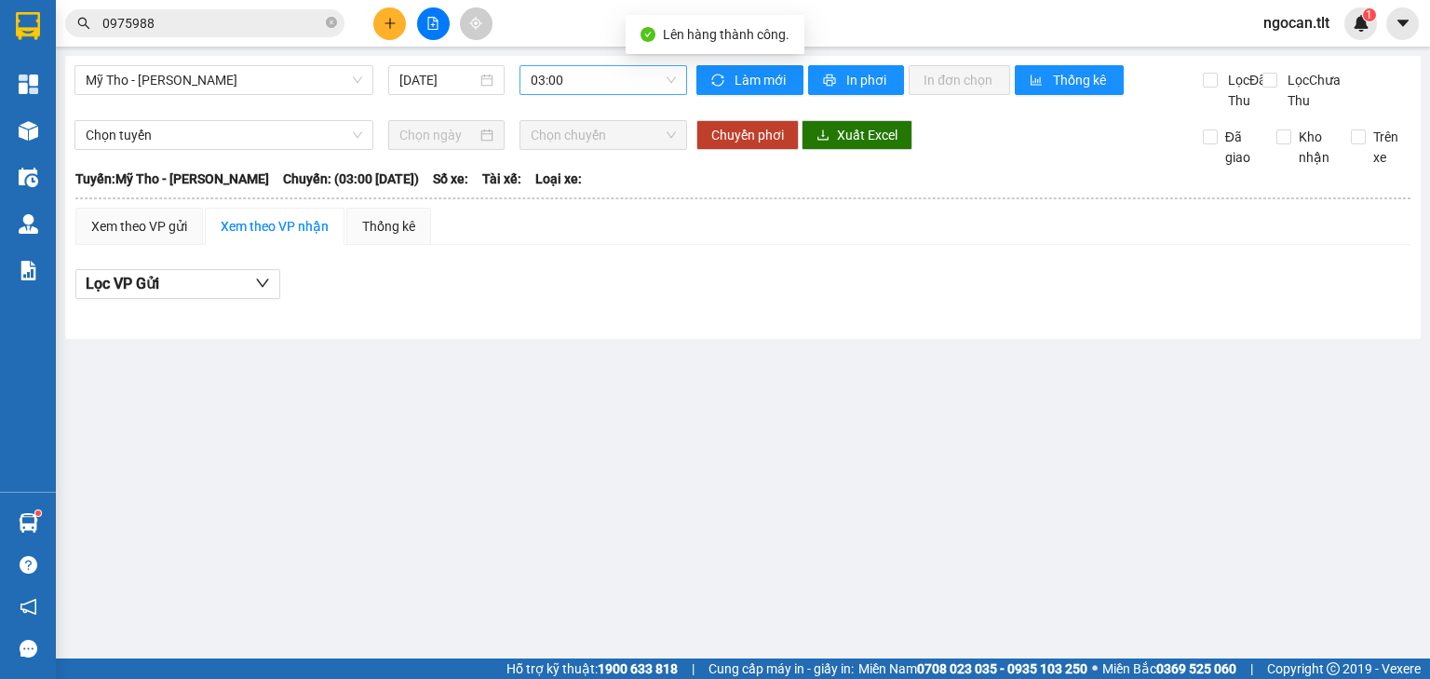
click at [577, 82] on span "03:00" at bounding box center [604, 80] width 146 height 28
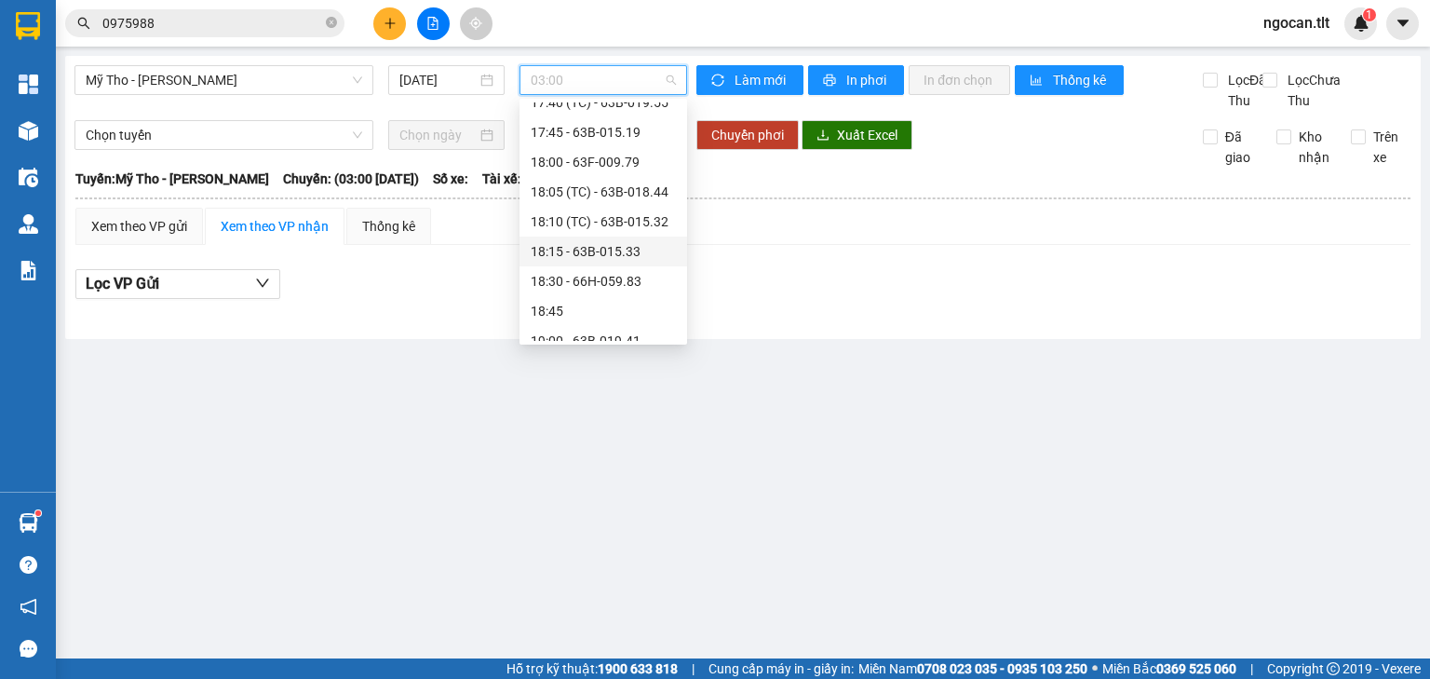
scroll to position [2772, 0]
click at [586, 289] on div "20:00 - 63F-009.14" at bounding box center [603, 296] width 145 height 20
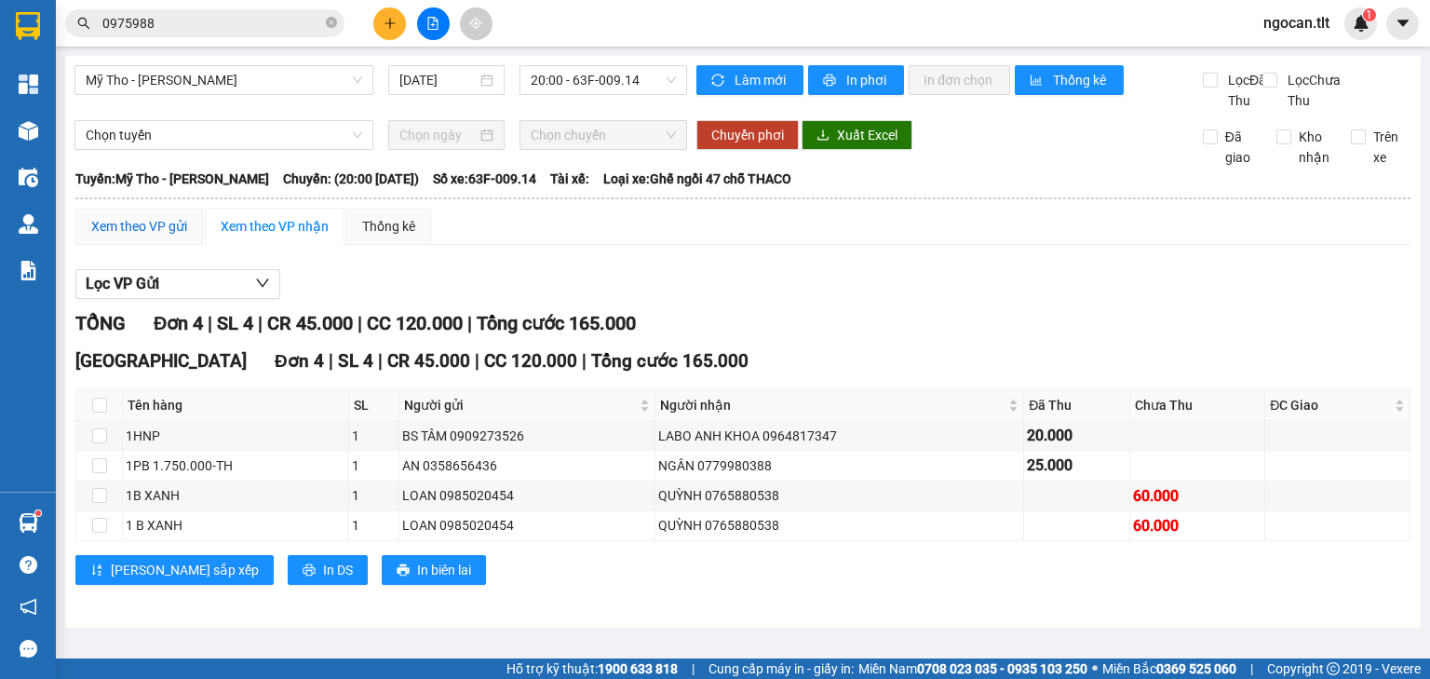
click at [116, 237] on div "Xem theo VP gửi" at bounding box center [139, 226] width 96 height 20
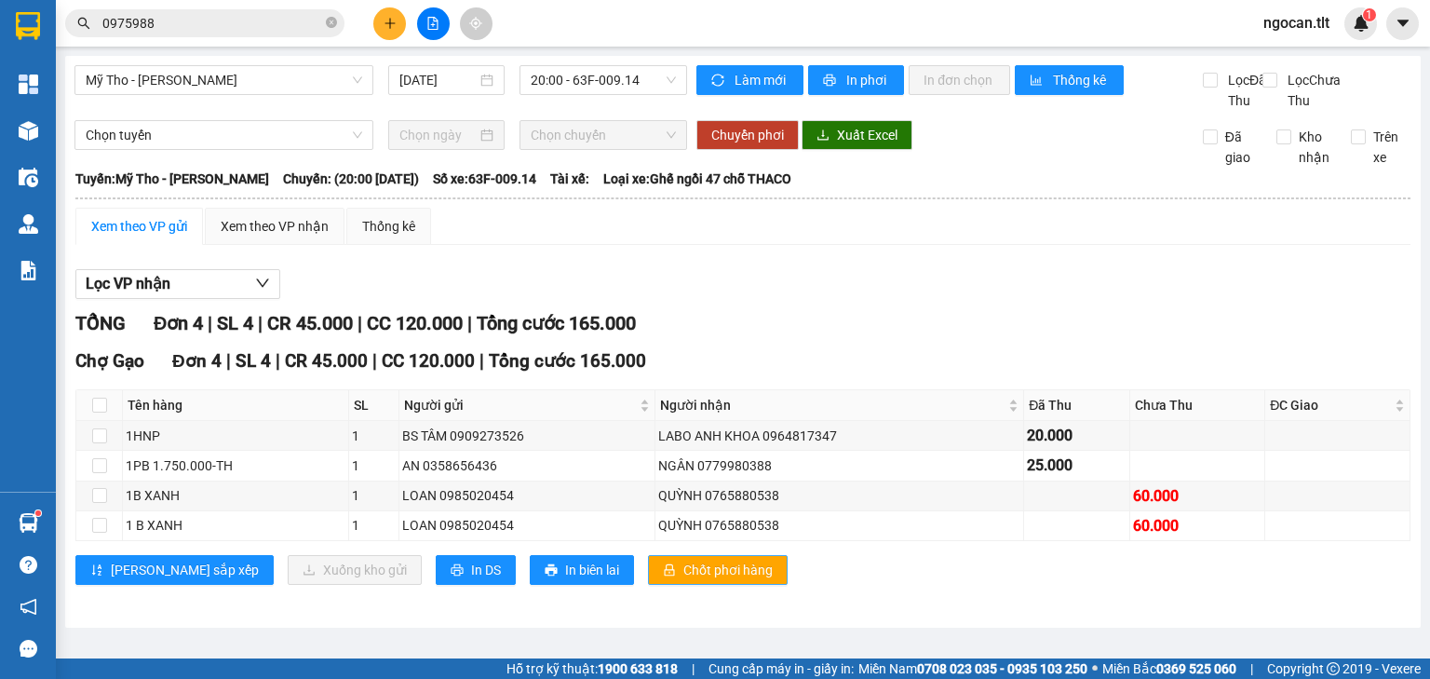
click at [684, 580] on span "Chốt phơi hàng" at bounding box center [728, 570] width 89 height 20
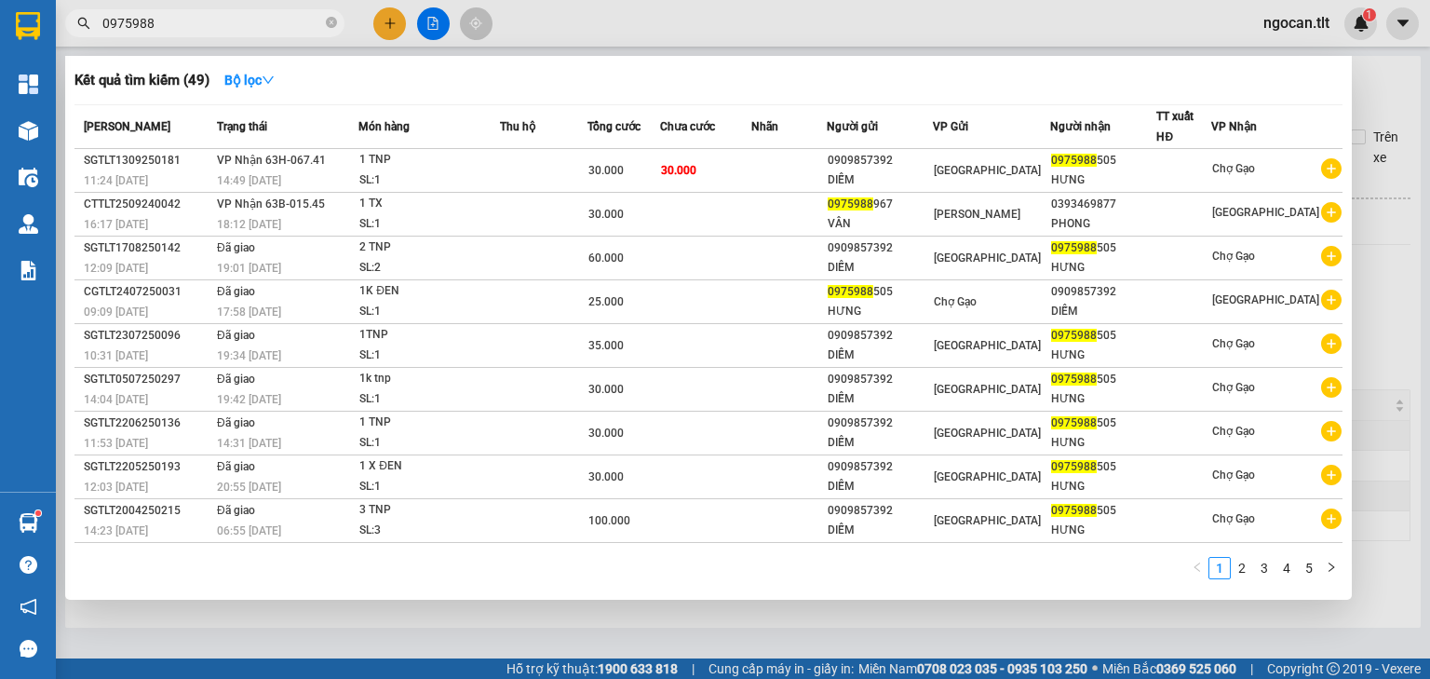
click at [144, 22] on input "0975988" at bounding box center [212, 23] width 220 height 20
click at [329, 22] on icon "close-circle" at bounding box center [331, 22] width 11 height 11
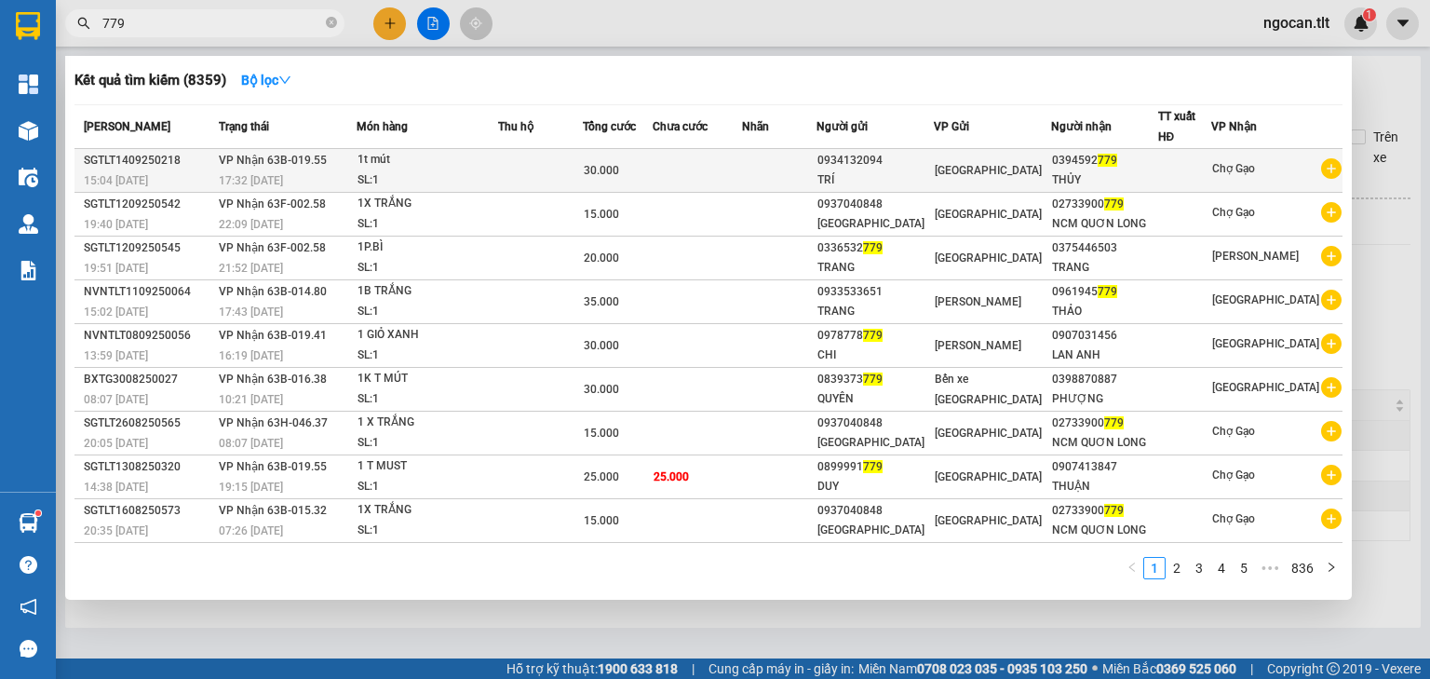
type input "779"
click at [742, 163] on td at bounding box center [697, 171] width 89 height 44
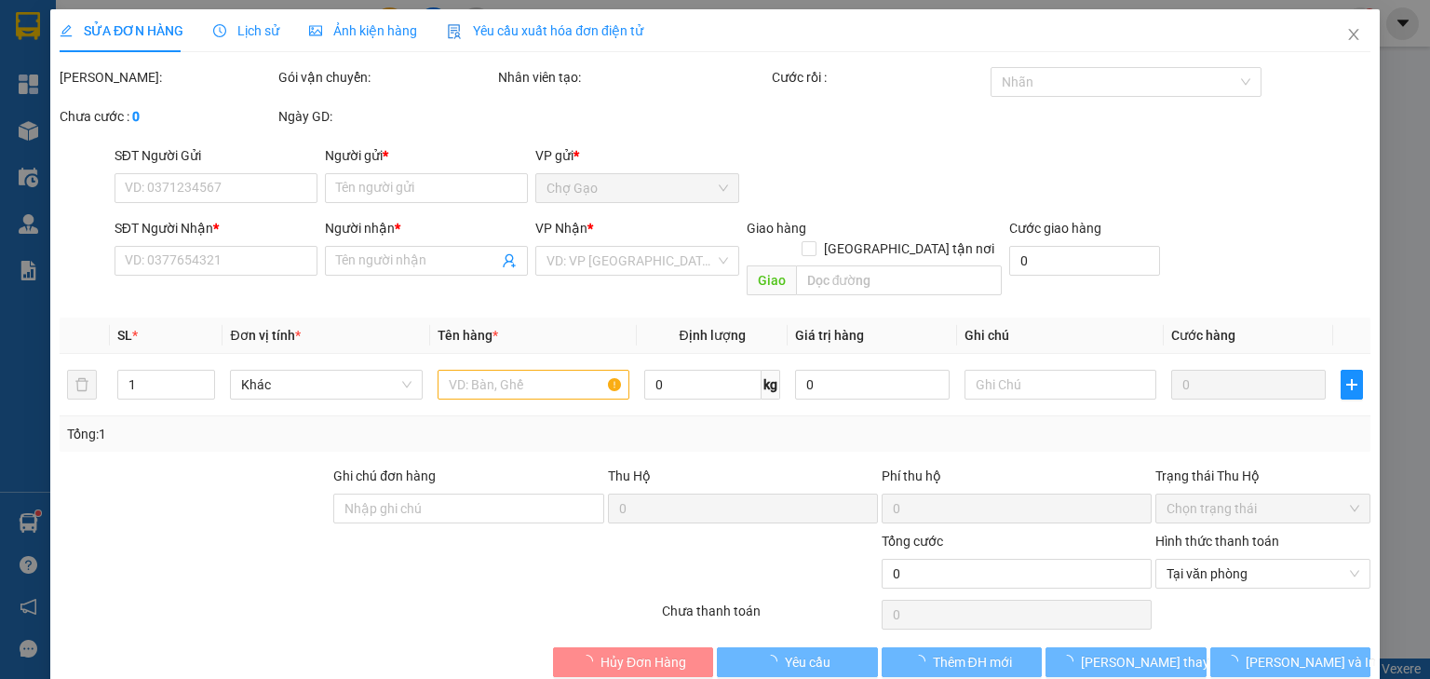
type input "0934132094"
type input "TRÍ"
type input "0394592779"
type input "THỦY"
type input "30.000"
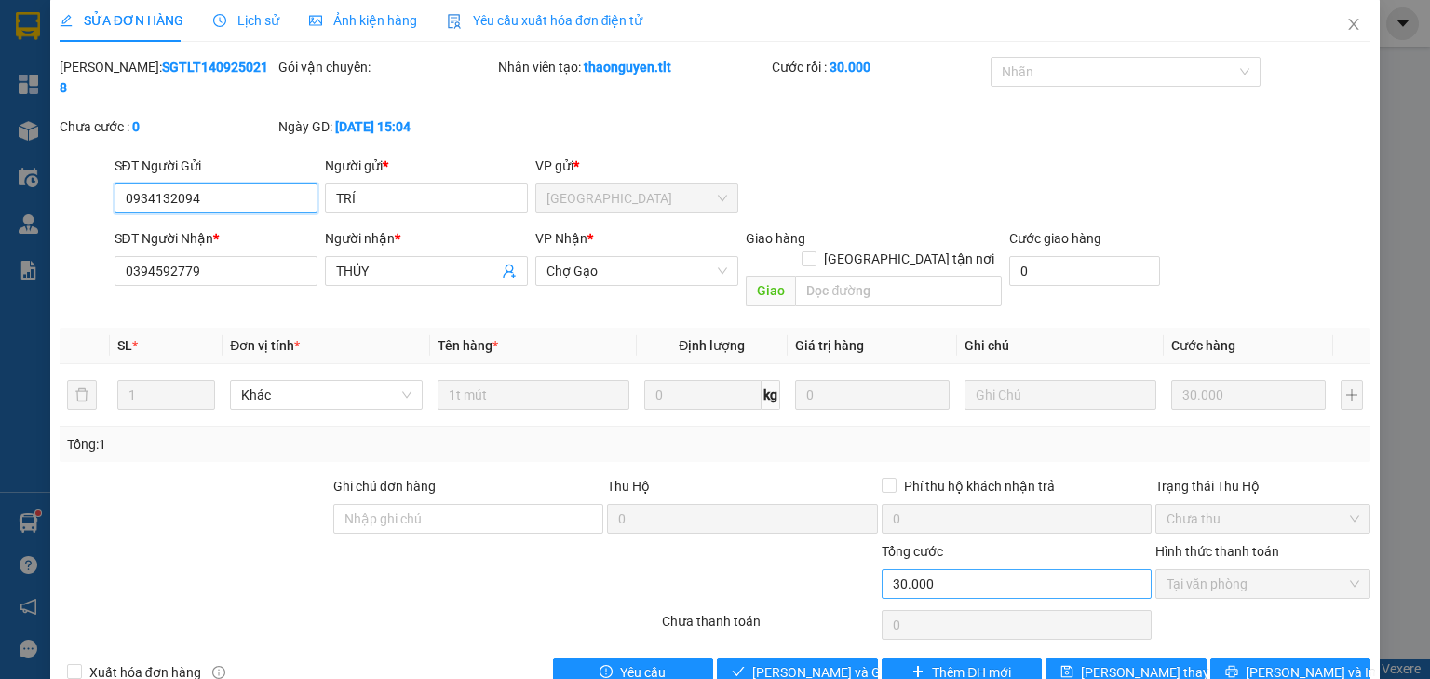
scroll to position [13, 0]
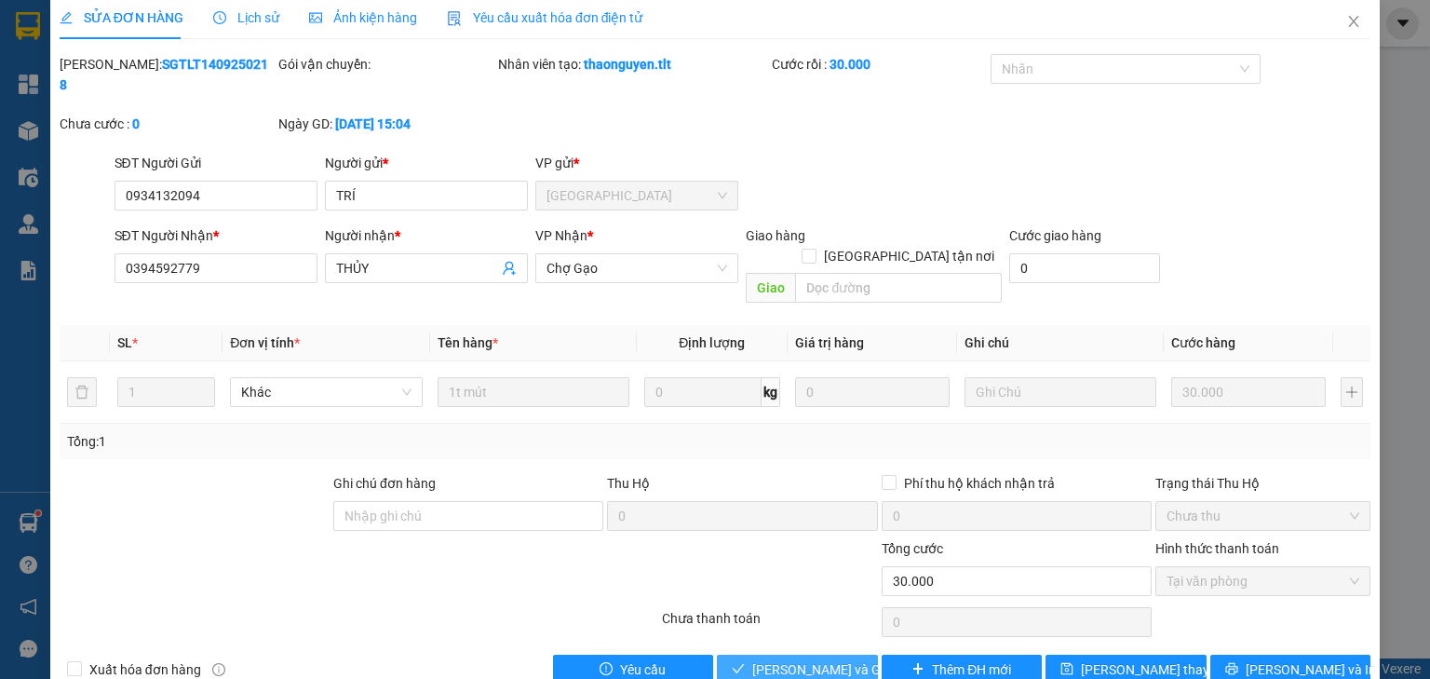
click at [779, 659] on span "[PERSON_NAME] và Giao hàng" at bounding box center [841, 669] width 179 height 20
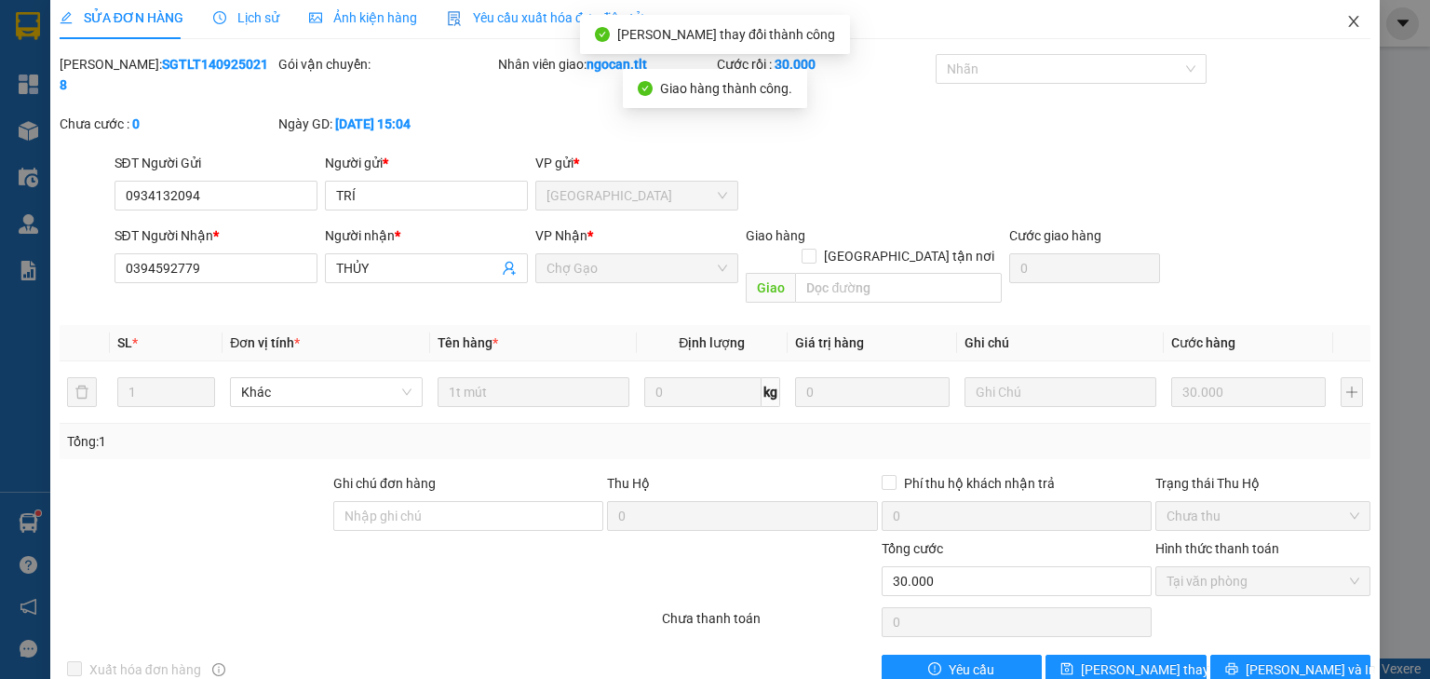
click at [1347, 20] on icon "close" at bounding box center [1354, 21] width 15 height 15
